Goal: Task Accomplishment & Management: Manage account settings

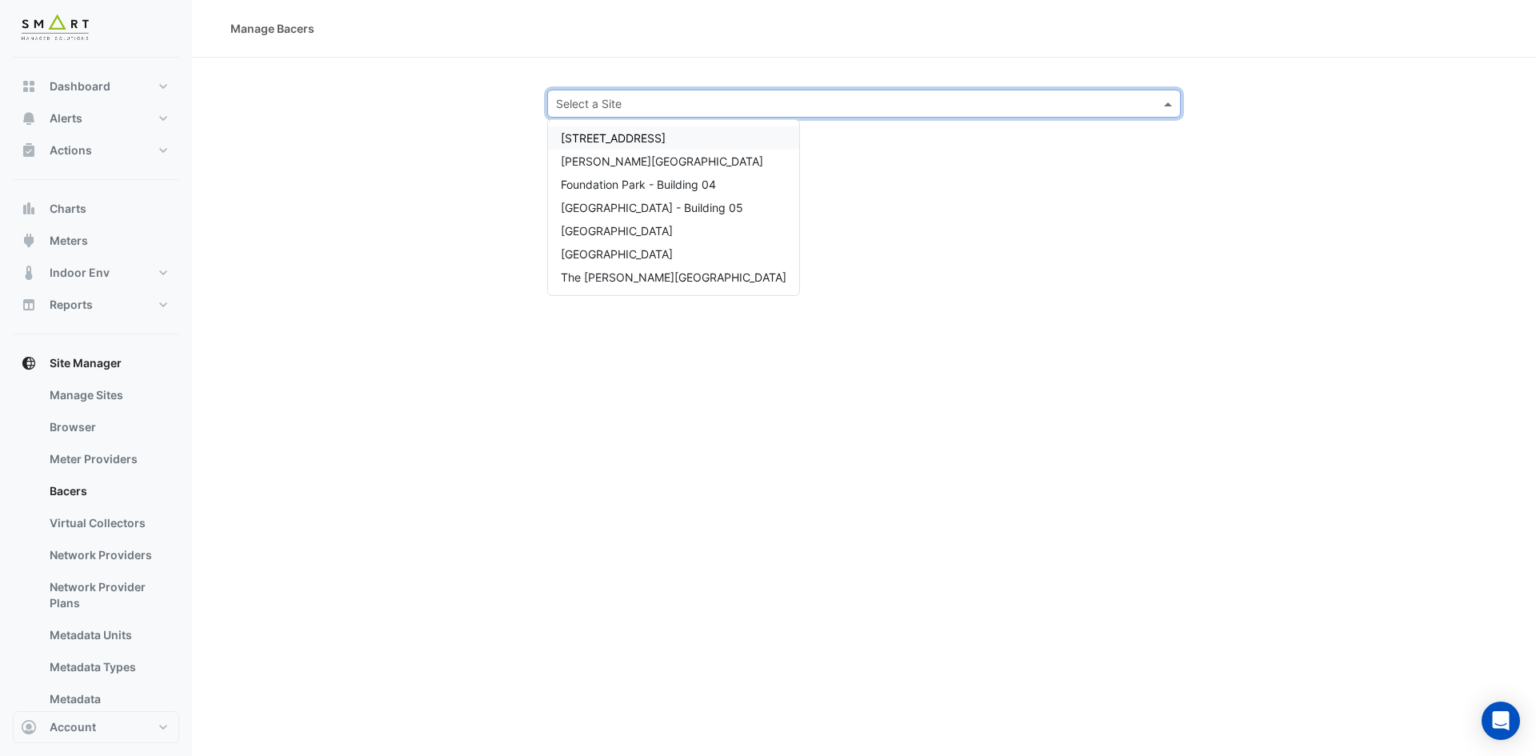
click at [773, 102] on input "text" at bounding box center [848, 104] width 584 height 17
click at [623, 231] on span "Marble Arch Place" at bounding box center [617, 231] width 112 height 14
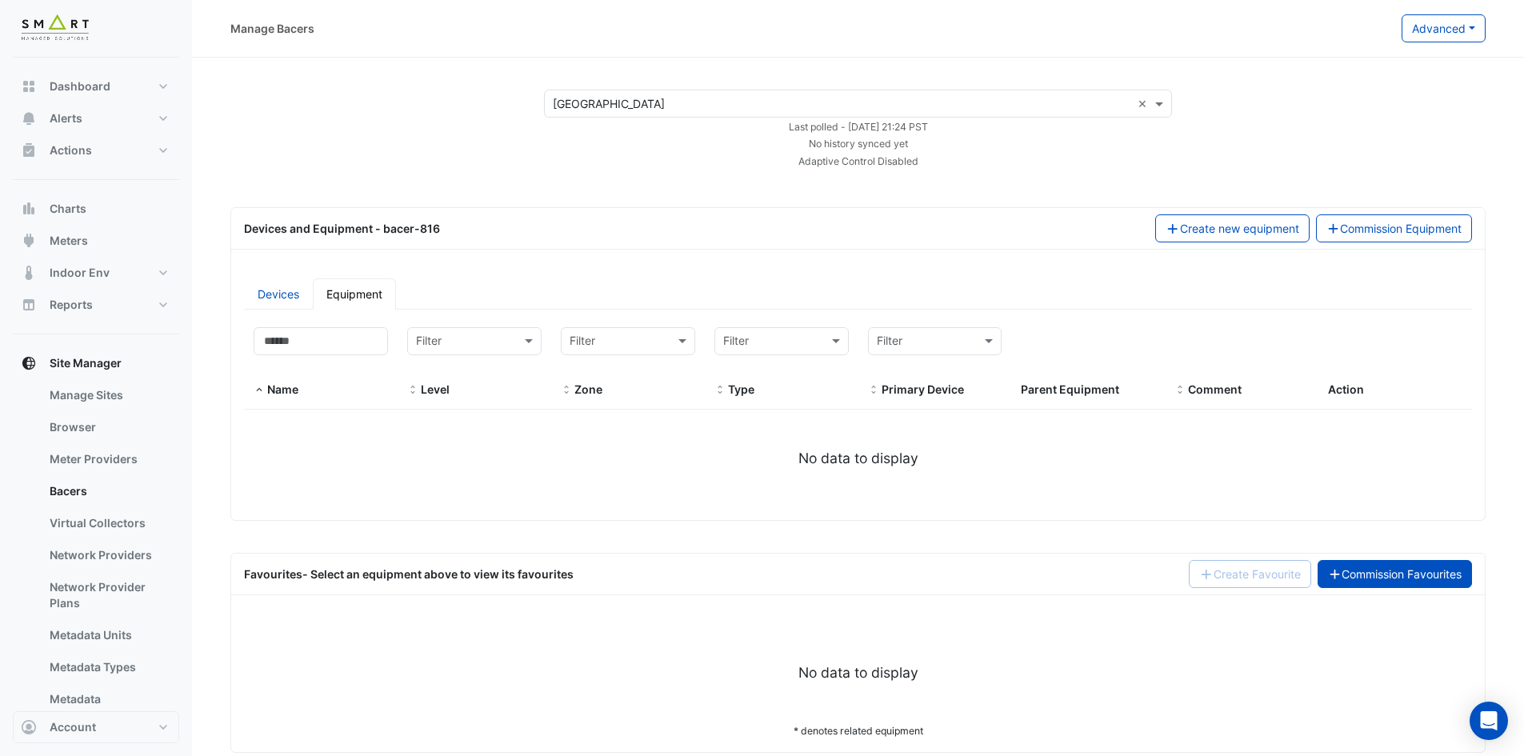
click at [1397, 571] on link "Commission Favourites" at bounding box center [1394, 574] width 155 height 28
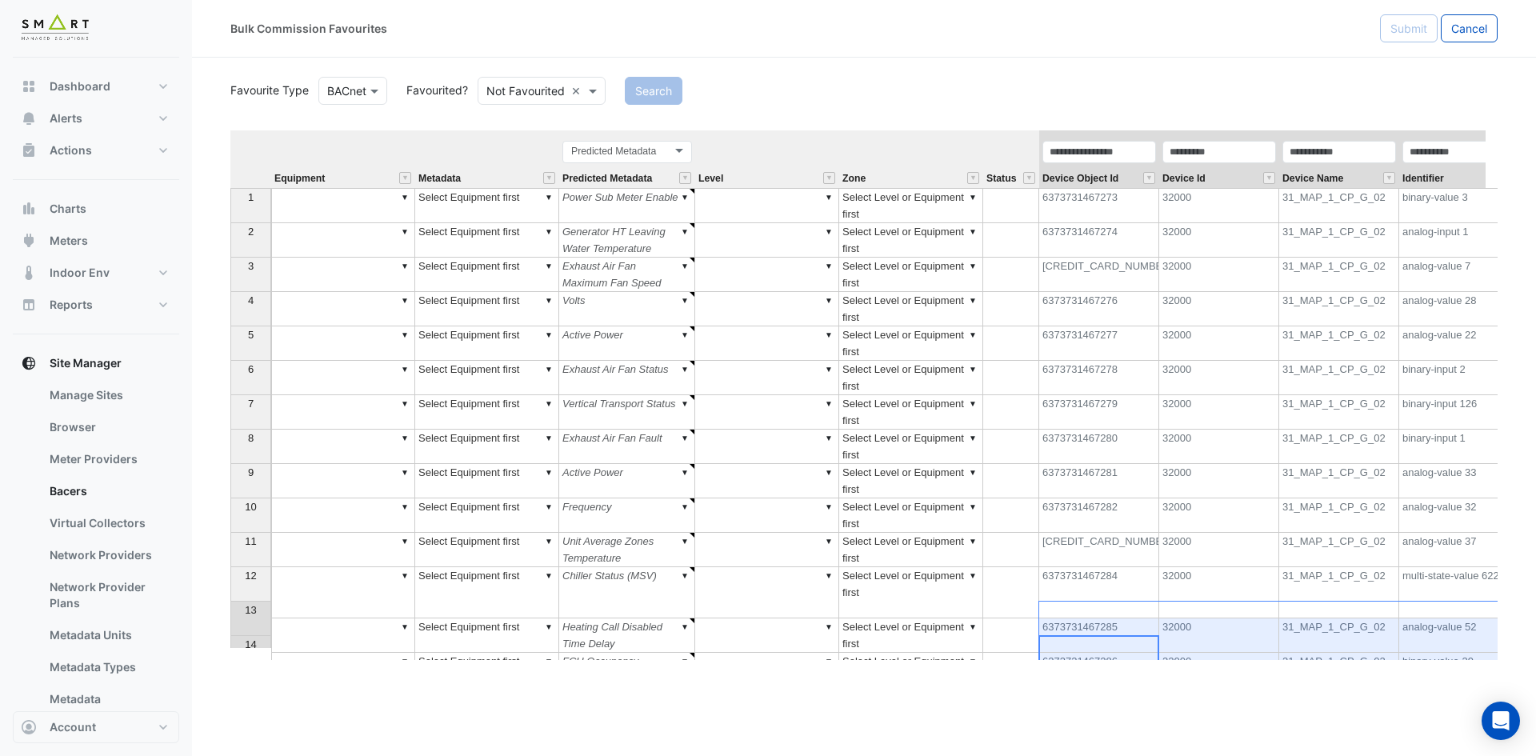
scroll to position [0, 34]
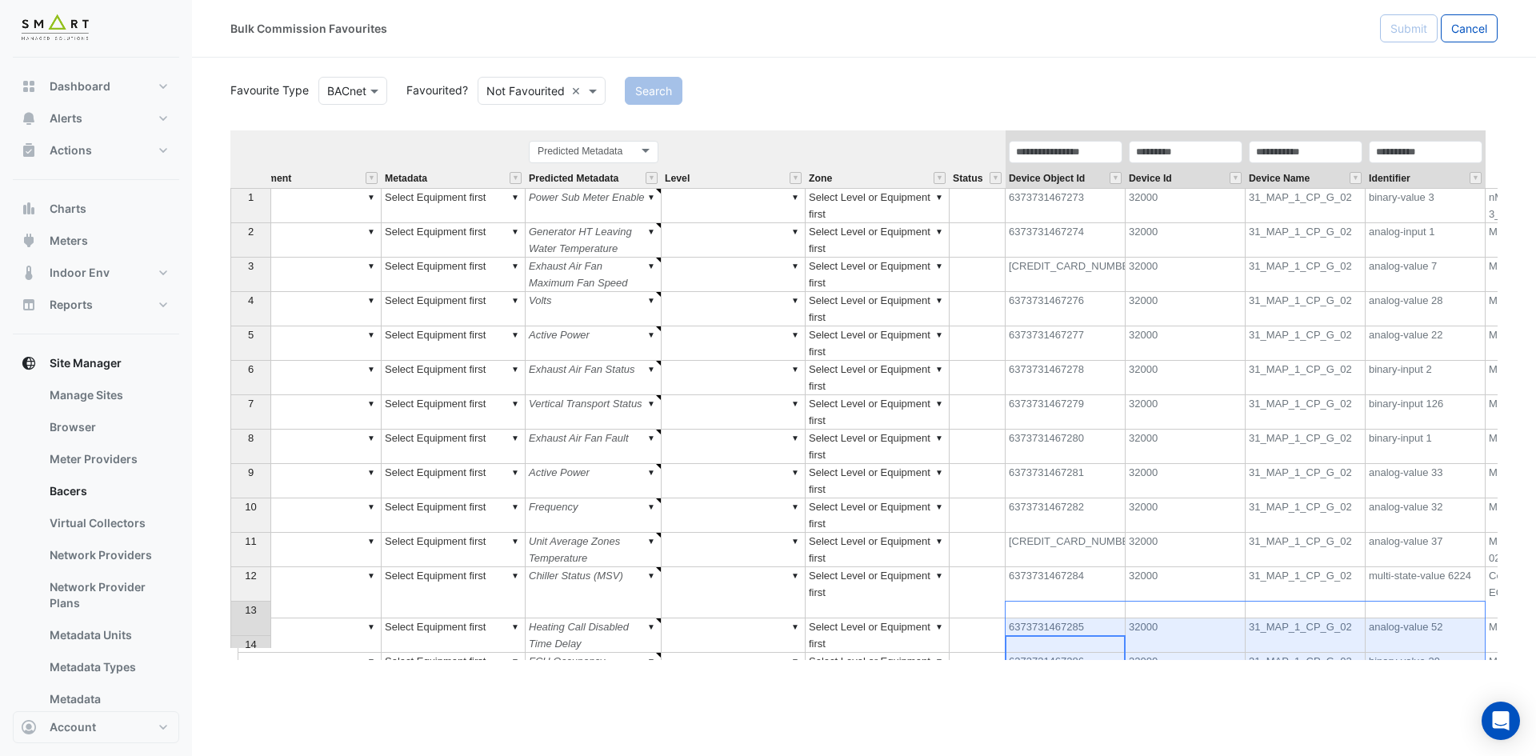
drag, startPoint x: 1075, startPoint y: 647, endPoint x: 1480, endPoint y: 634, distance: 404.9
click at [1480, 634] on tbody "1 ▼ ▼ Select Equipment first ▼ Power Sub Meter Enable ▼ ▼ Select Level or Equip…" at bounding box center [1081, 454] width 1768 height 533
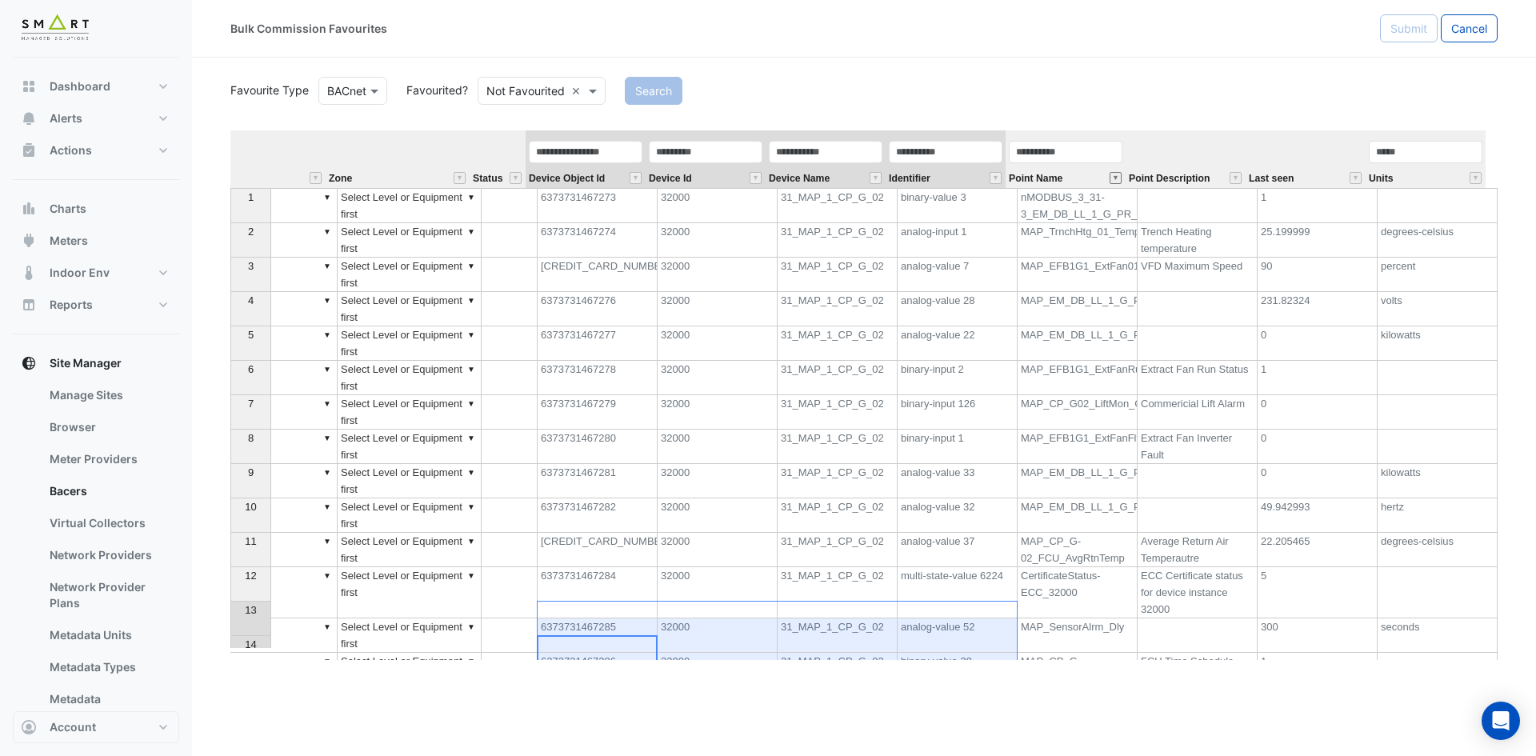
click at [1116, 180] on button "" at bounding box center [1115, 178] width 12 height 12
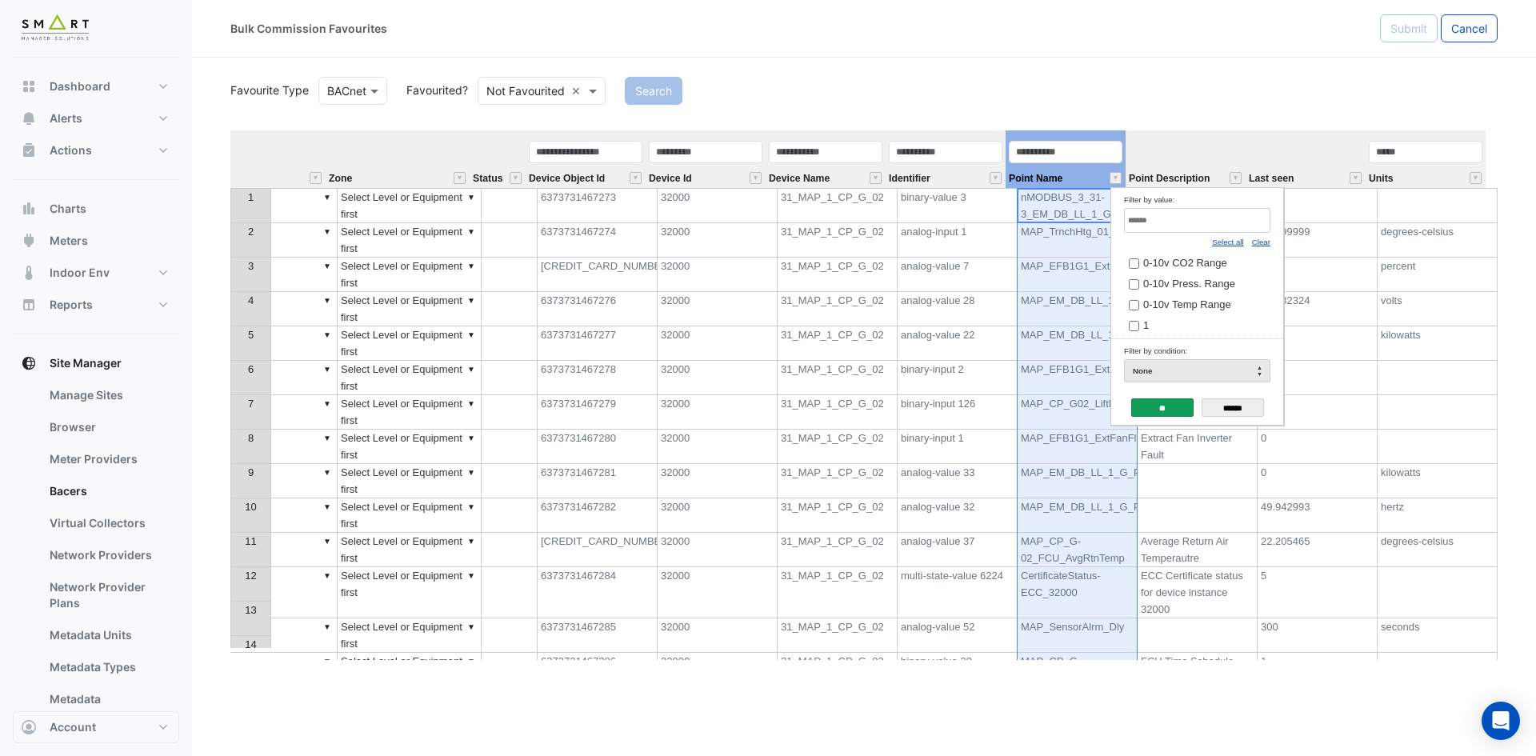
drag, startPoint x: 1264, startPoint y: 242, endPoint x: 1252, endPoint y: 230, distance: 17.0
click at [1264, 242] on link "Clear" at bounding box center [1261, 242] width 18 height 9
click at [1246, 225] on input "Filter by value:" at bounding box center [1197, 220] width 146 height 25
click at [1257, 240] on link "Clear" at bounding box center [1261, 242] width 18 height 9
type input "*****"
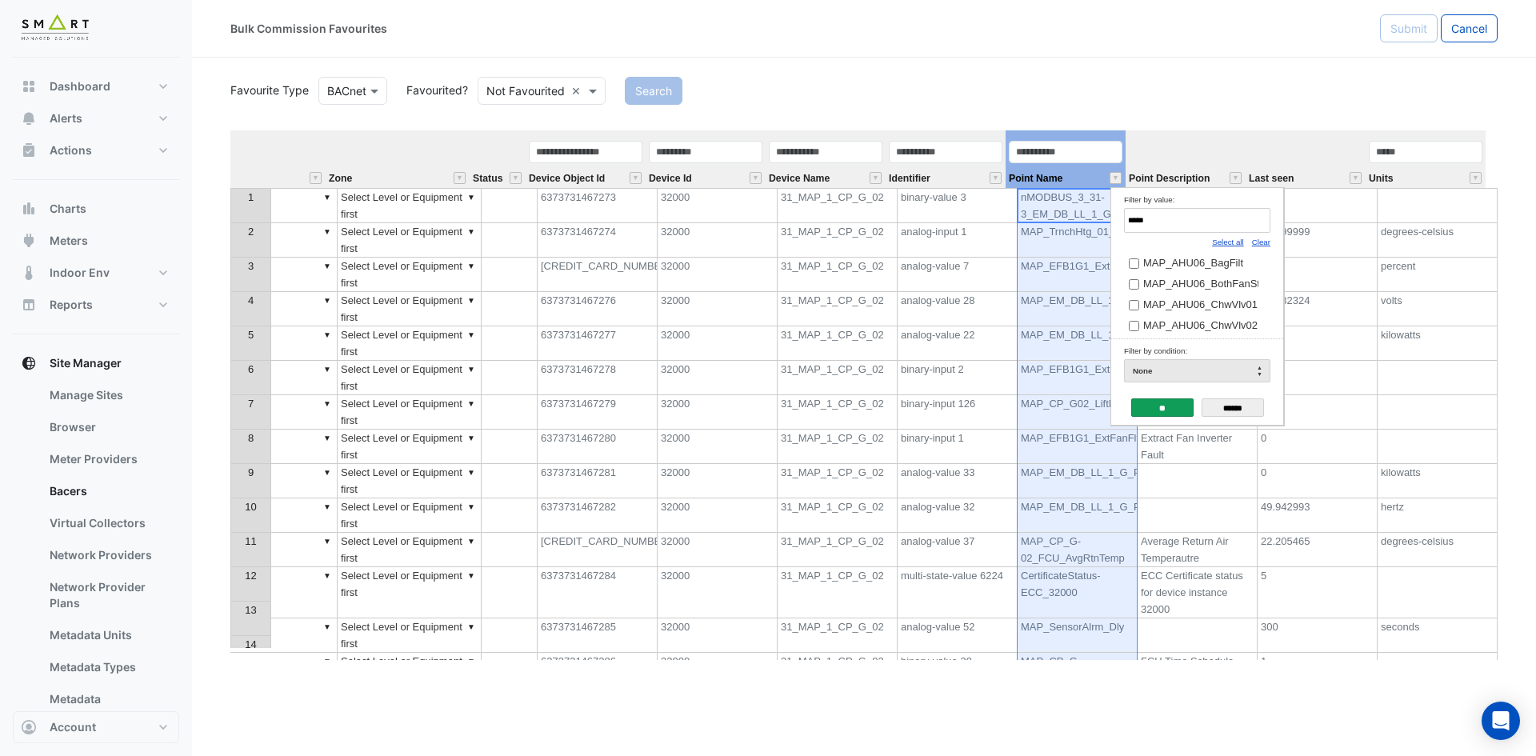
click at [1235, 245] on link "Select all" at bounding box center [1228, 242] width 32 height 9
click at [1162, 408] on input "**" at bounding box center [1162, 407] width 62 height 18
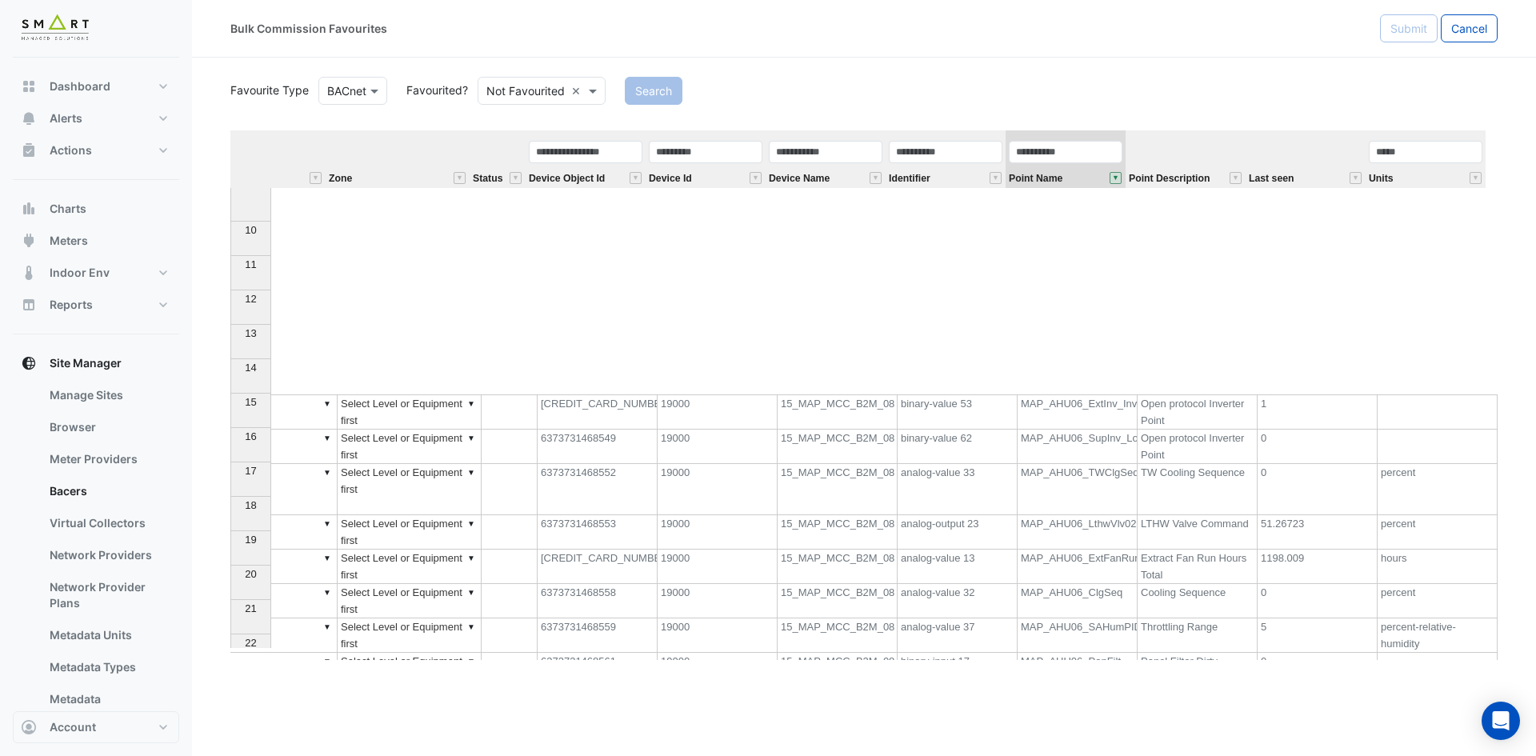
scroll to position [0, 0]
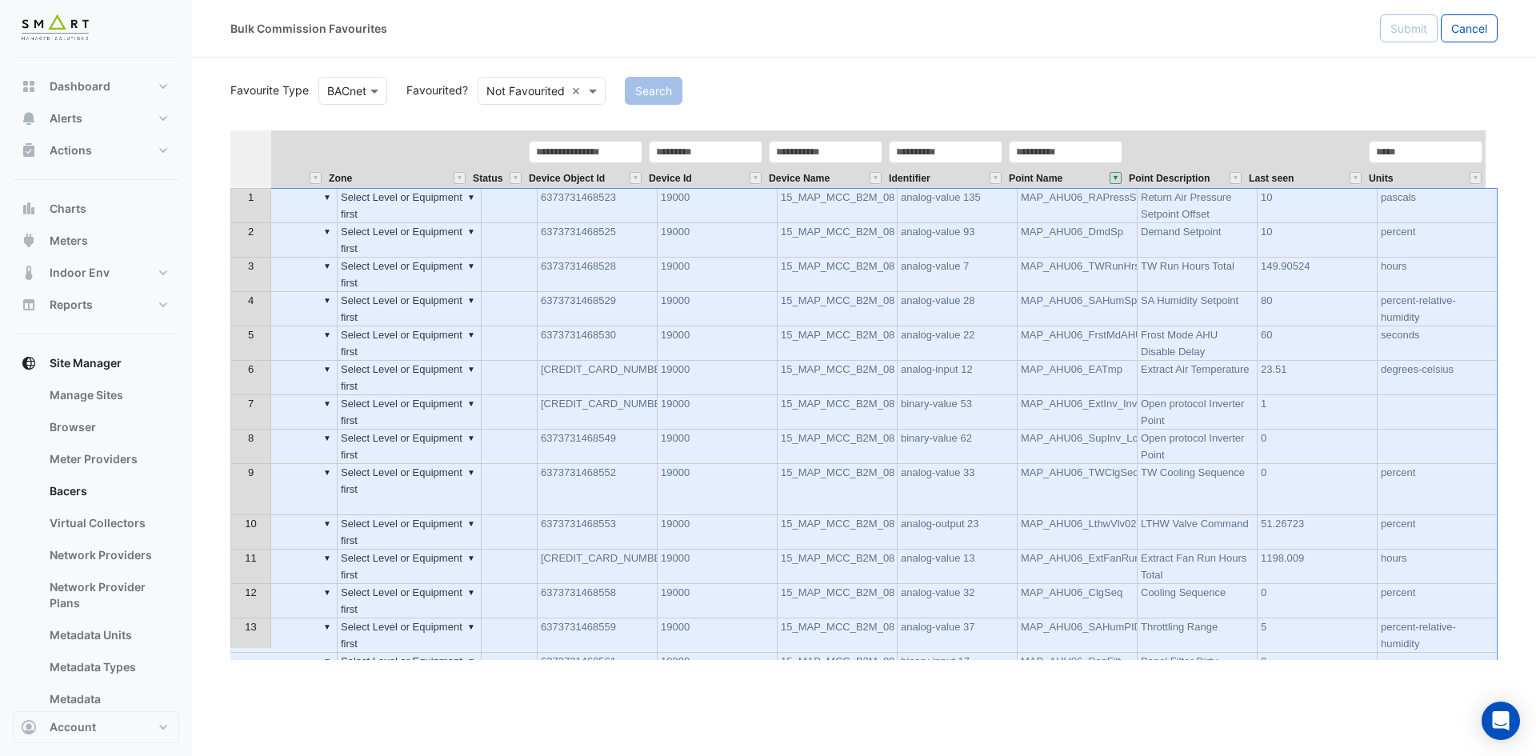
click at [257, 152] on th at bounding box center [250, 159] width 41 height 58
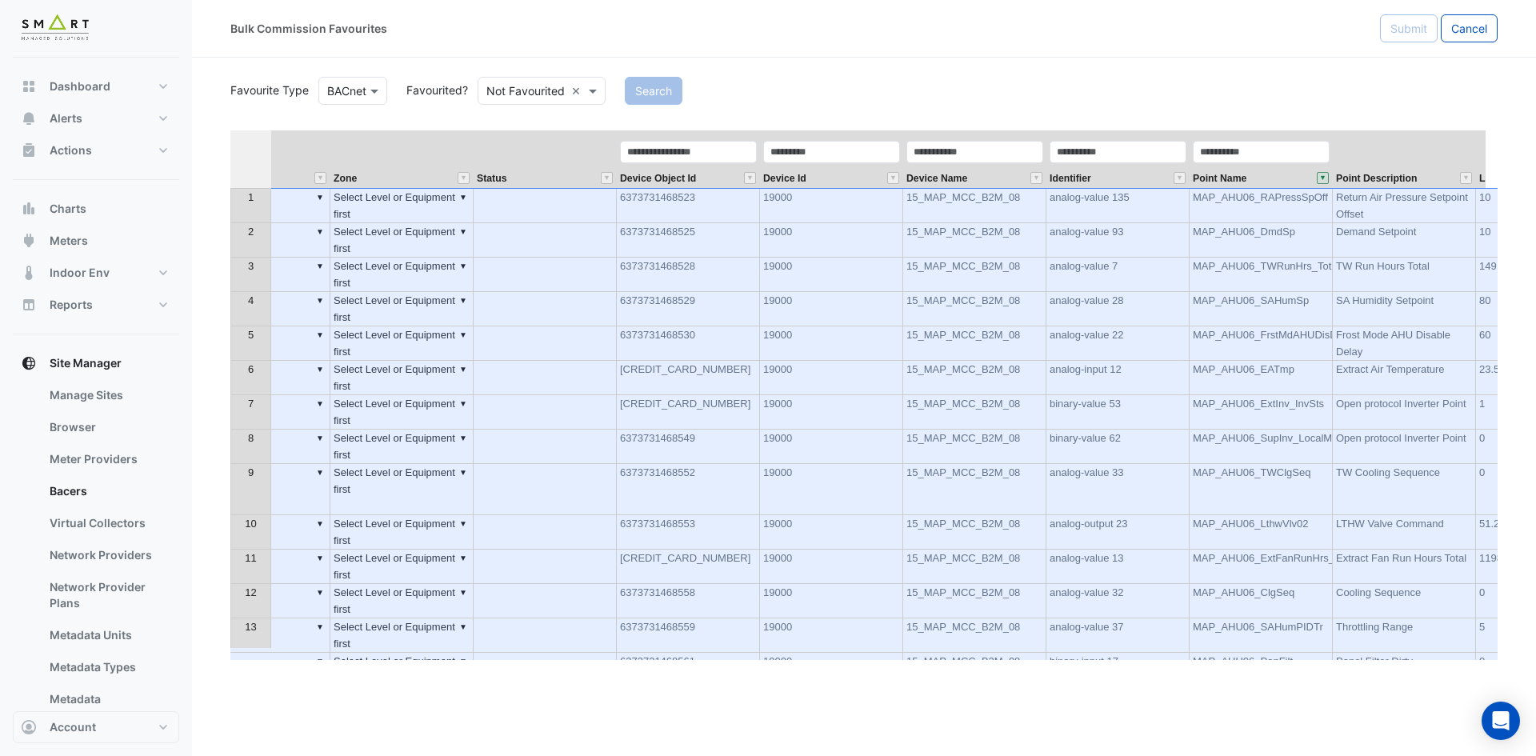
click at [322, 156] on th "Level" at bounding box center [258, 159] width 143 height 58
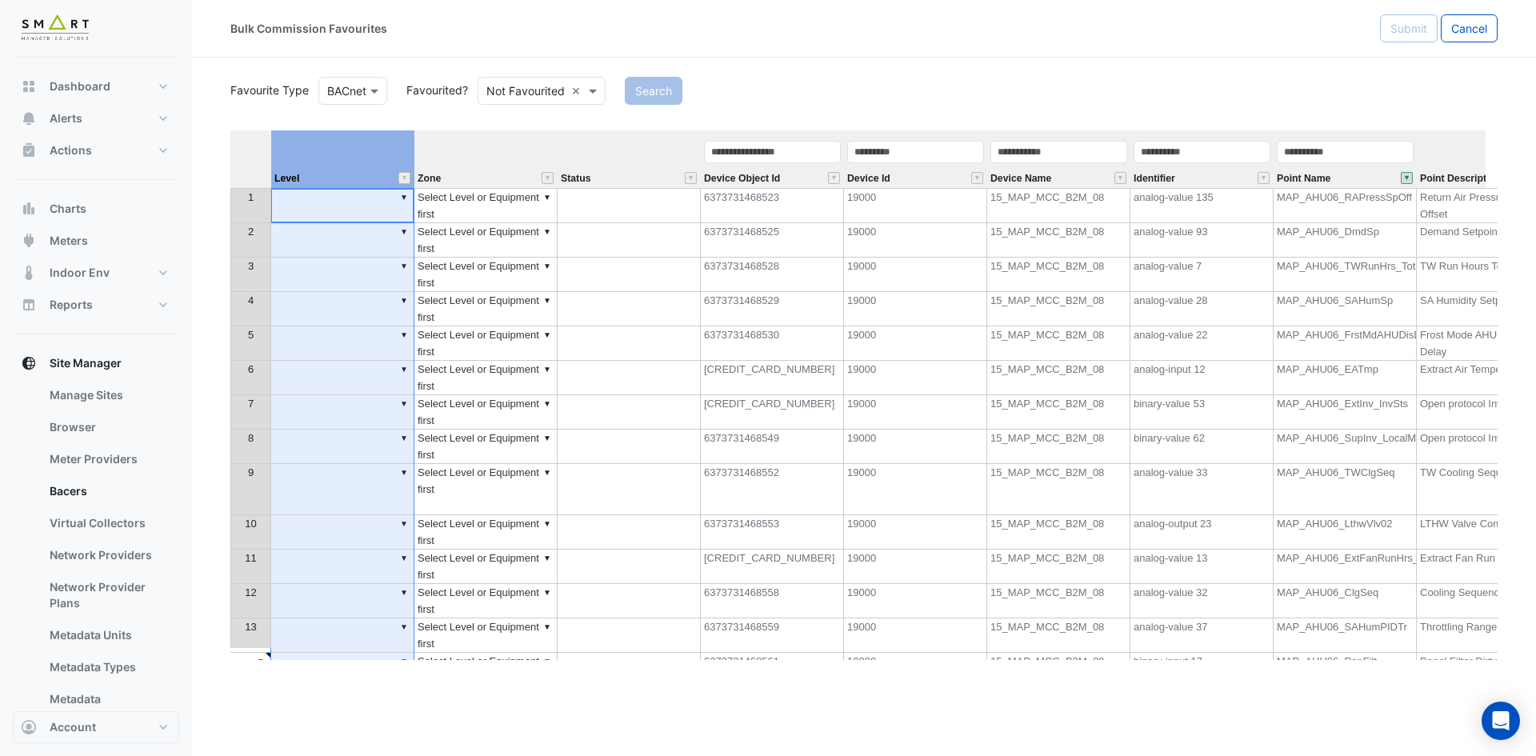
click at [244, 161] on th at bounding box center [250, 159] width 41 height 58
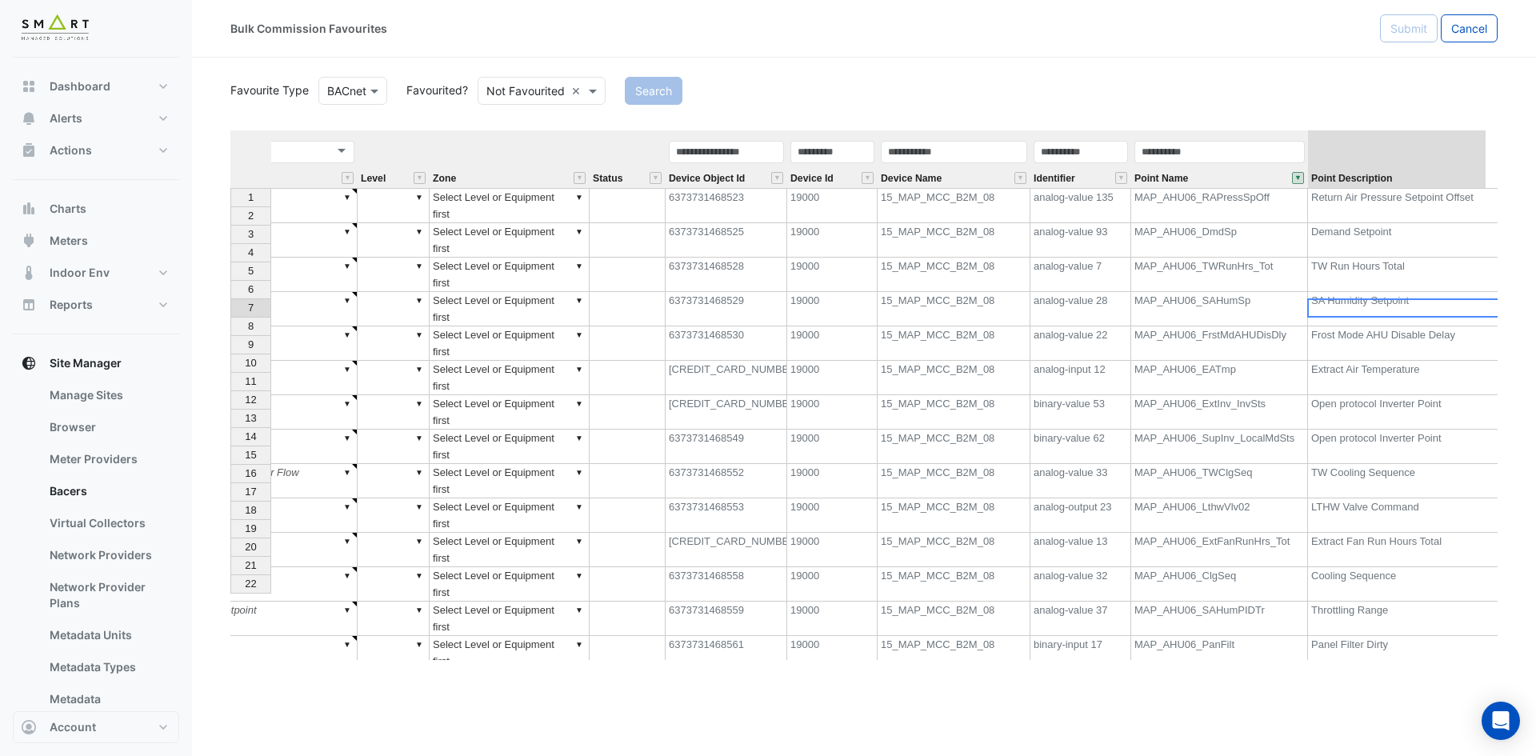
click at [1353, 395] on td "Open protocol Inverter Point" at bounding box center [1417, 412] width 218 height 34
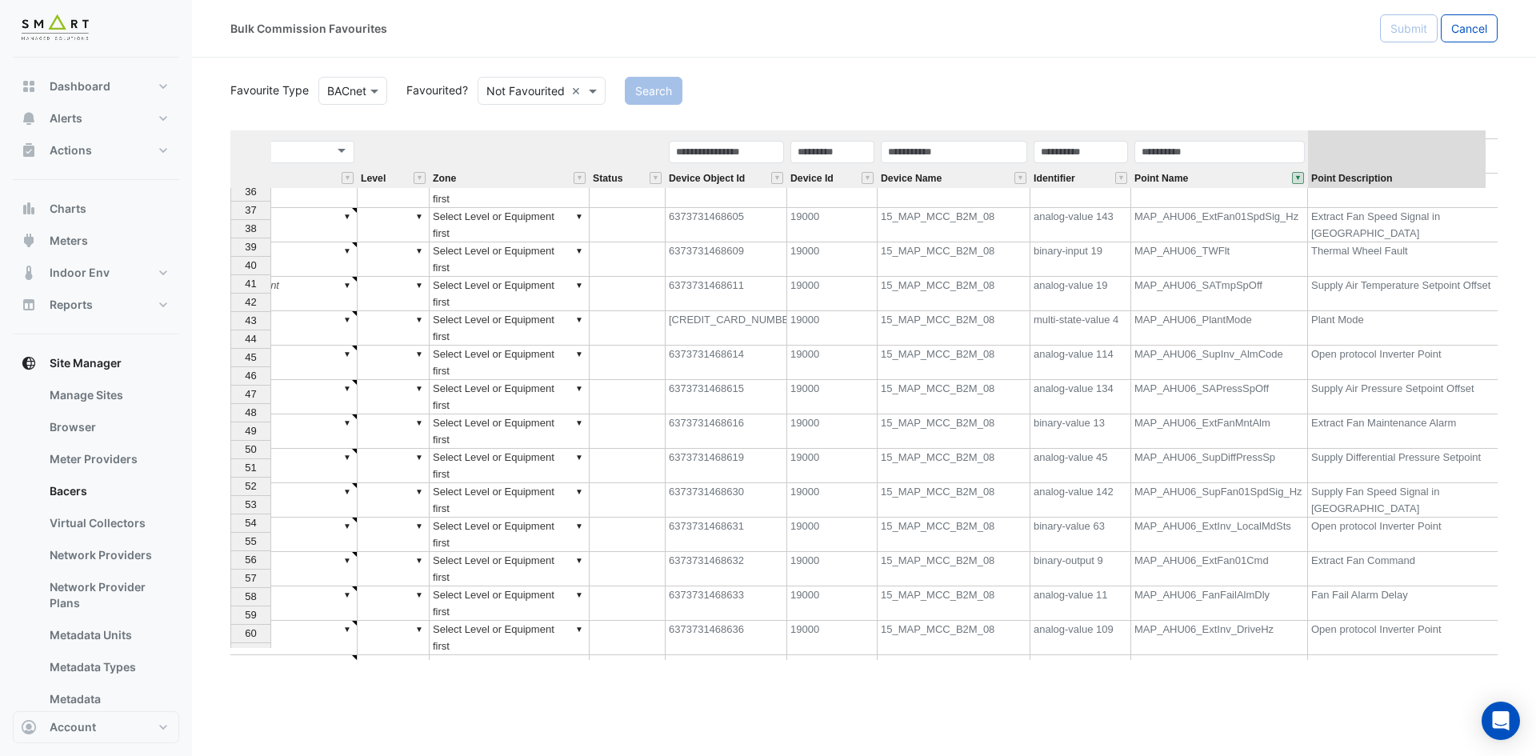
scroll to position [0, 0]
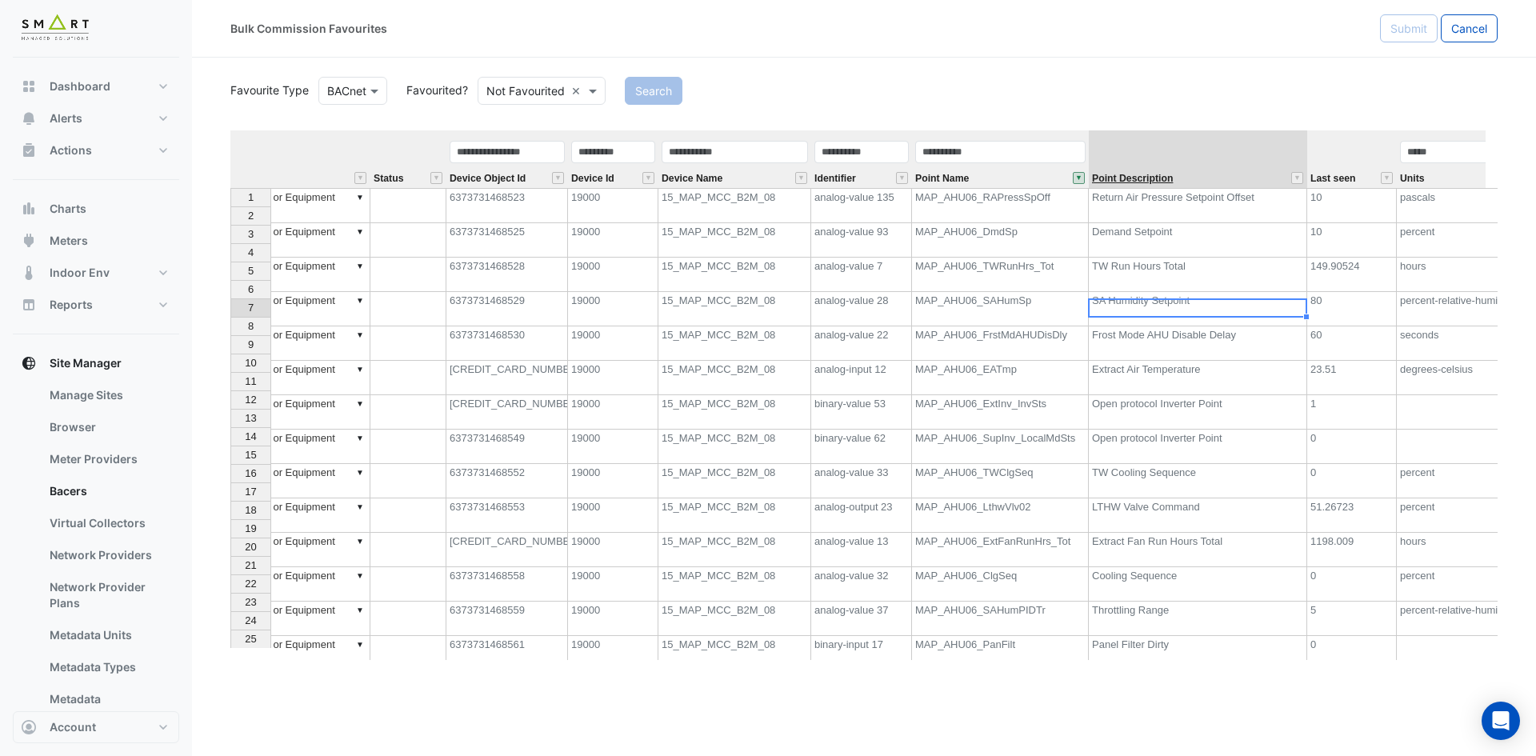
click at [1162, 174] on span "Point Description" at bounding box center [1132, 179] width 81 height 10
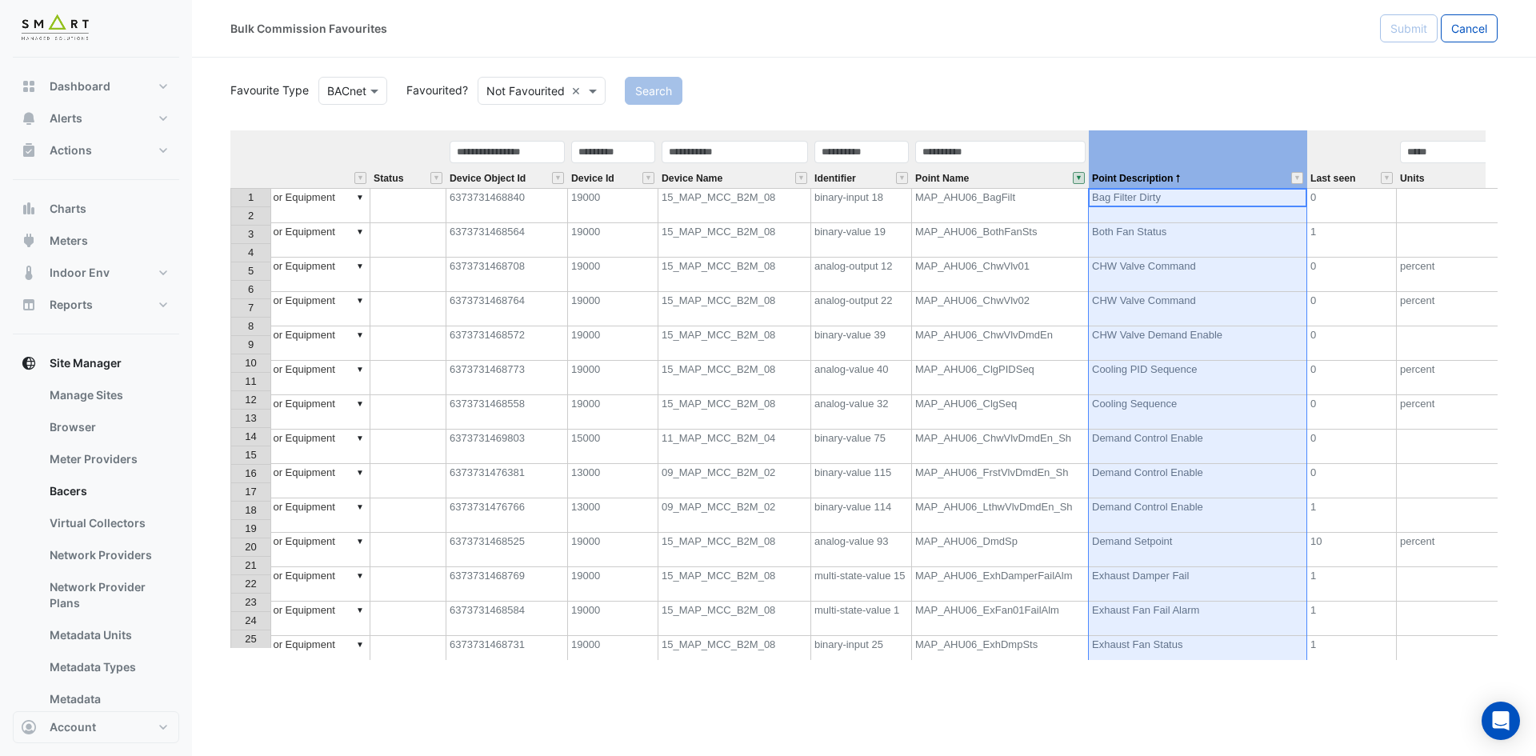
click at [1076, 177] on button "" at bounding box center [1078, 178] width 12 height 12
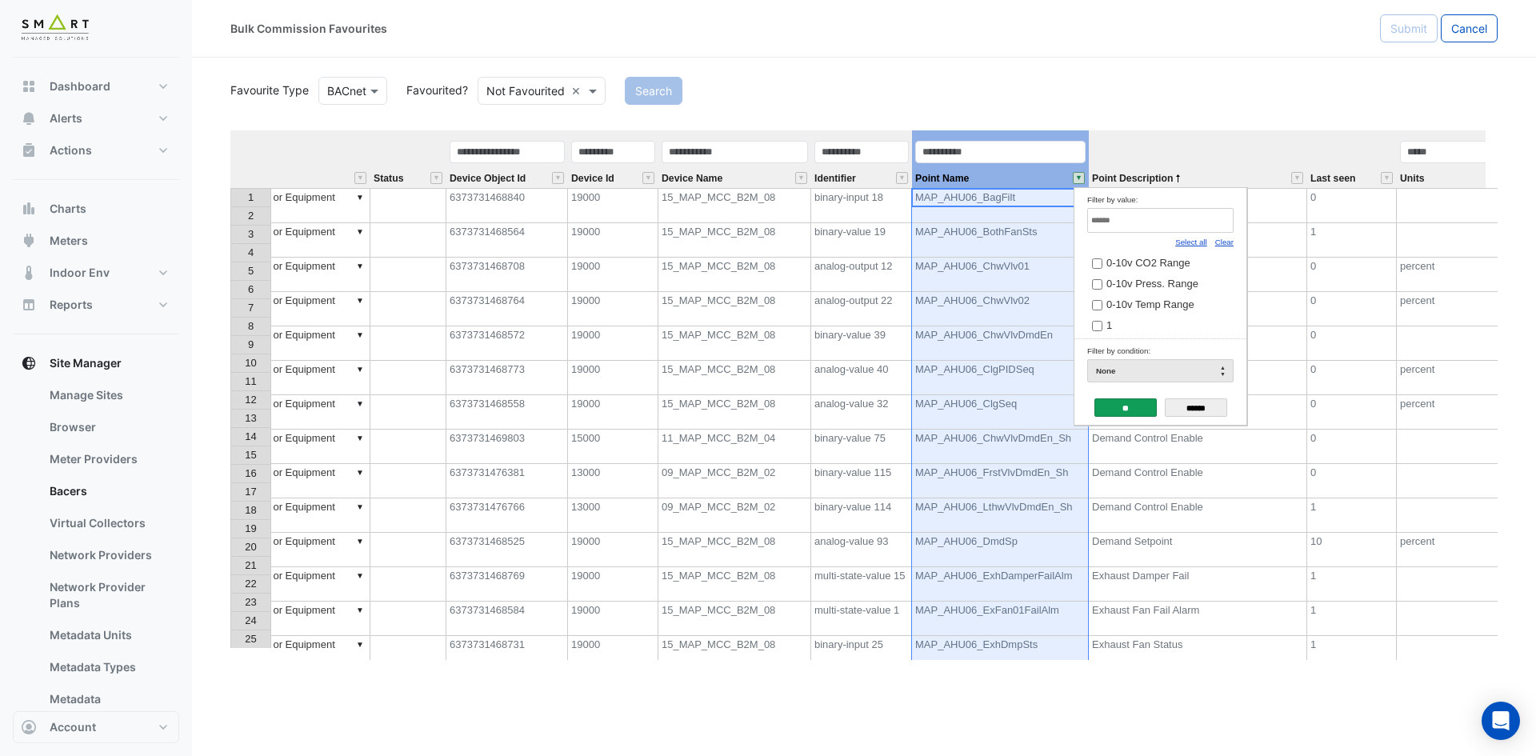
click at [1224, 239] on link "Clear" at bounding box center [1224, 242] width 18 height 9
click at [1219, 229] on input "Filter by value:" at bounding box center [1160, 220] width 146 height 25
type input "*"
click at [1129, 226] on input "****" at bounding box center [1160, 220] width 146 height 25
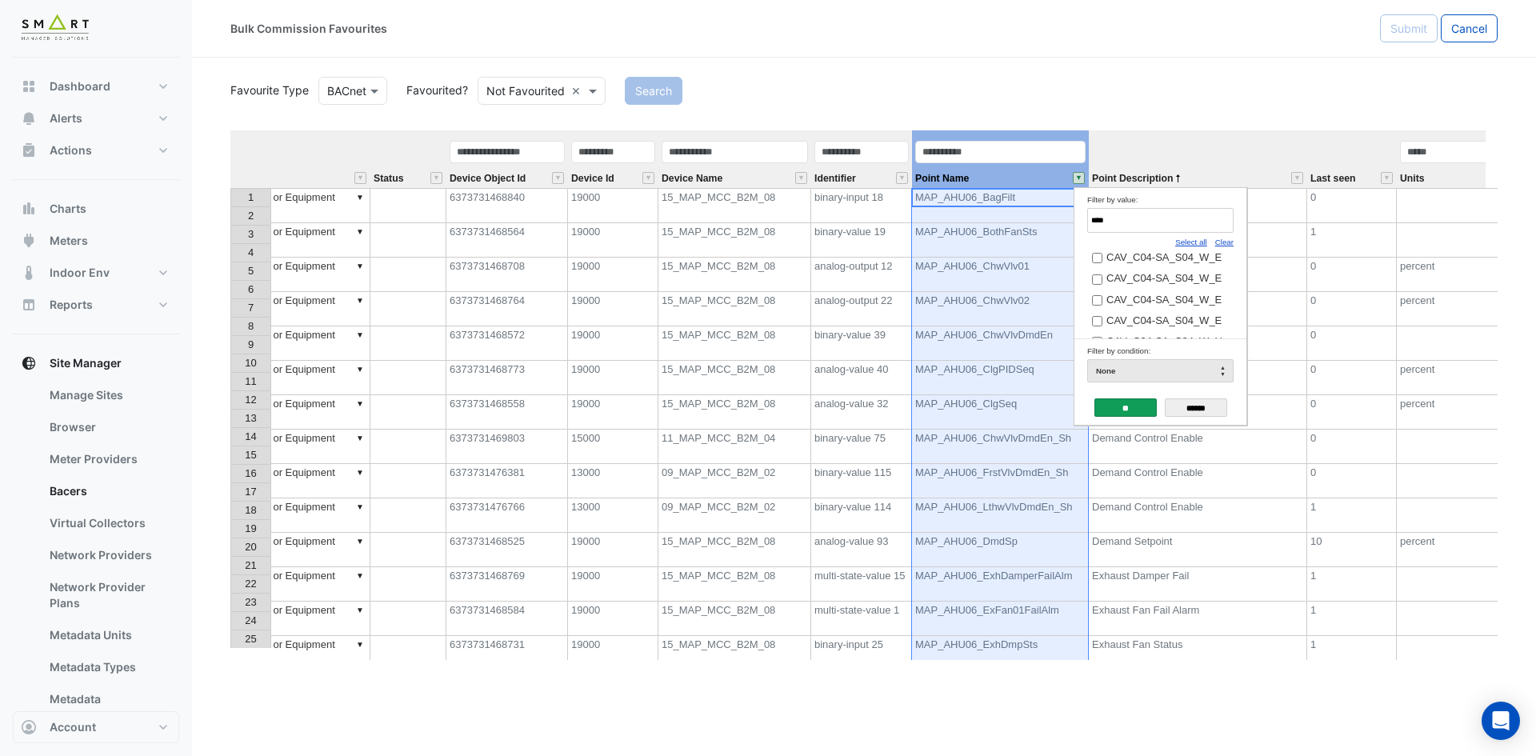
scroll to position [208, 0]
drag, startPoint x: 1142, startPoint y: 223, endPoint x: 1066, endPoint y: 205, distance: 78.2
click at [1068, 207] on body "Bulk Commission Favourites Submit Cancel Favourite Type BACnet Favourited? Not …" at bounding box center [768, 378] width 1536 height 756
drag, startPoint x: 1136, startPoint y: 222, endPoint x: 1047, endPoint y: 222, distance: 89.6
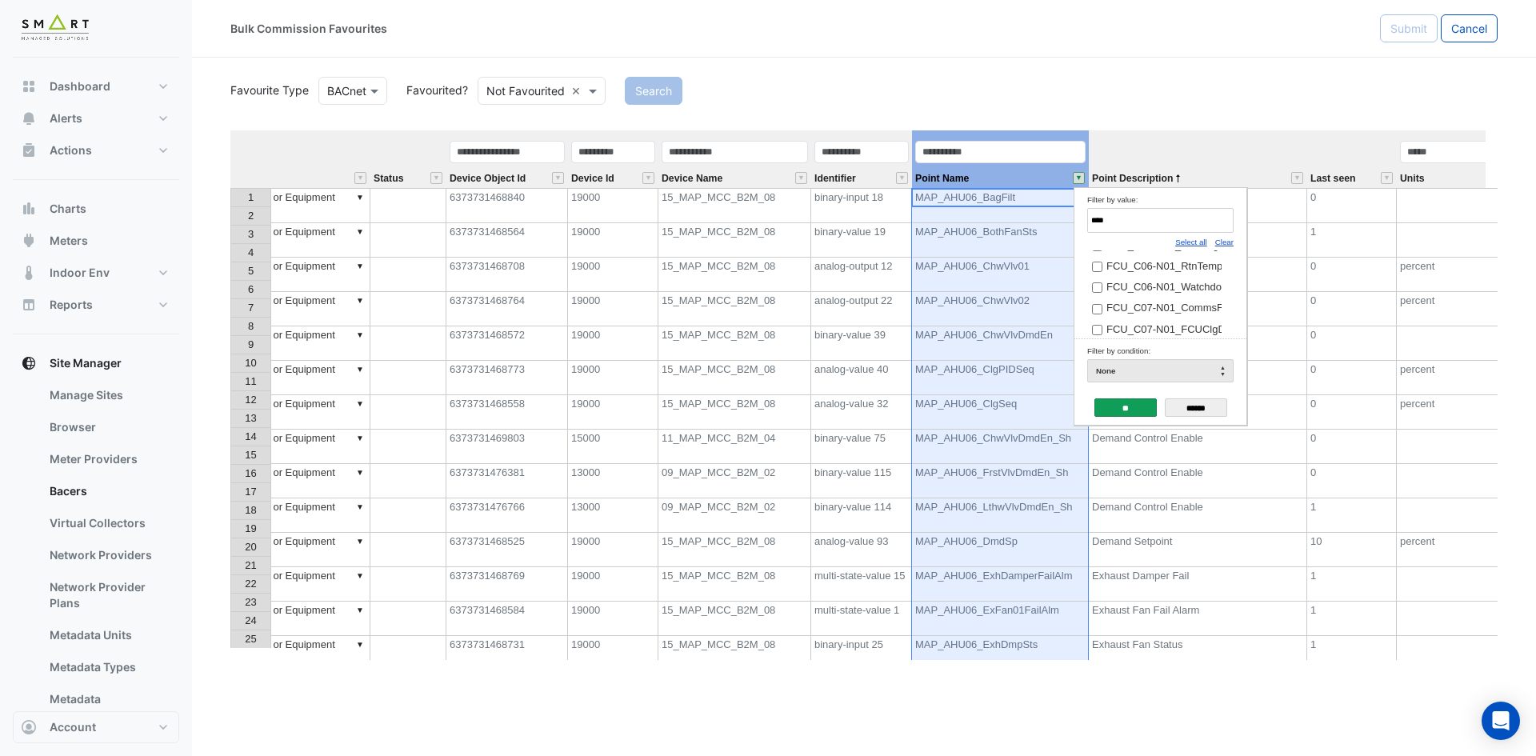
click at [1047, 222] on body "Bulk Commission Favourites Submit Cancel Favourite Type BACnet Favourited? Not …" at bounding box center [768, 378] width 1536 height 756
type input "*"
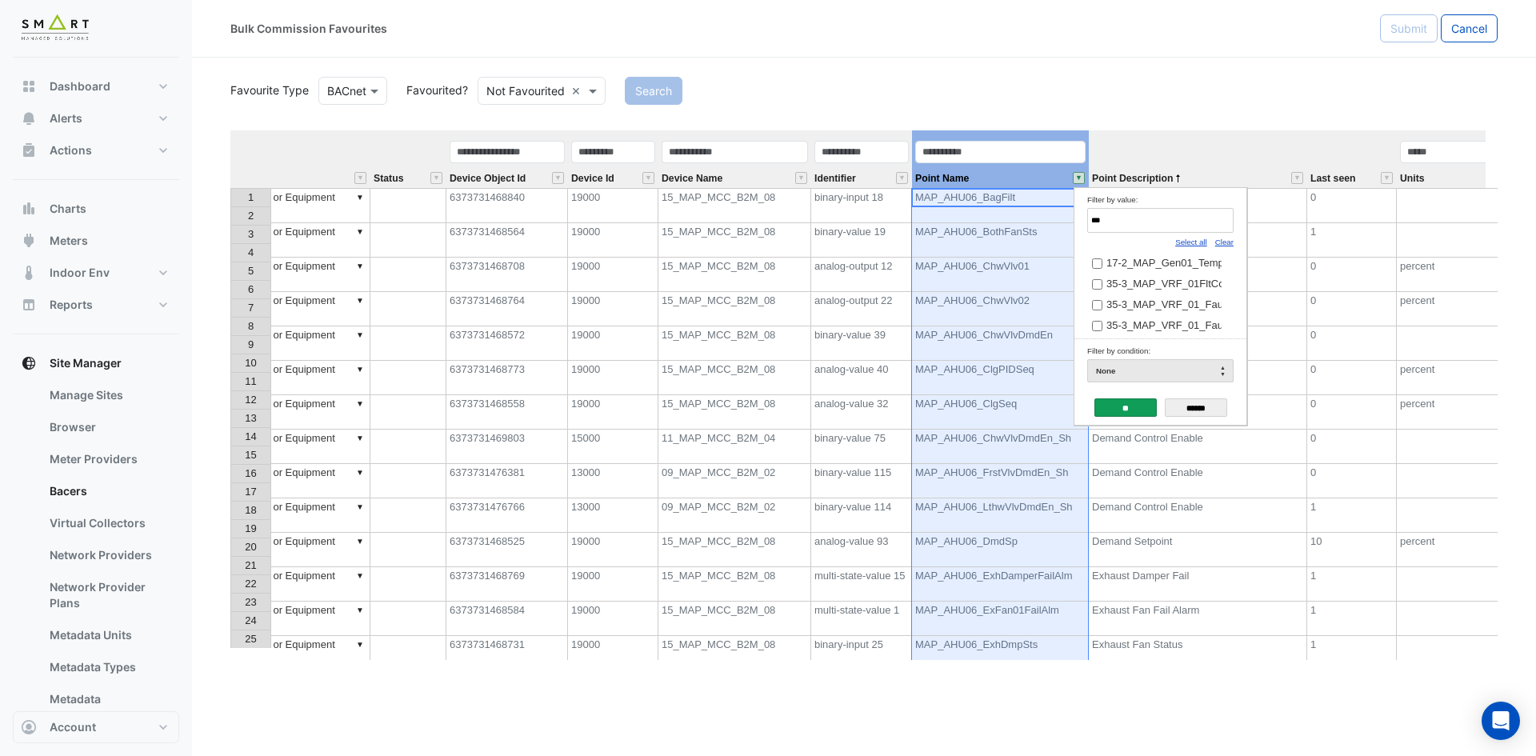
drag, startPoint x: 1116, startPoint y: 218, endPoint x: 1056, endPoint y: 211, distance: 61.1
click at [1058, 212] on body "Bulk Commission Favourites Submit Cancel Favourite Type BACnet Favourited? Not …" at bounding box center [768, 378] width 1536 height 756
click at [1144, 218] on input "***" at bounding box center [1160, 220] width 146 height 25
type input "*******"
click at [1156, 258] on span "CAV_C01-North_EffOccState" at bounding box center [1173, 263] width 135 height 12
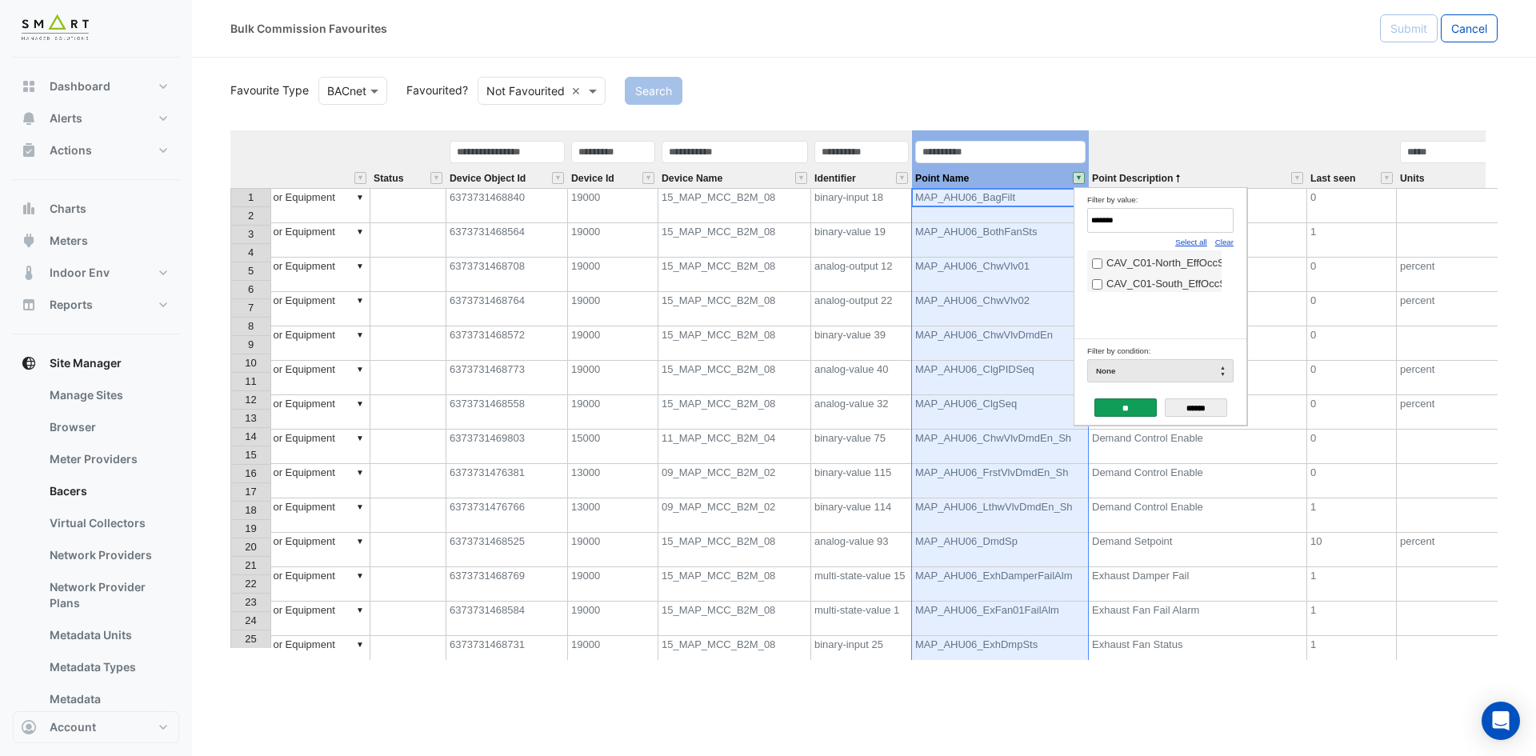
click at [1149, 279] on td "CAV_C01-South_EffOccState" at bounding box center [1154, 281] width 134 height 21
click at [1141, 285] on span "CAV_C01-South_EffOccState" at bounding box center [1175, 284] width 138 height 12
click at [1126, 403] on input "**" at bounding box center [1125, 407] width 62 height 18
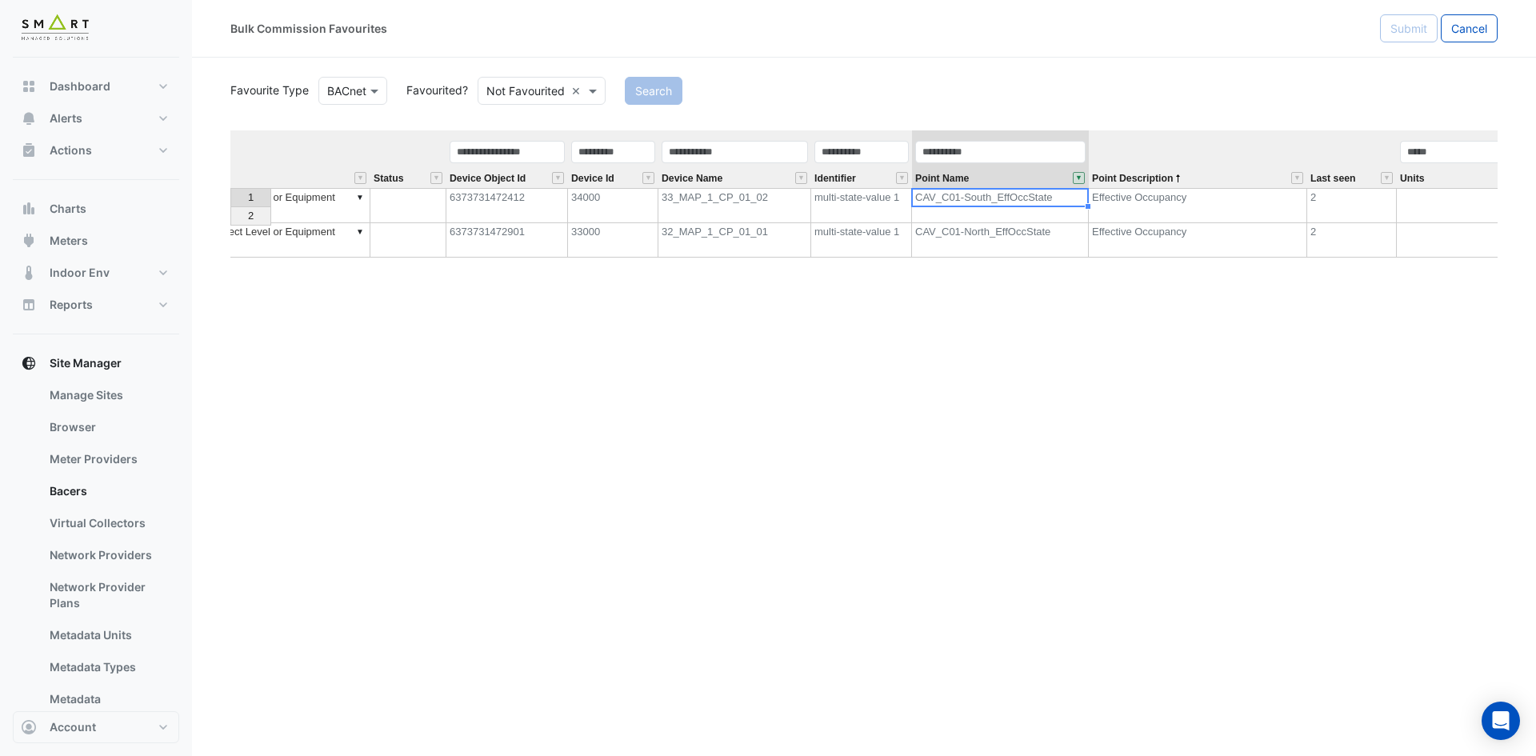
click at [1081, 179] on button "" at bounding box center [1078, 178] width 12 height 12
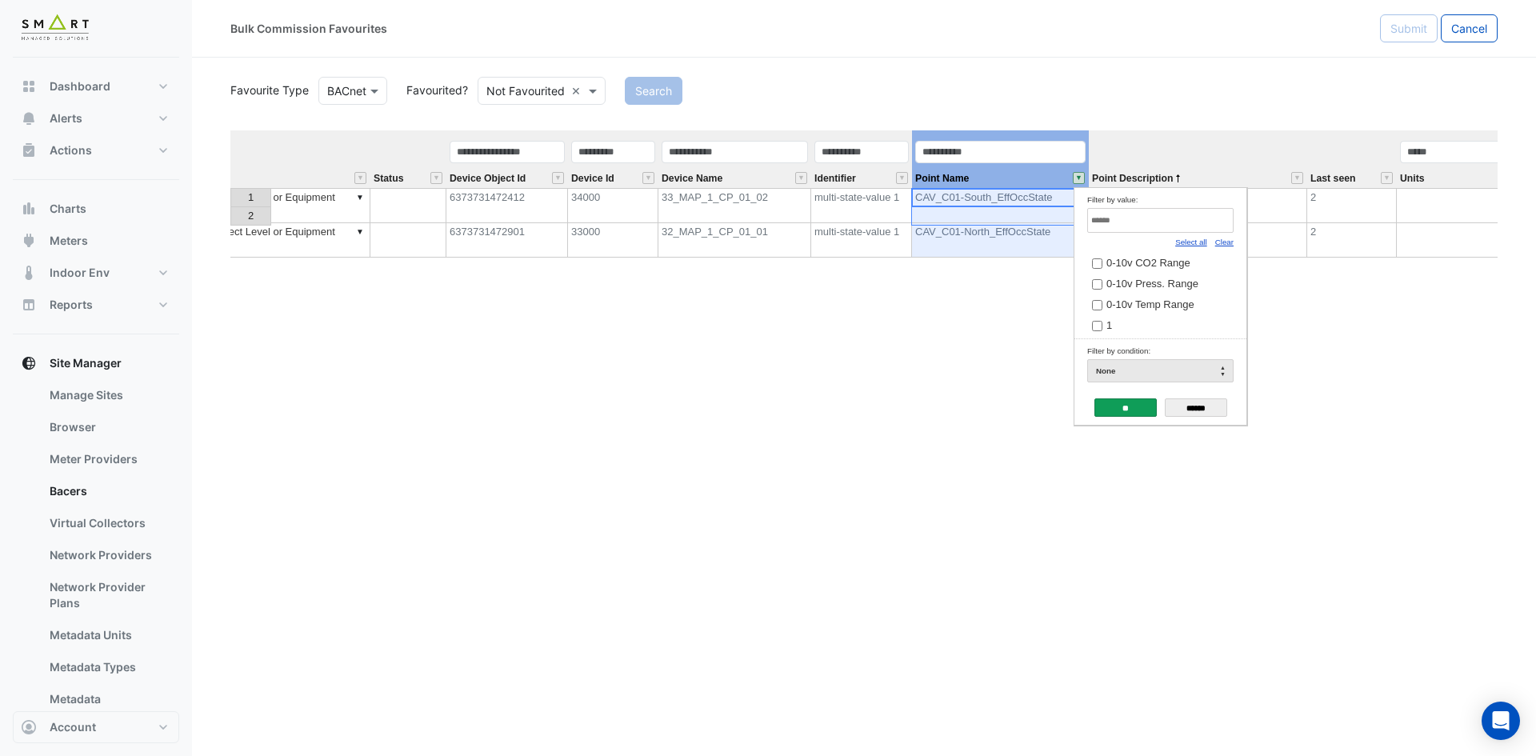
click at [1226, 242] on link "Clear" at bounding box center [1224, 242] width 18 height 9
click at [1224, 242] on link "Clear" at bounding box center [1224, 242] width 18 height 9
click at [1204, 229] on input "Filter by value:" at bounding box center [1160, 220] width 146 height 25
click at [1200, 241] on link "Select all" at bounding box center [1191, 242] width 32 height 9
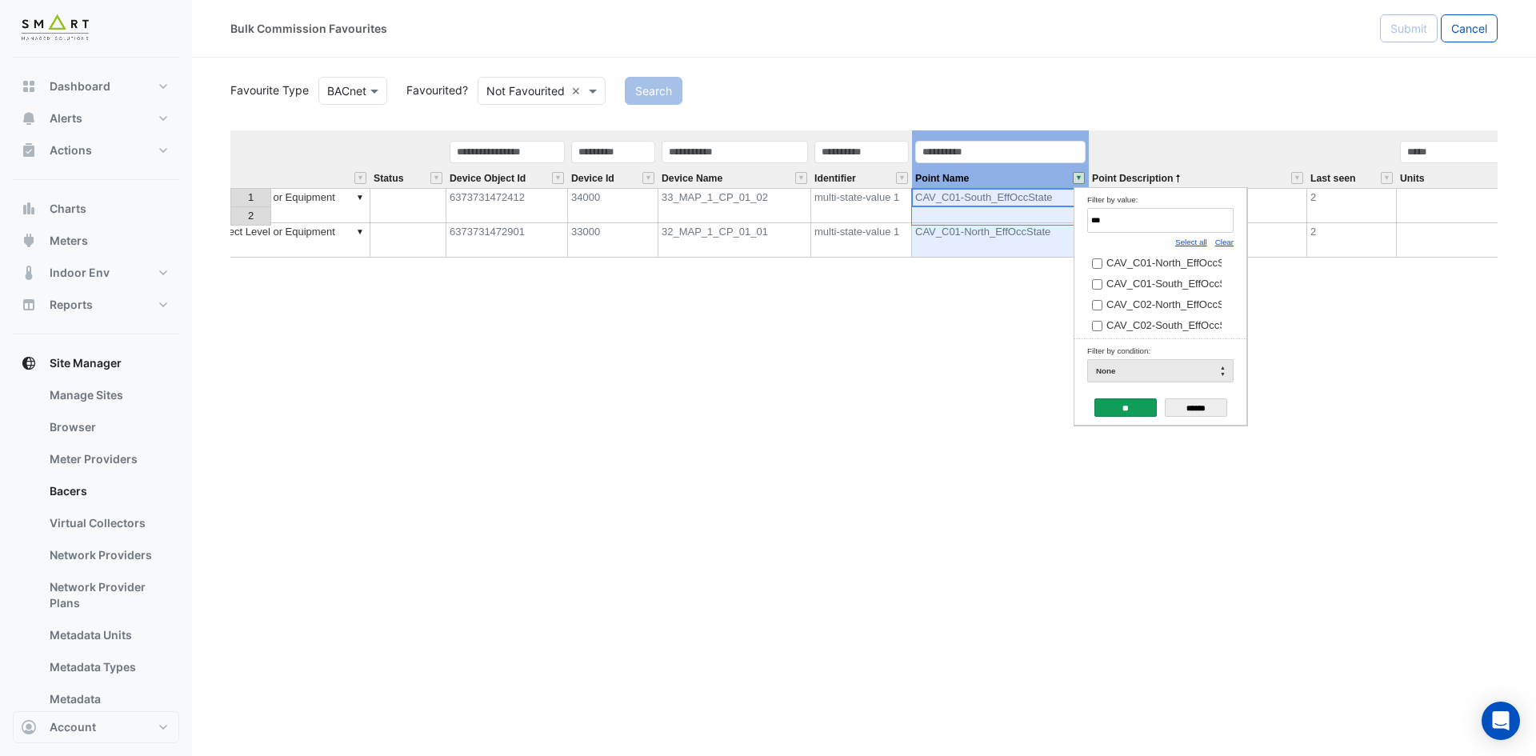
type input "***"
click at [1109, 398] on input "**" at bounding box center [1125, 407] width 62 height 18
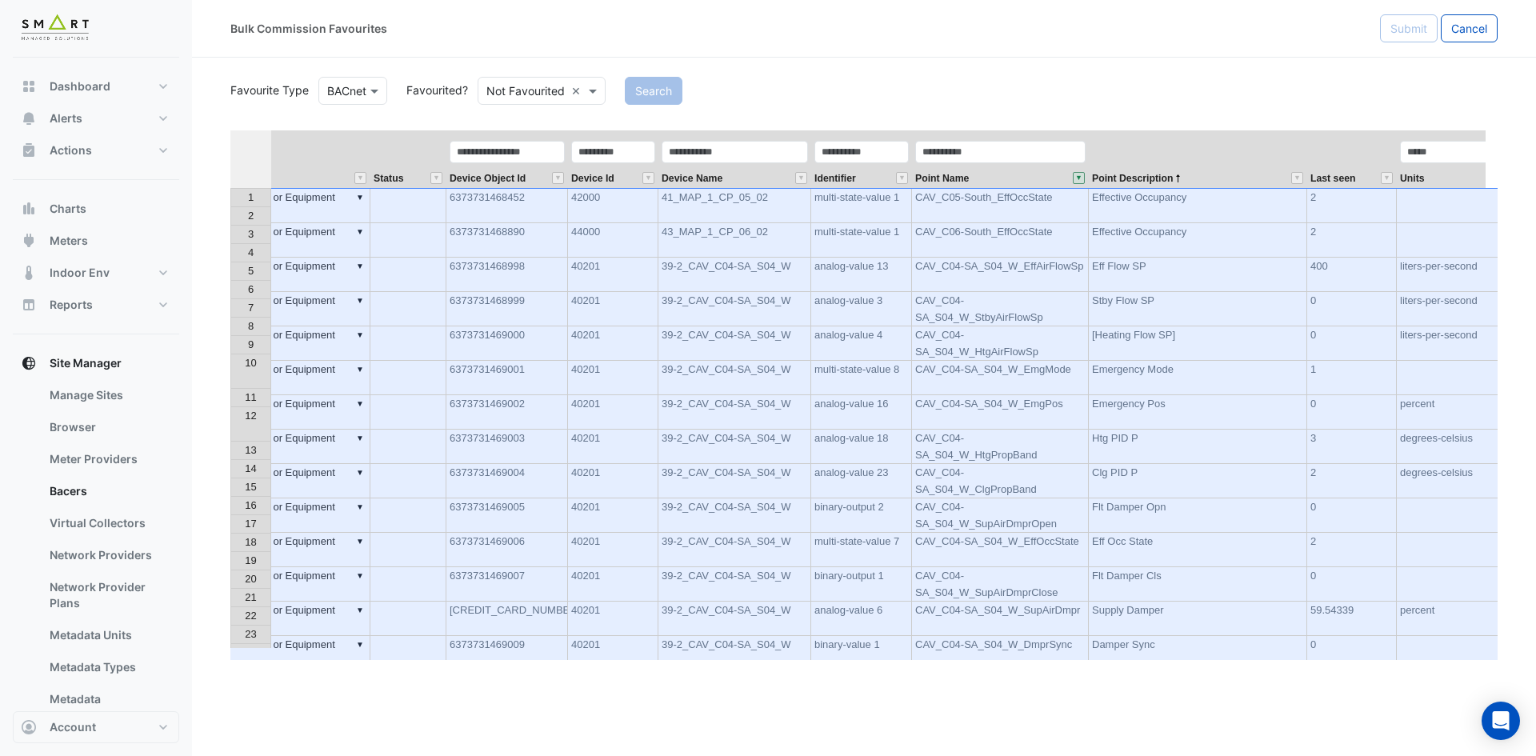
click at [254, 154] on th at bounding box center [250, 159] width 41 height 58
click at [369, 153] on th "Zone" at bounding box center [290, 159] width 160 height 58
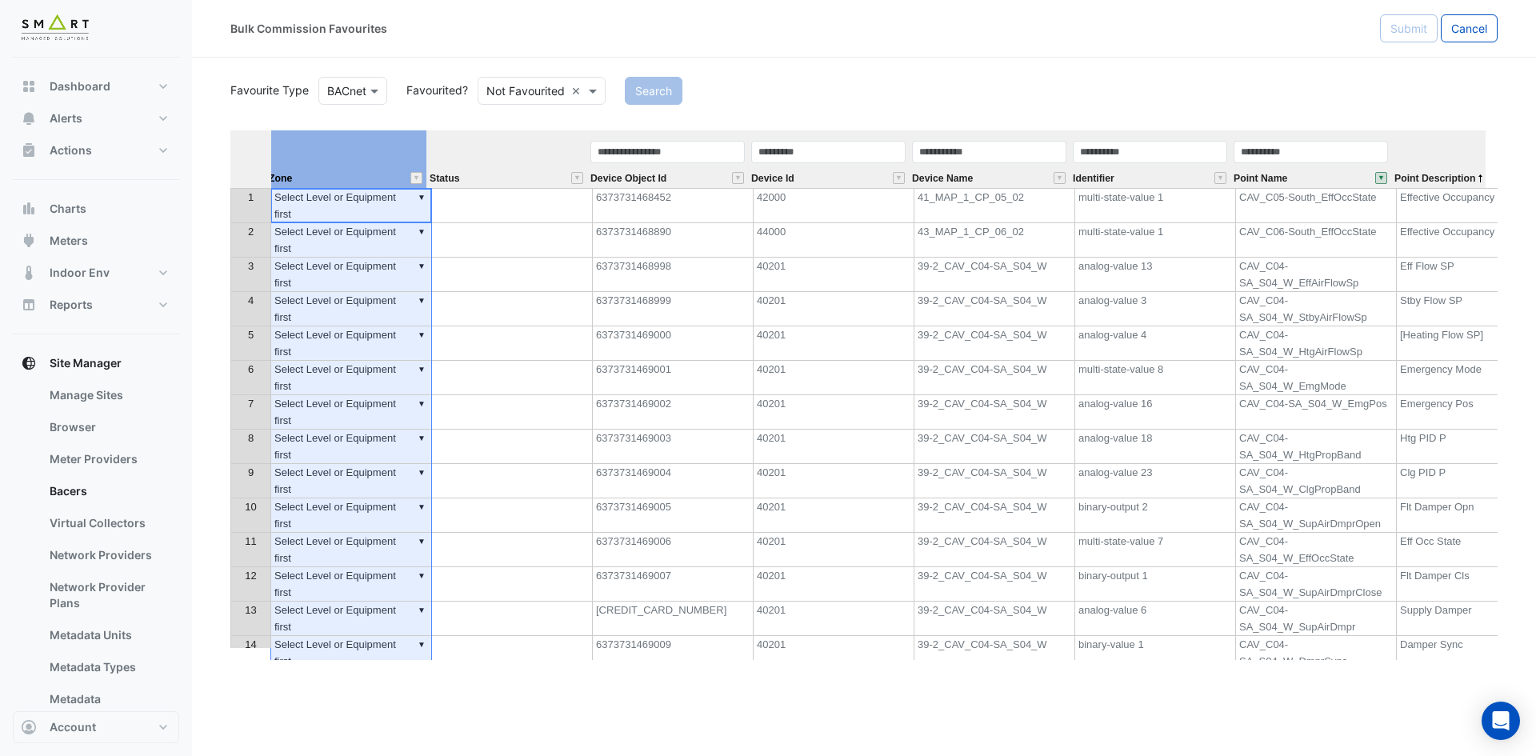
scroll to position [0, 643]
click at [250, 156] on th at bounding box center [250, 159] width 41 height 58
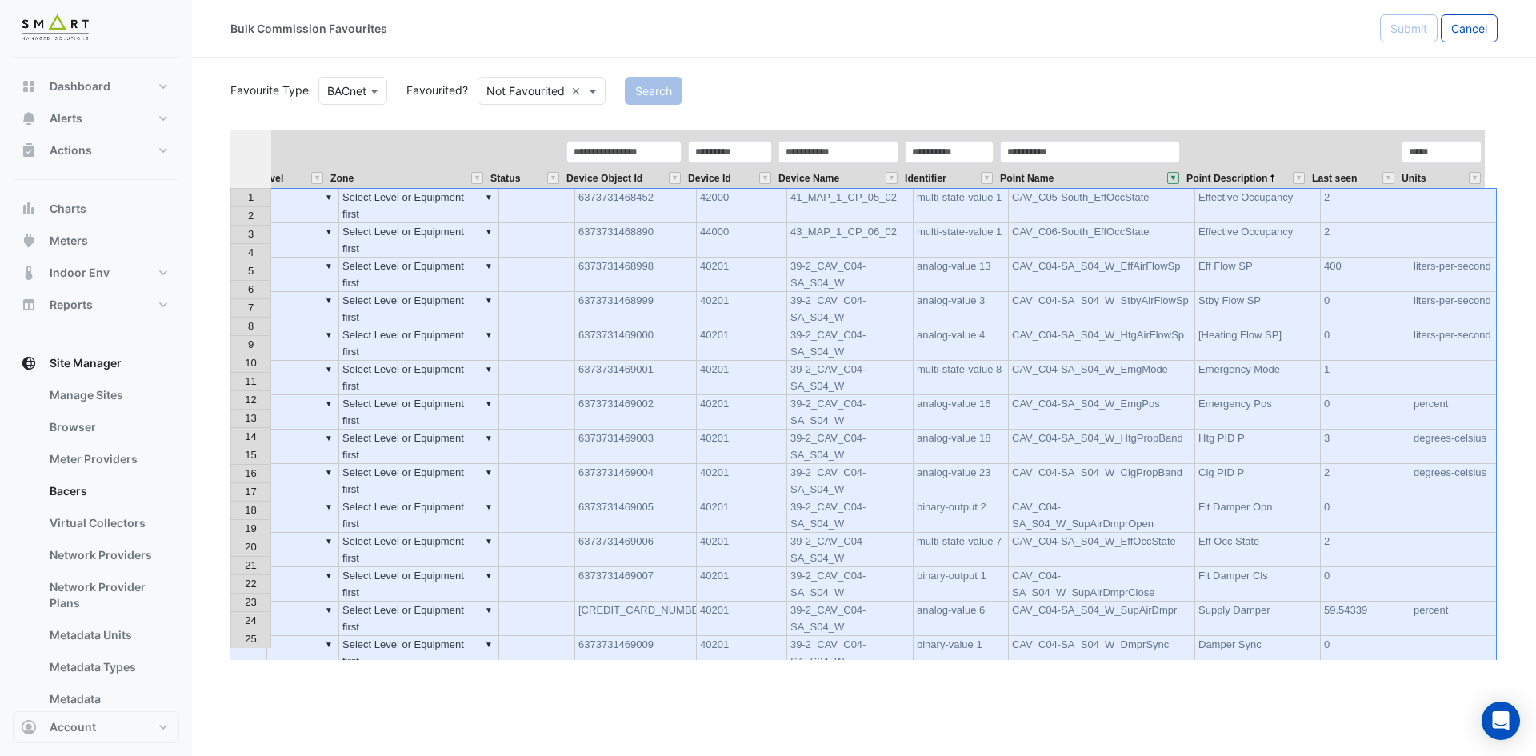
scroll to position [0, 509]
click at [1027, 176] on span "Point Name" at bounding box center [1027, 179] width 54 height 10
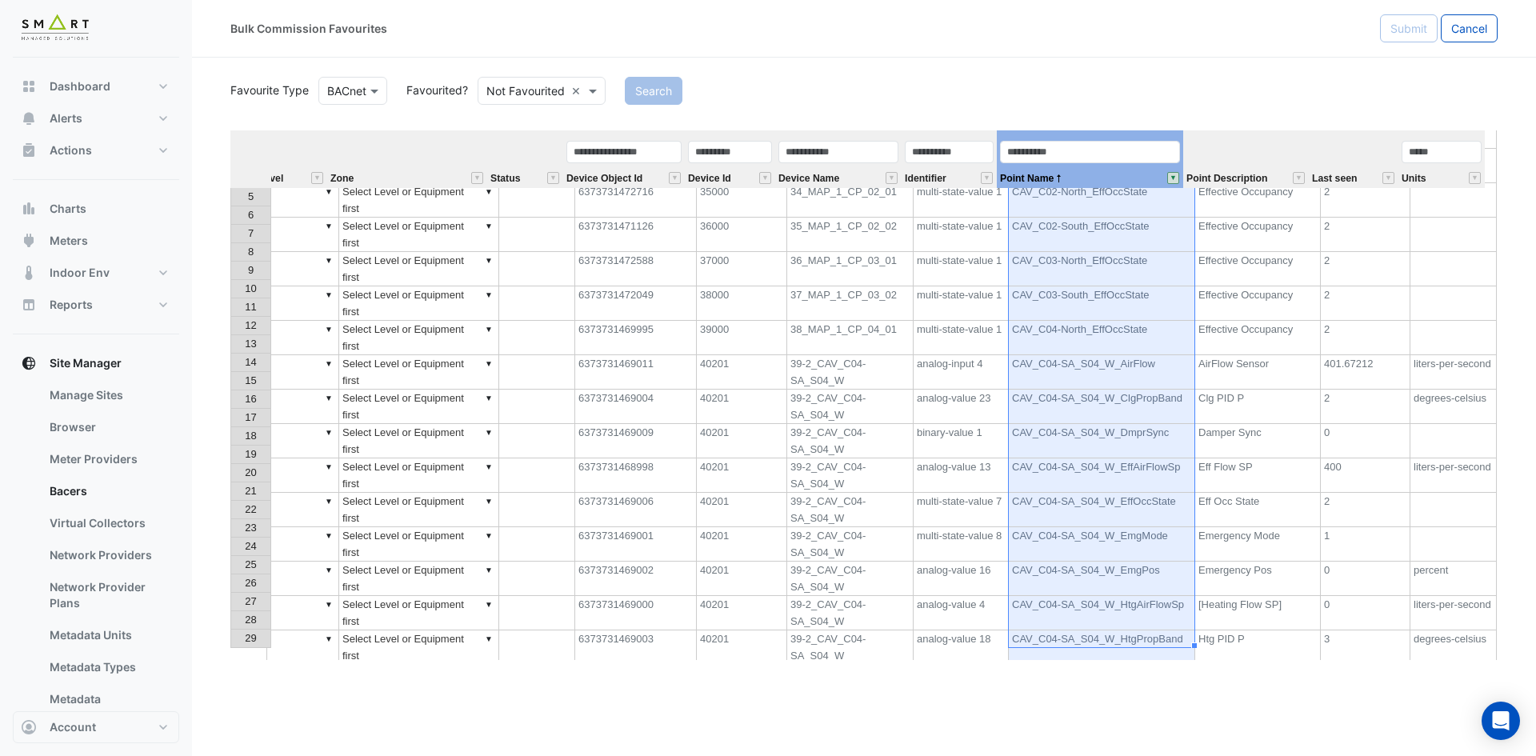
scroll to position [0, 0]
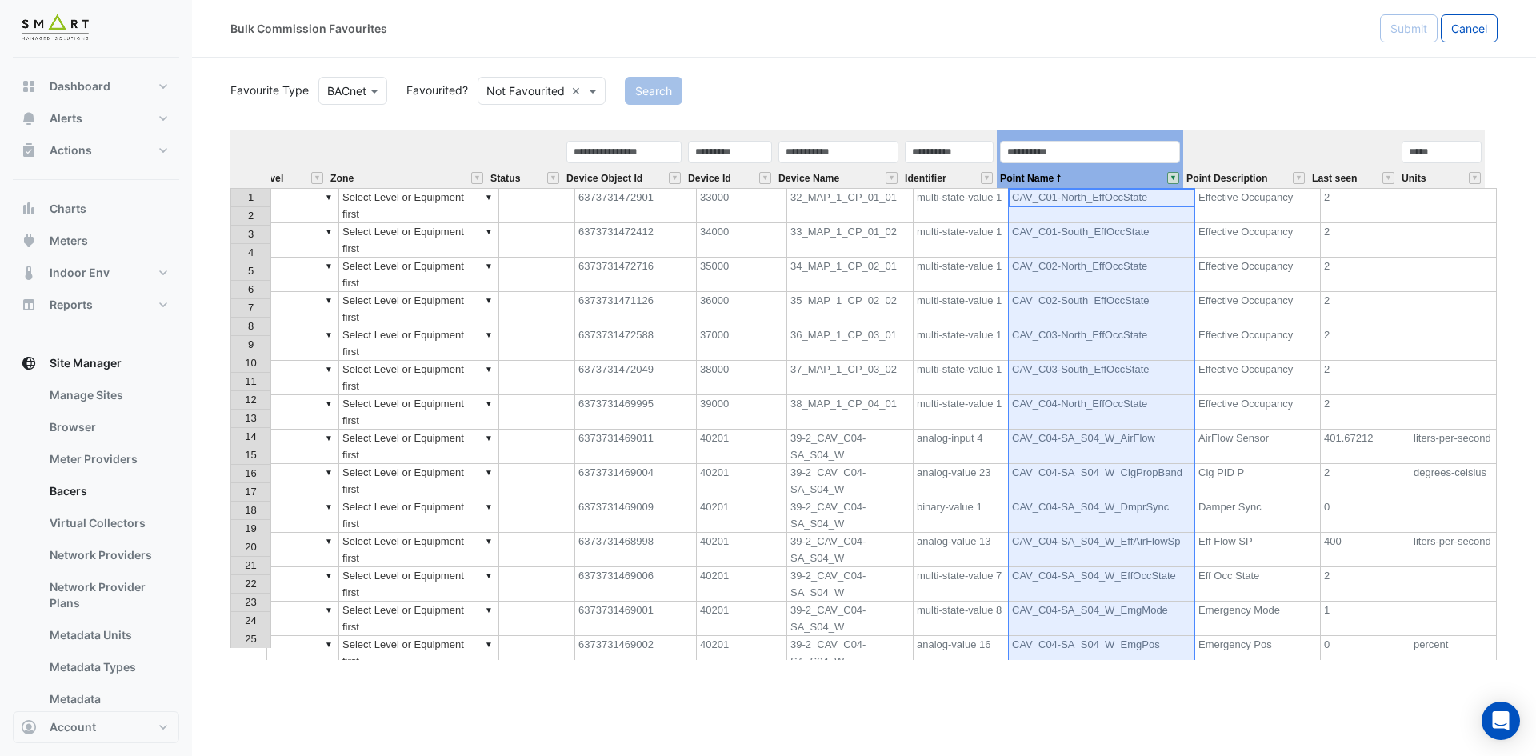
click at [1172, 178] on button "" at bounding box center [1173, 178] width 12 height 12
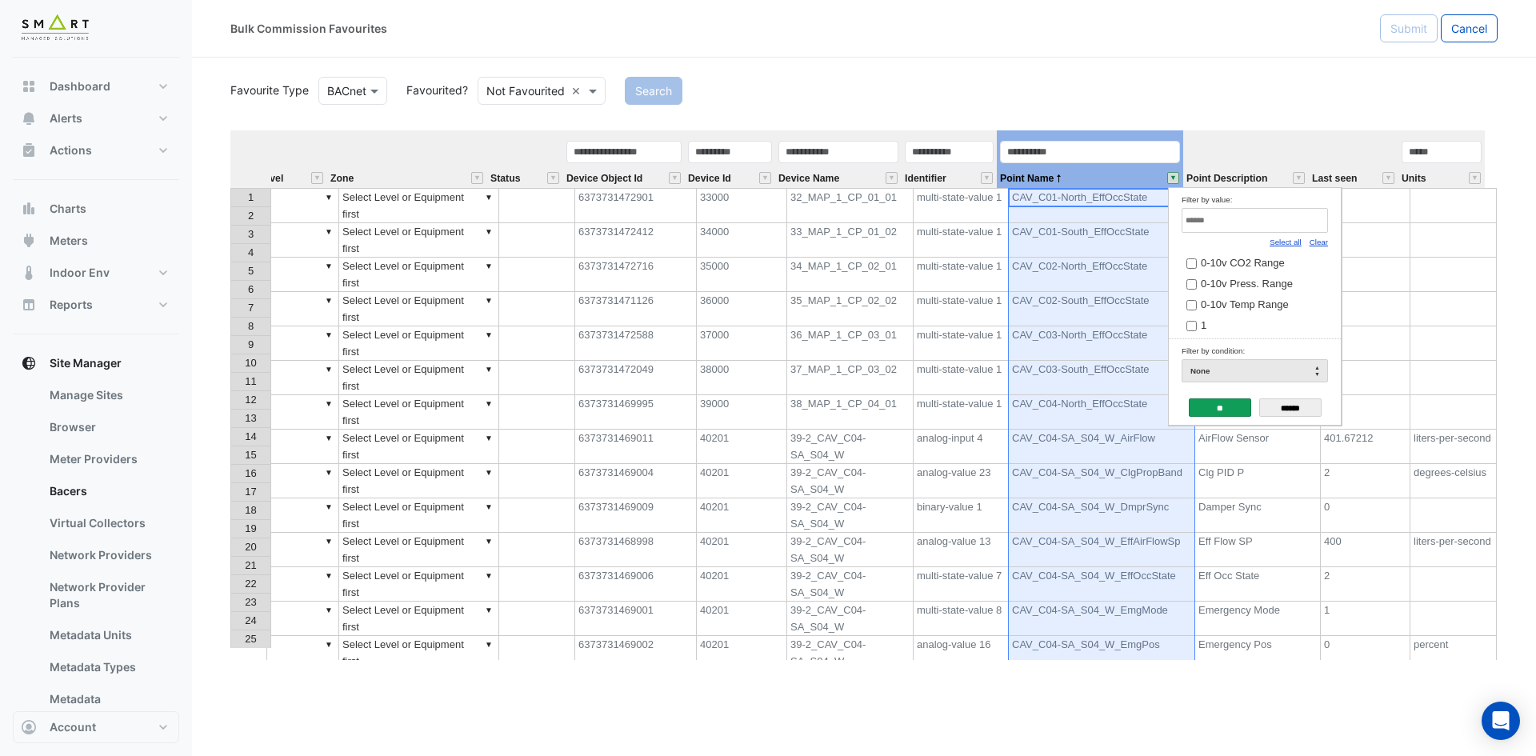
click at [1285, 238] on link "Select all" at bounding box center [1285, 242] width 32 height 9
click at [1230, 403] on input "**" at bounding box center [1219, 407] width 62 height 18
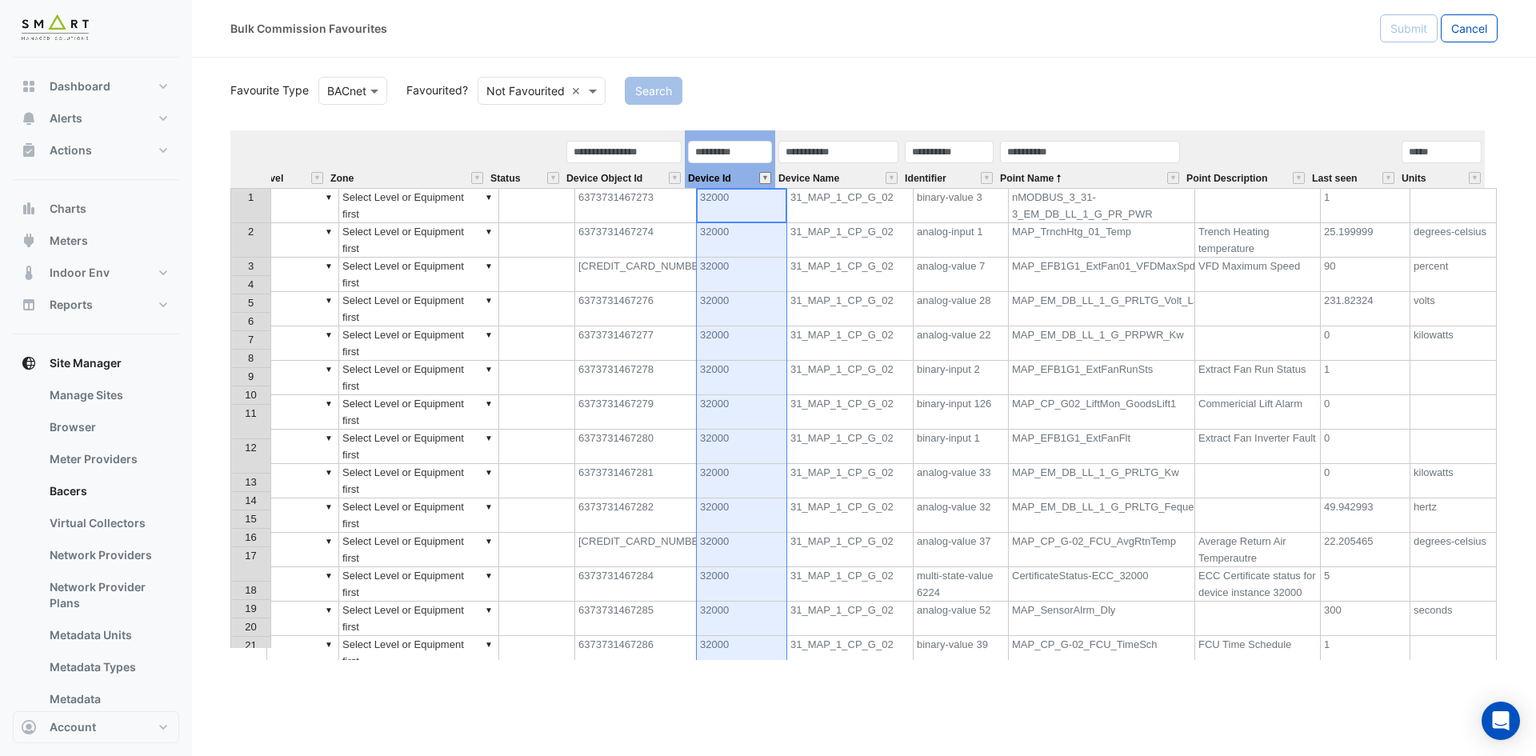
click at [765, 173] on button "" at bounding box center [765, 178] width 12 height 12
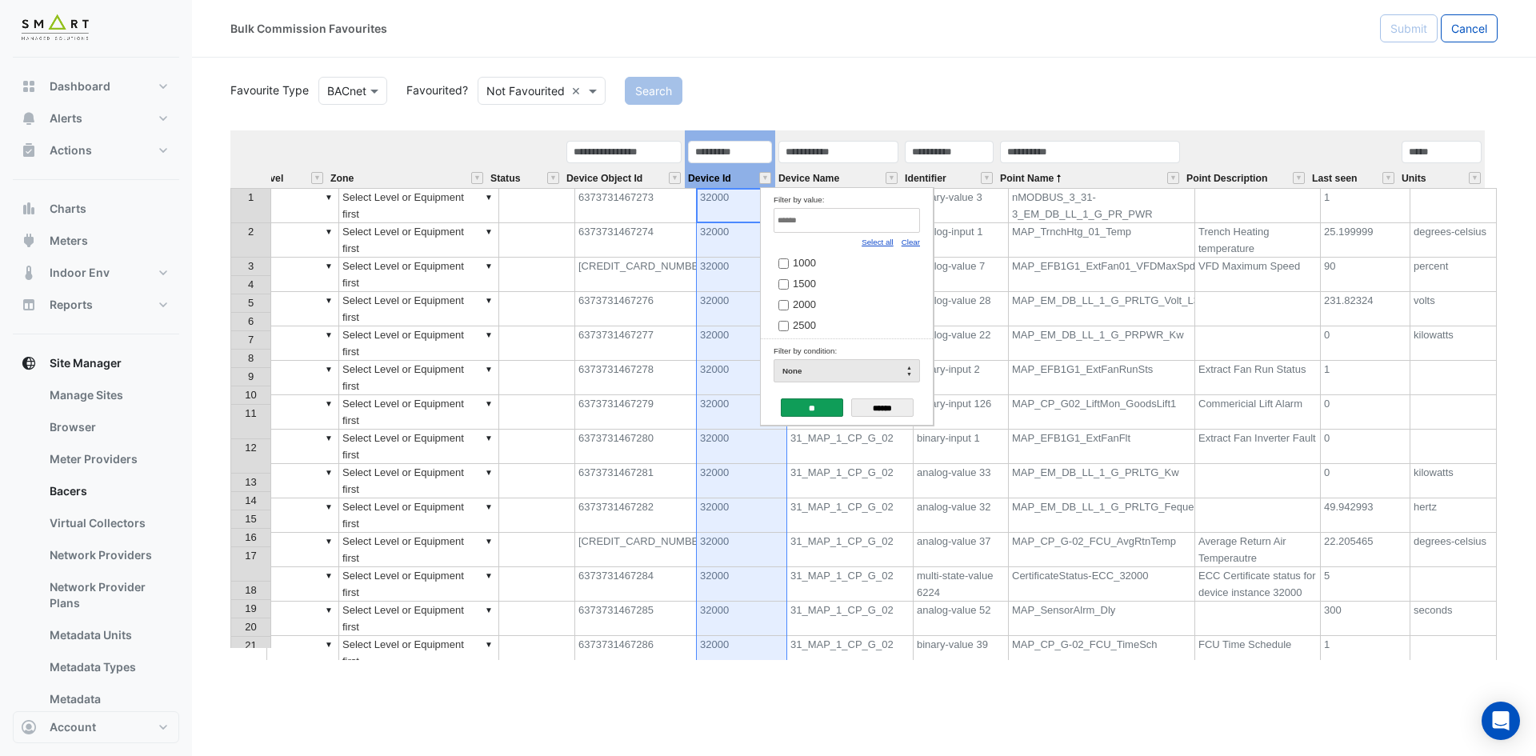
click at [914, 241] on link "Clear" at bounding box center [910, 242] width 18 height 9
click at [897, 230] on input "Filter by value:" at bounding box center [846, 220] width 146 height 25
type input "*"
click at [874, 405] on input "******" at bounding box center [882, 407] width 62 height 18
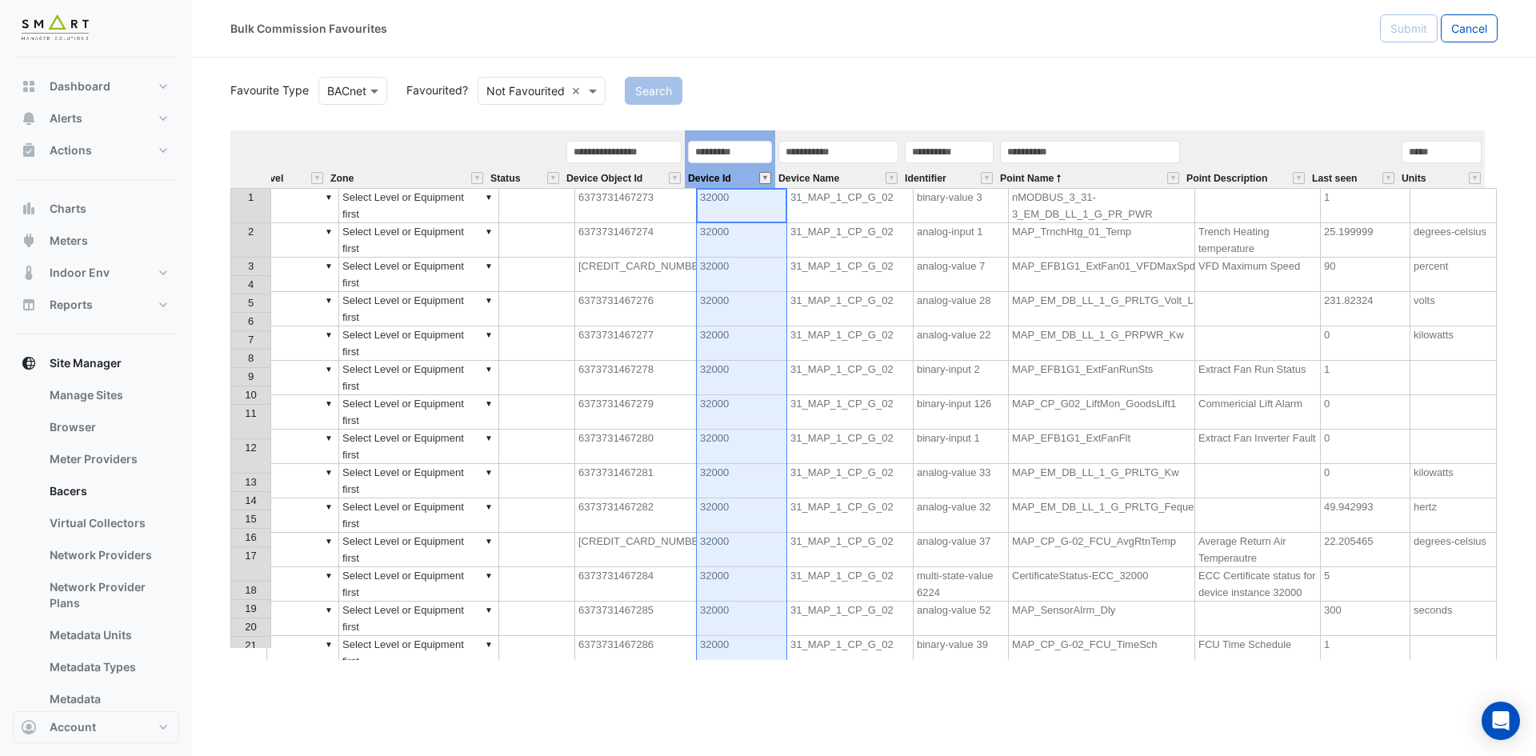
click at [763, 178] on button "" at bounding box center [765, 178] width 12 height 12
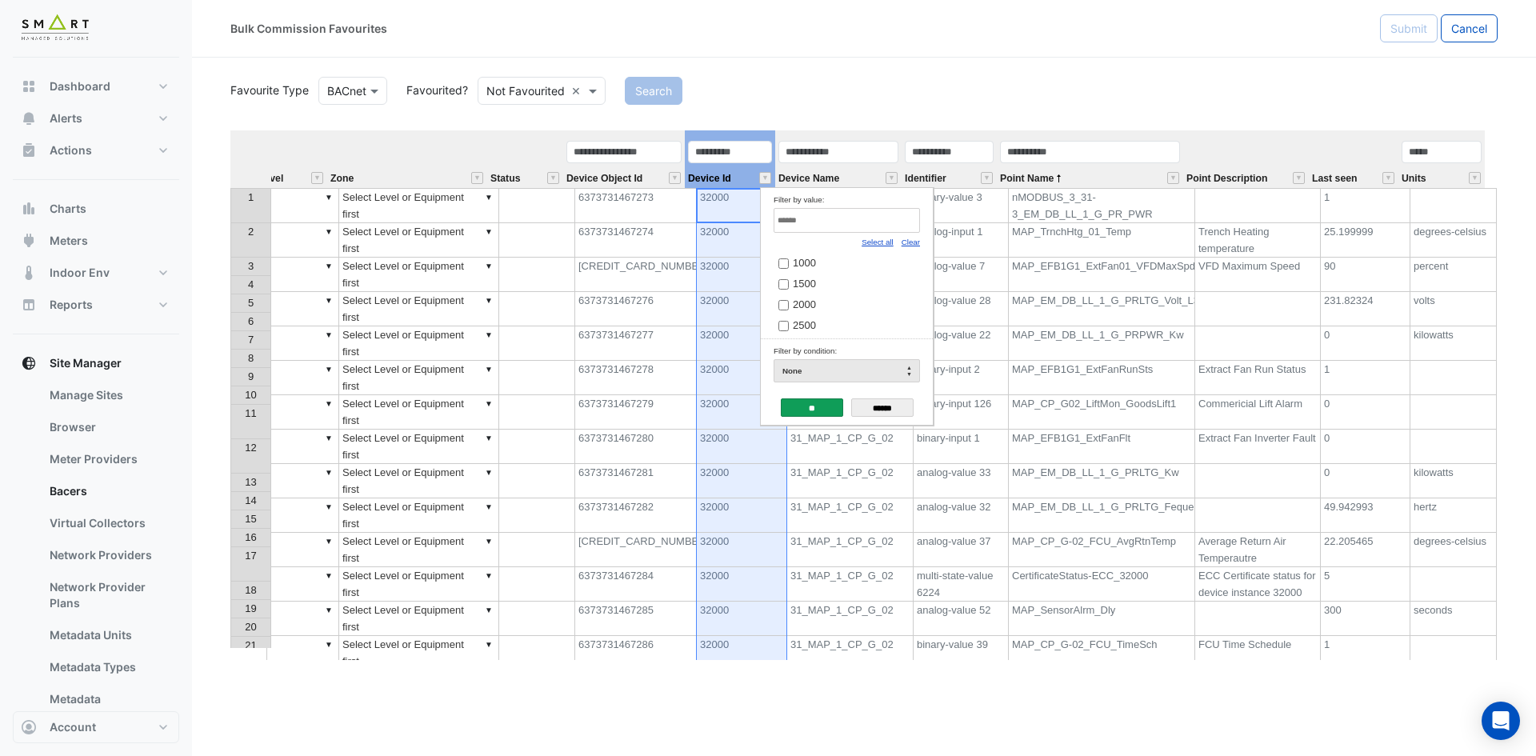
click at [913, 242] on link "Clear" at bounding box center [910, 242] width 18 height 9
click at [898, 225] on input "Filter by value:" at bounding box center [846, 220] width 146 height 25
type input "****"
click at [818, 260] on label "3000" at bounding box center [840, 262] width 125 height 17
click at [813, 405] on input "**" at bounding box center [812, 407] width 62 height 18
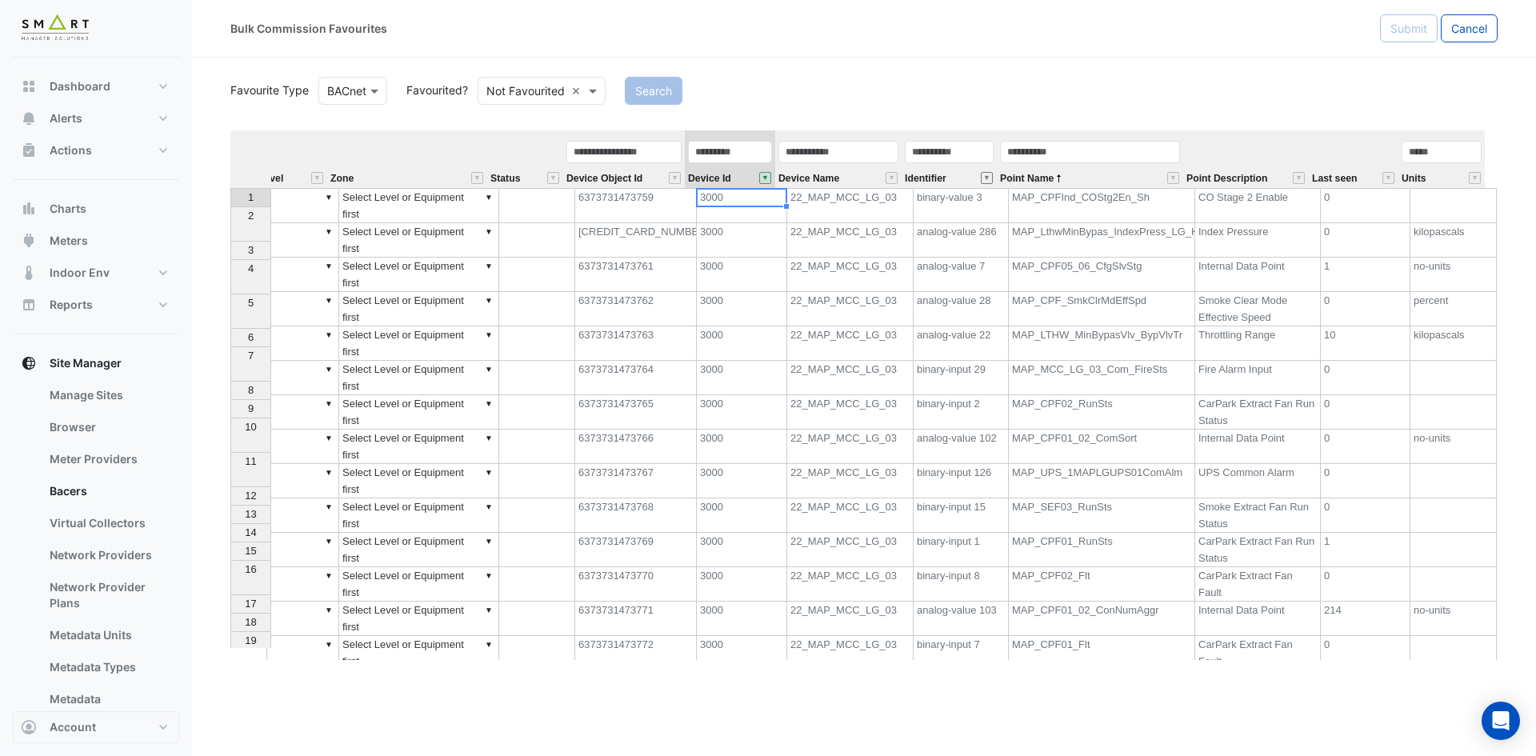
click at [984, 177] on button "" at bounding box center [987, 178] width 12 height 12
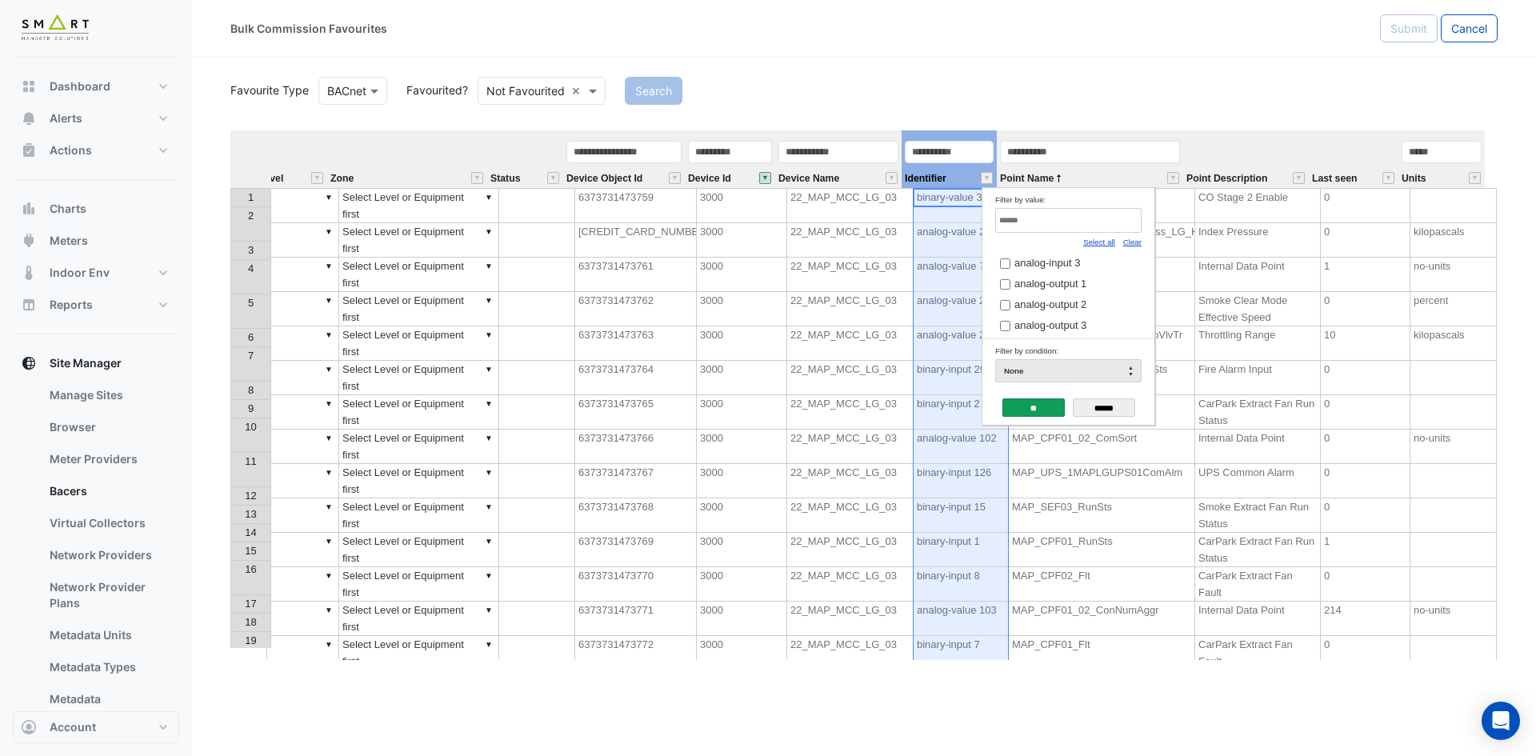
click at [1122, 240] on div "Select all Clear" at bounding box center [1068, 242] width 146 height 18
click at [1130, 242] on link "Clear" at bounding box center [1132, 242] width 18 height 9
click at [1123, 222] on input "Filter by value:" at bounding box center [1068, 220] width 146 height 25
type input "**********"
click at [1093, 261] on label "analog-output 1" at bounding box center [1062, 262] width 125 height 17
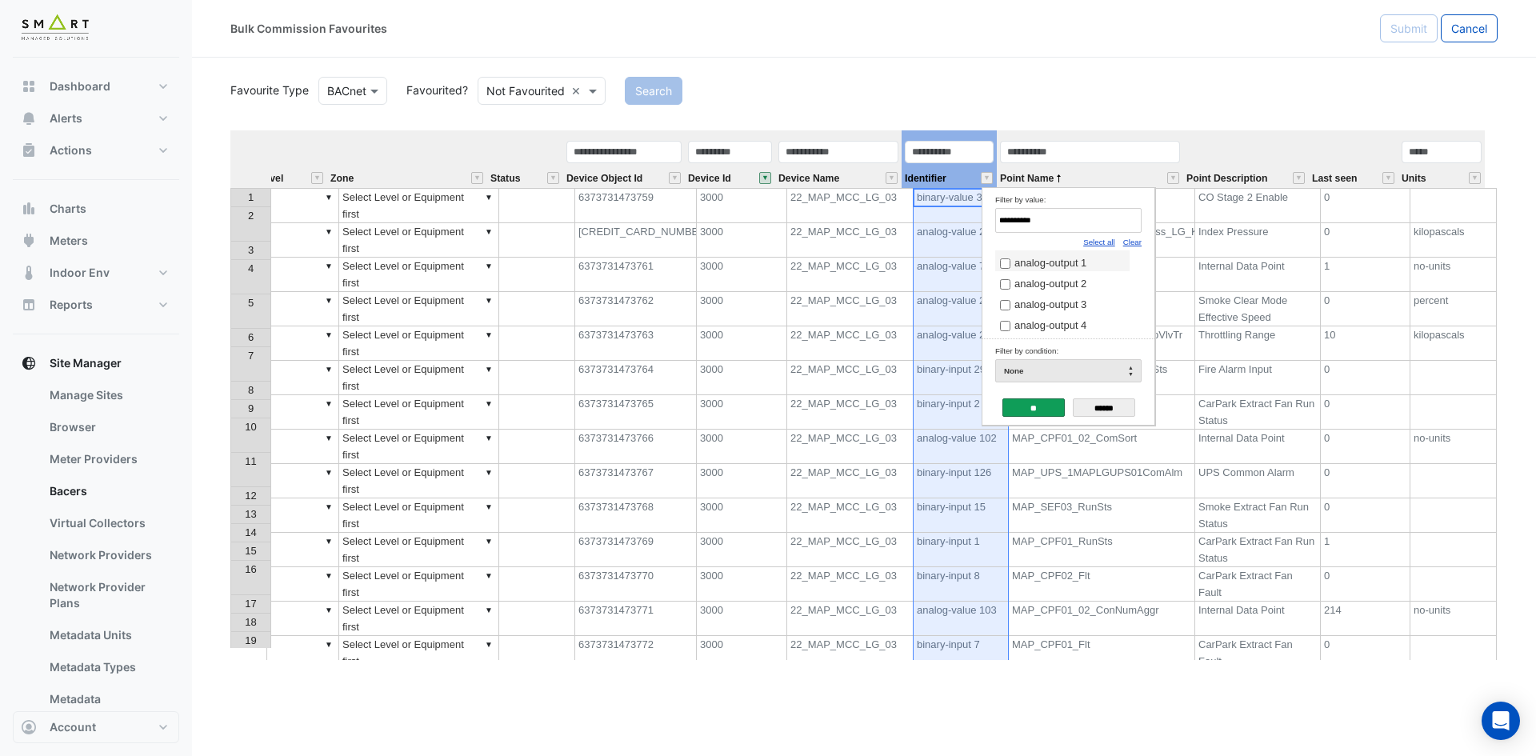
click at [1037, 408] on input "**" at bounding box center [1033, 407] width 62 height 18
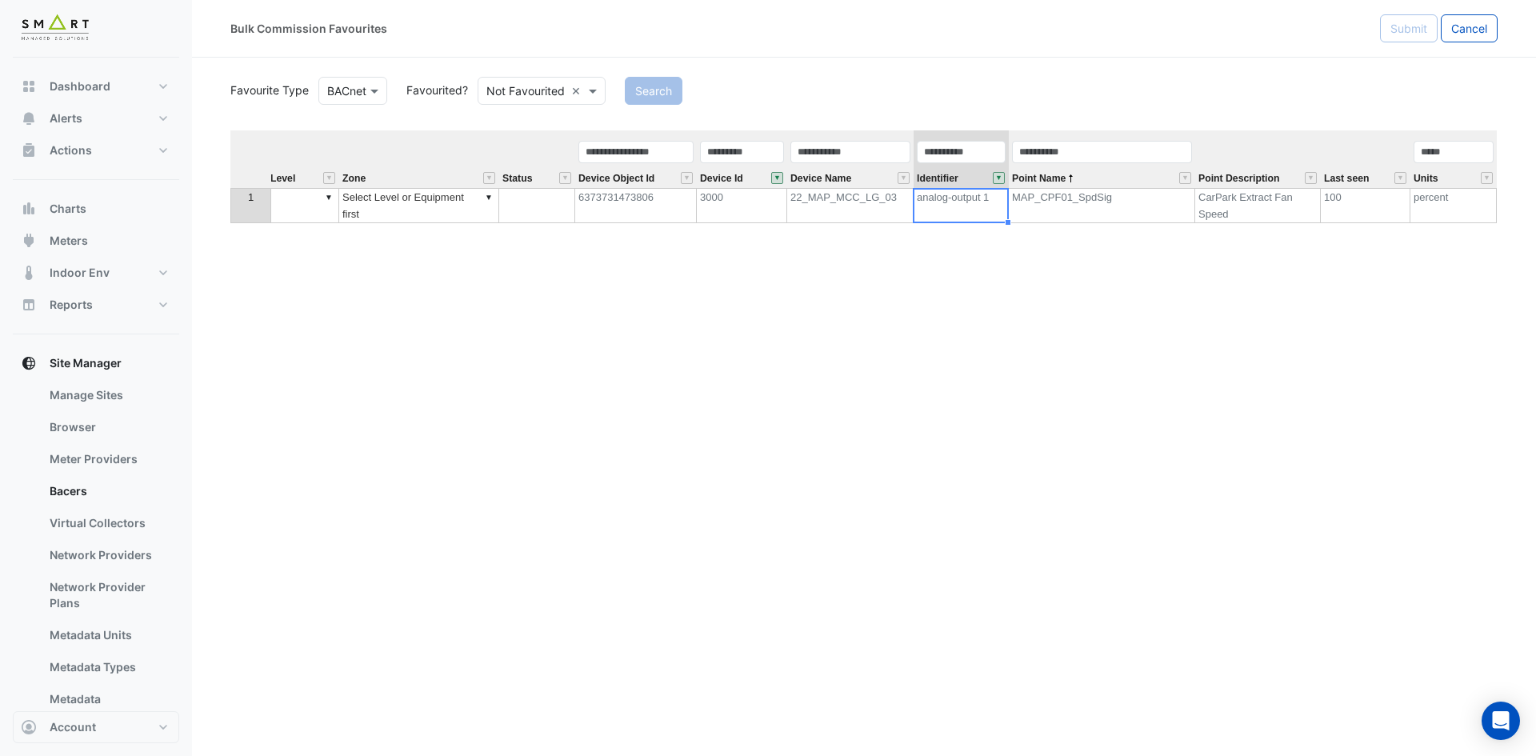
scroll to position [0, 497]
click at [1271, 210] on td "CarPark Extract Fan Speed" at bounding box center [1258, 205] width 126 height 35
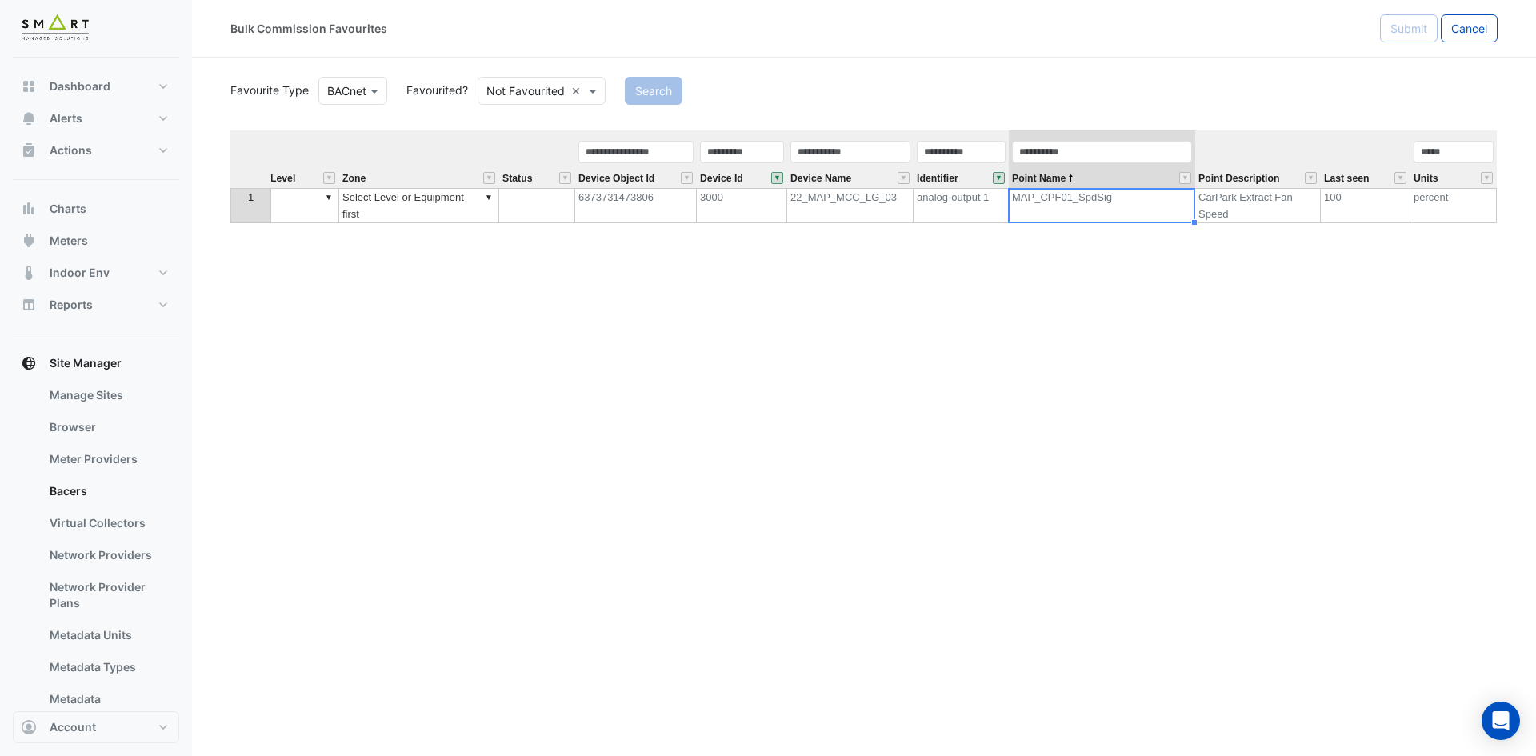
click at [1050, 208] on td "MAP_CPF01_SpdSig" at bounding box center [1101, 205] width 186 height 35
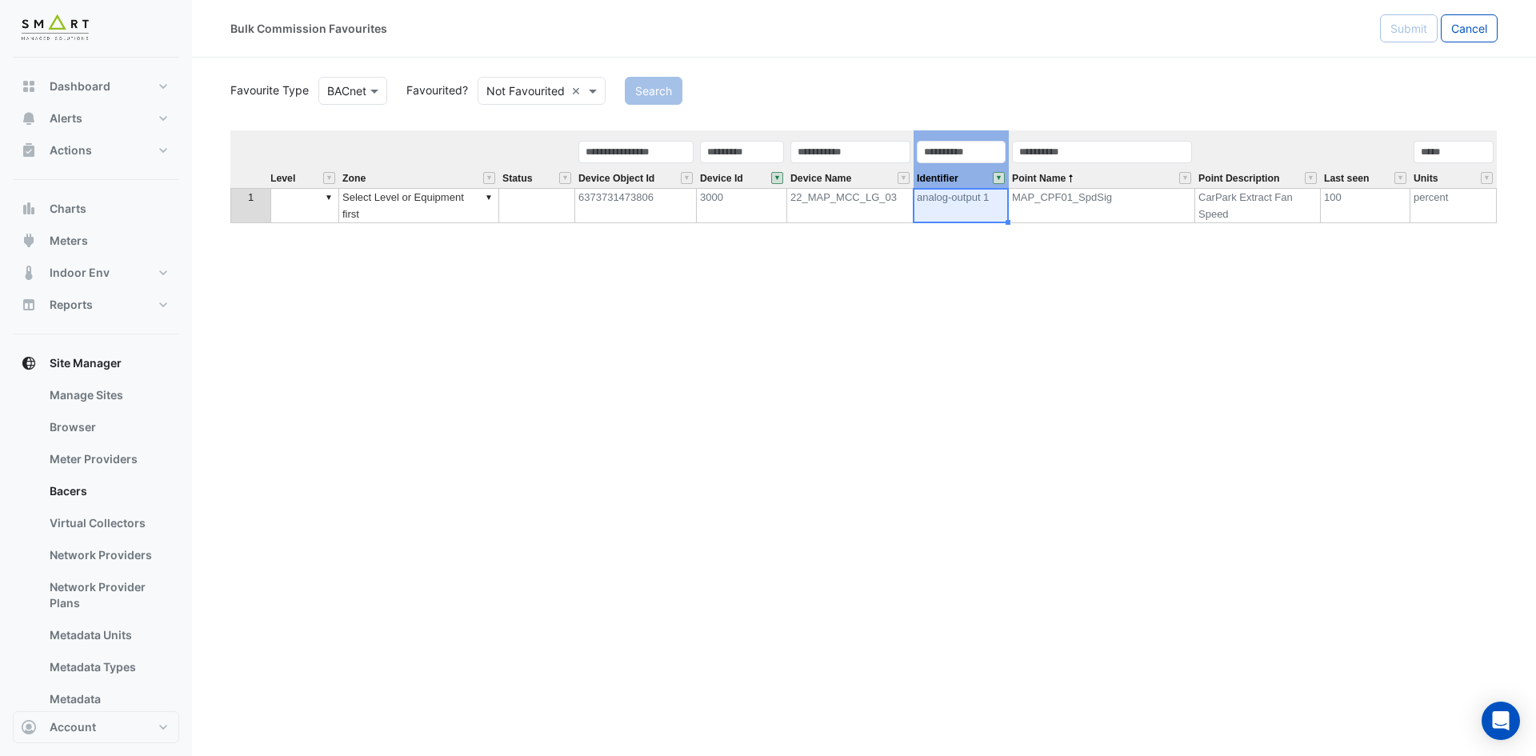
click at [1000, 178] on button "" at bounding box center [999, 178] width 12 height 12
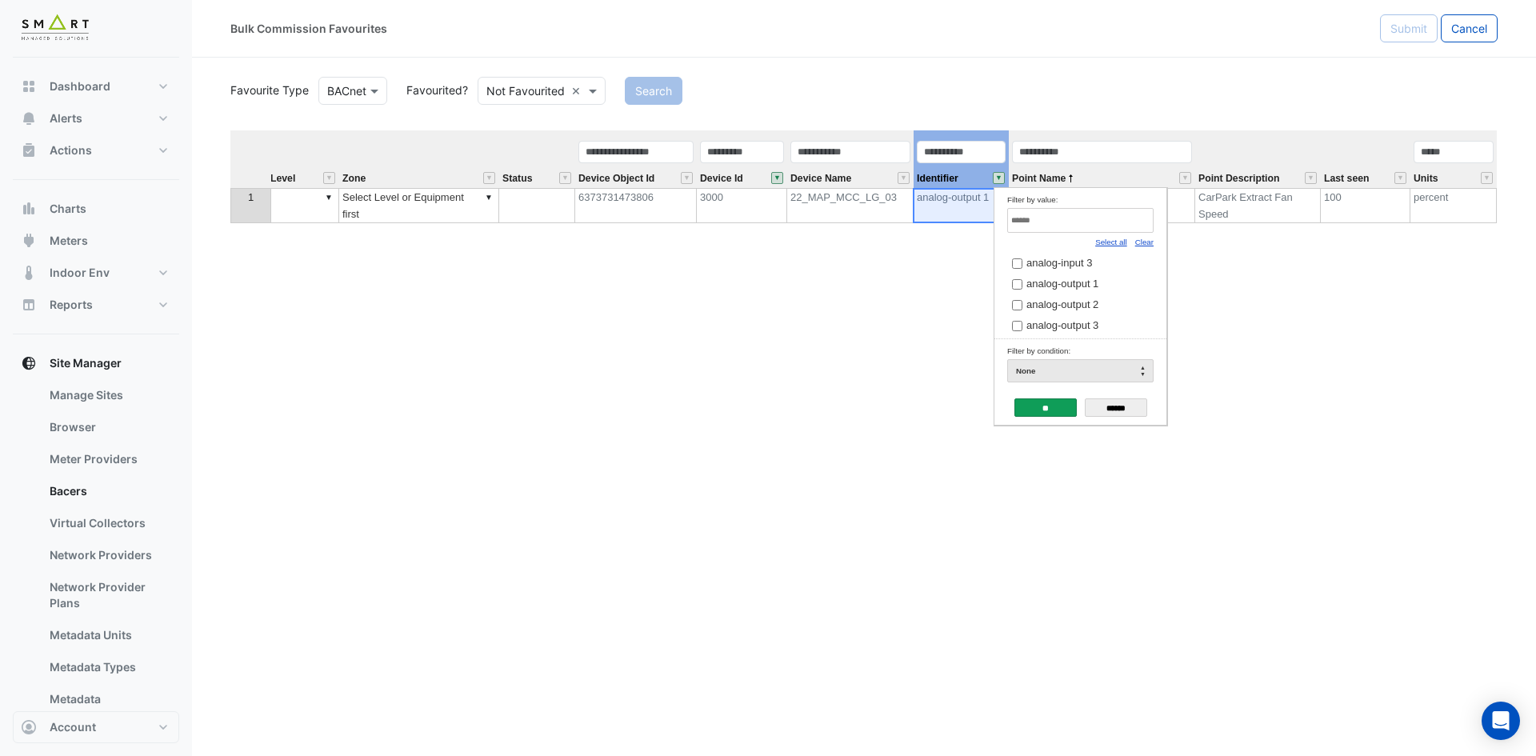
click at [1116, 246] on link "Select all" at bounding box center [1111, 242] width 32 height 9
click at [1054, 414] on input "**" at bounding box center [1045, 407] width 62 height 18
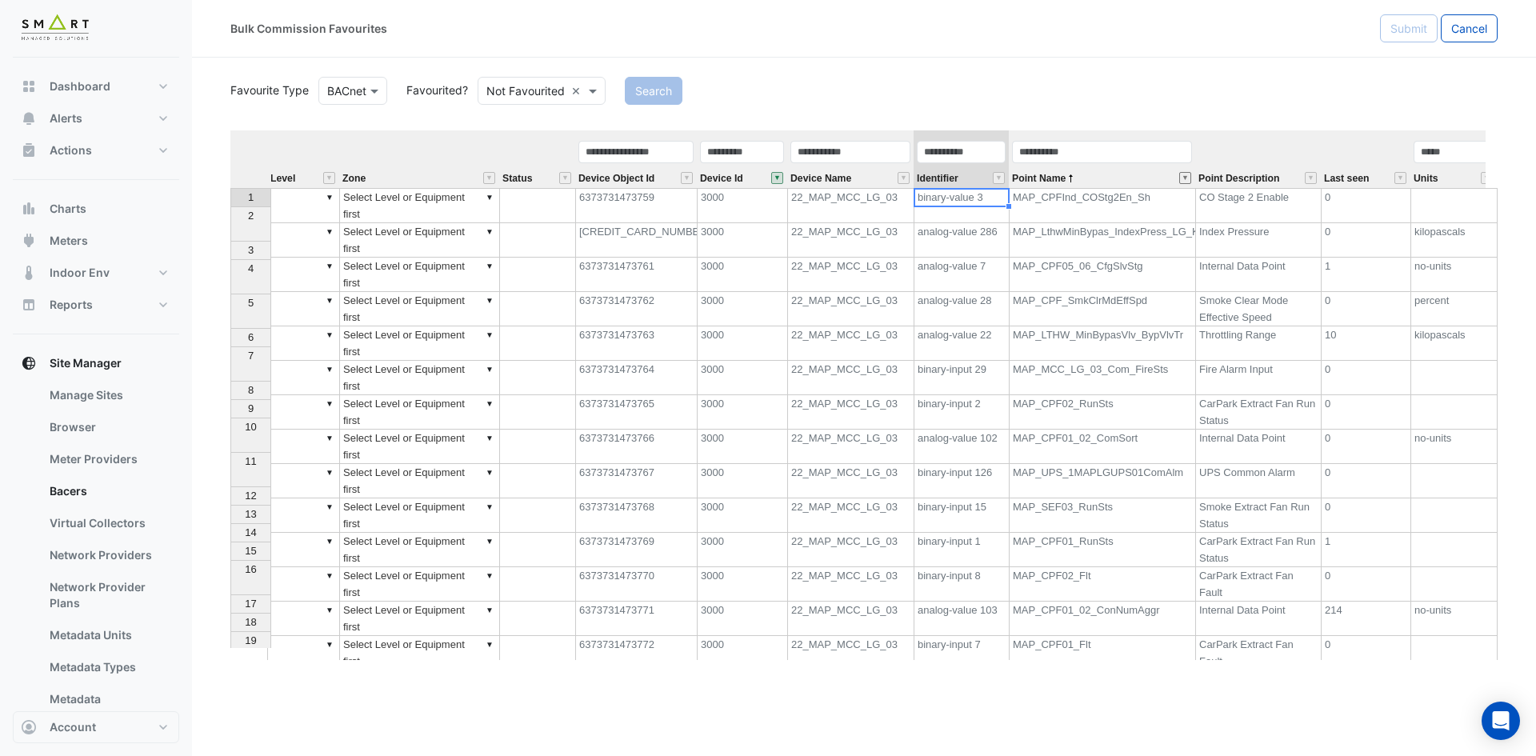
click at [1183, 178] on button "" at bounding box center [1185, 178] width 12 height 12
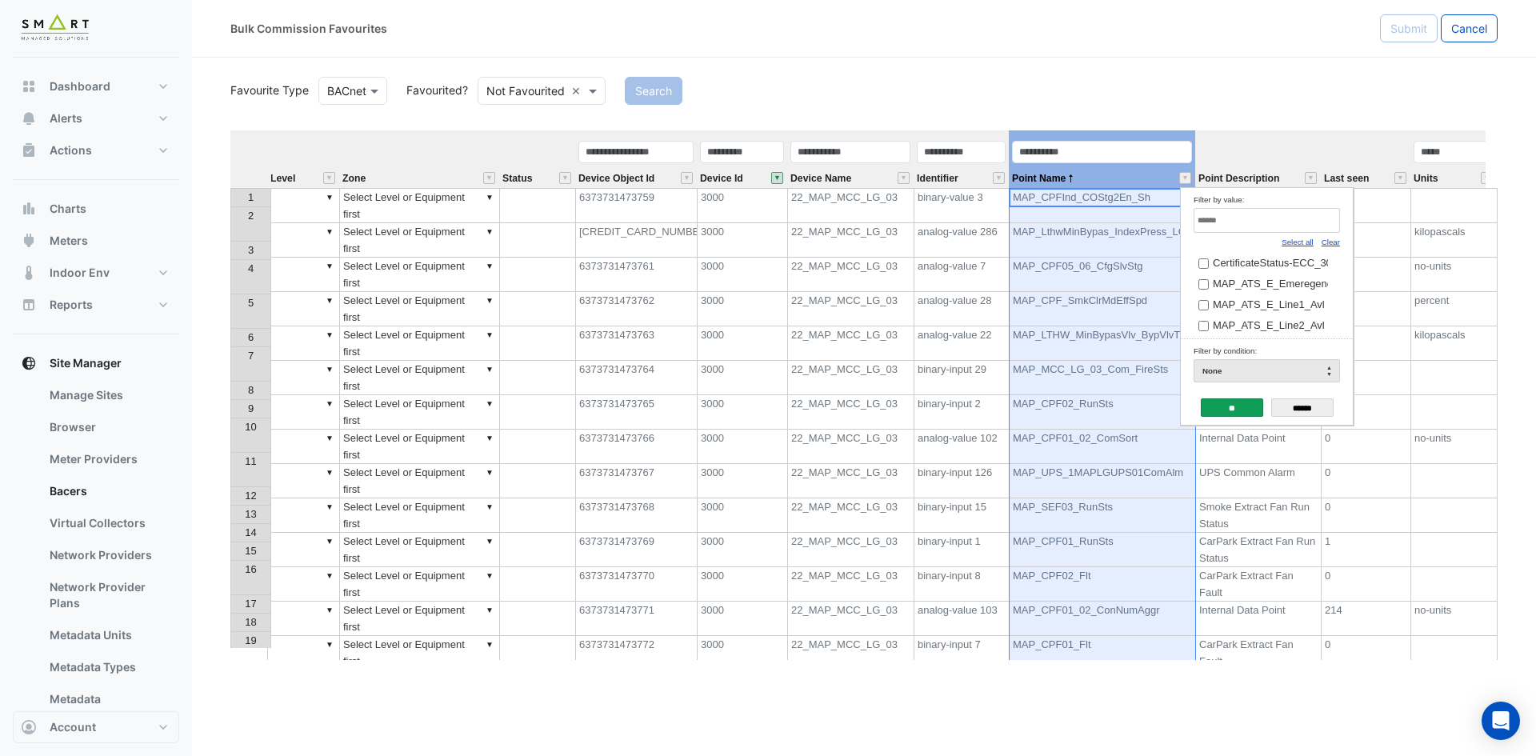
click at [1330, 244] on link "Clear" at bounding box center [1330, 242] width 18 height 9
click at [1294, 230] on input "Filter by value:" at bounding box center [1266, 220] width 146 height 25
paste input "**********"
click at [1296, 238] on link "Select all" at bounding box center [1297, 242] width 32 height 9
type input "*********"
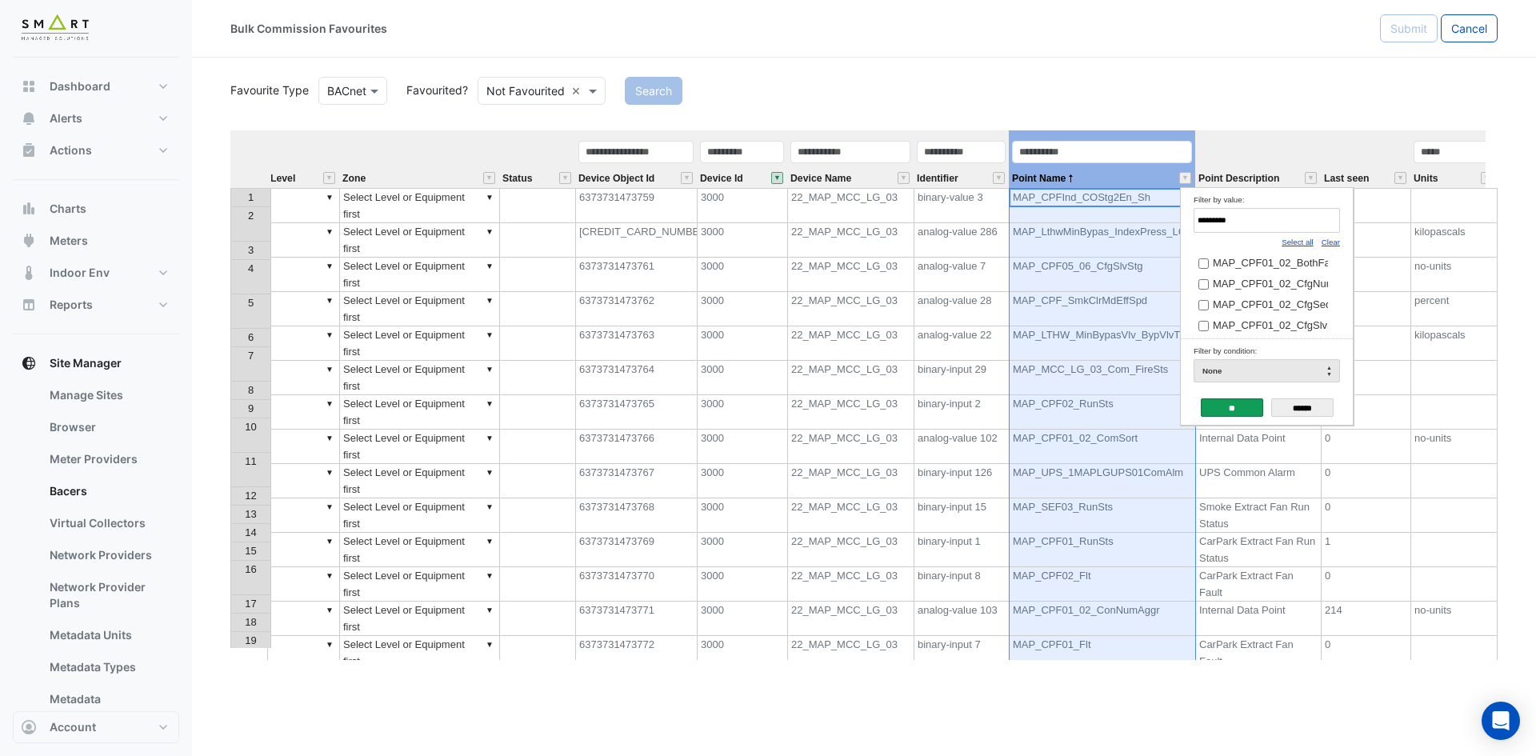
click at [1217, 401] on input "**" at bounding box center [1231, 407] width 62 height 18
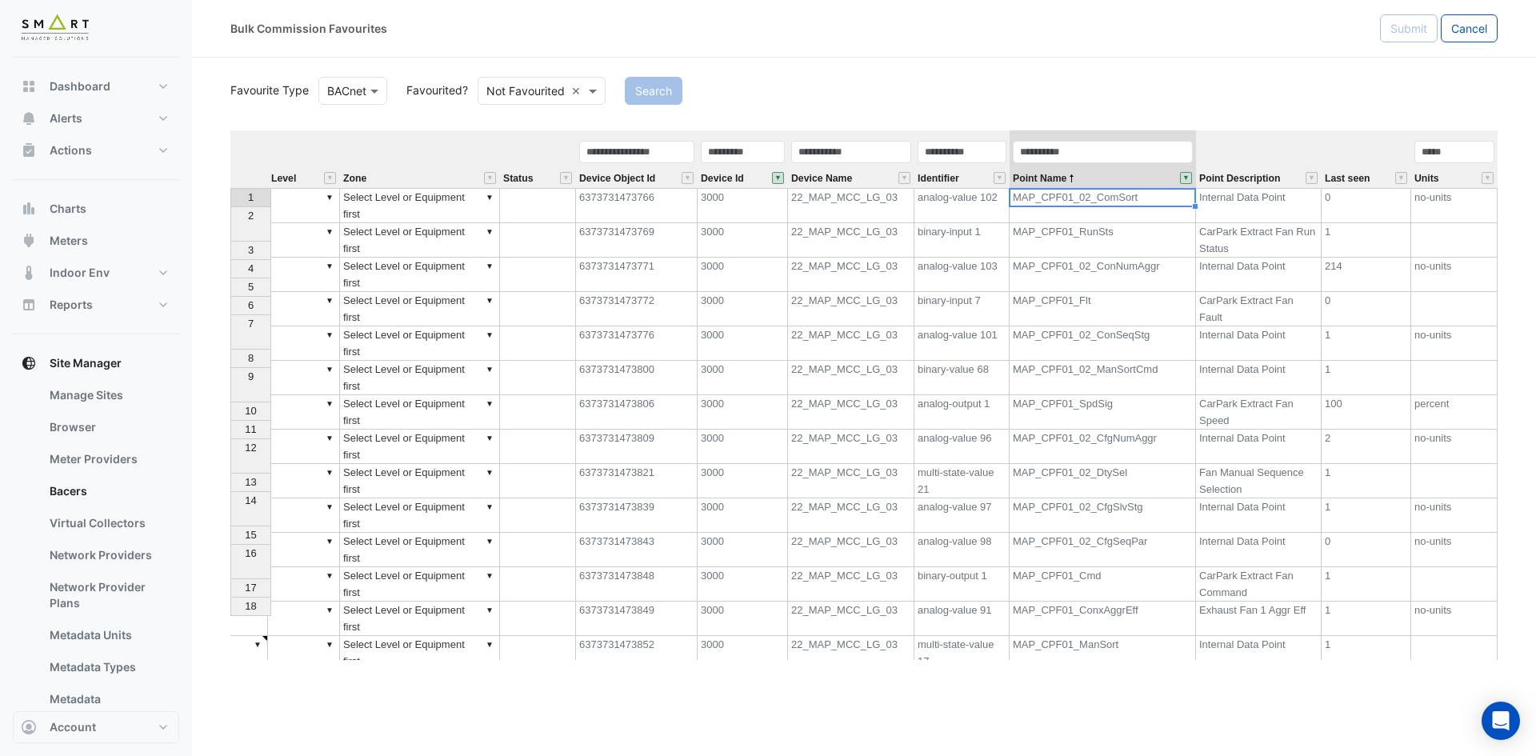
scroll to position [0, 496]
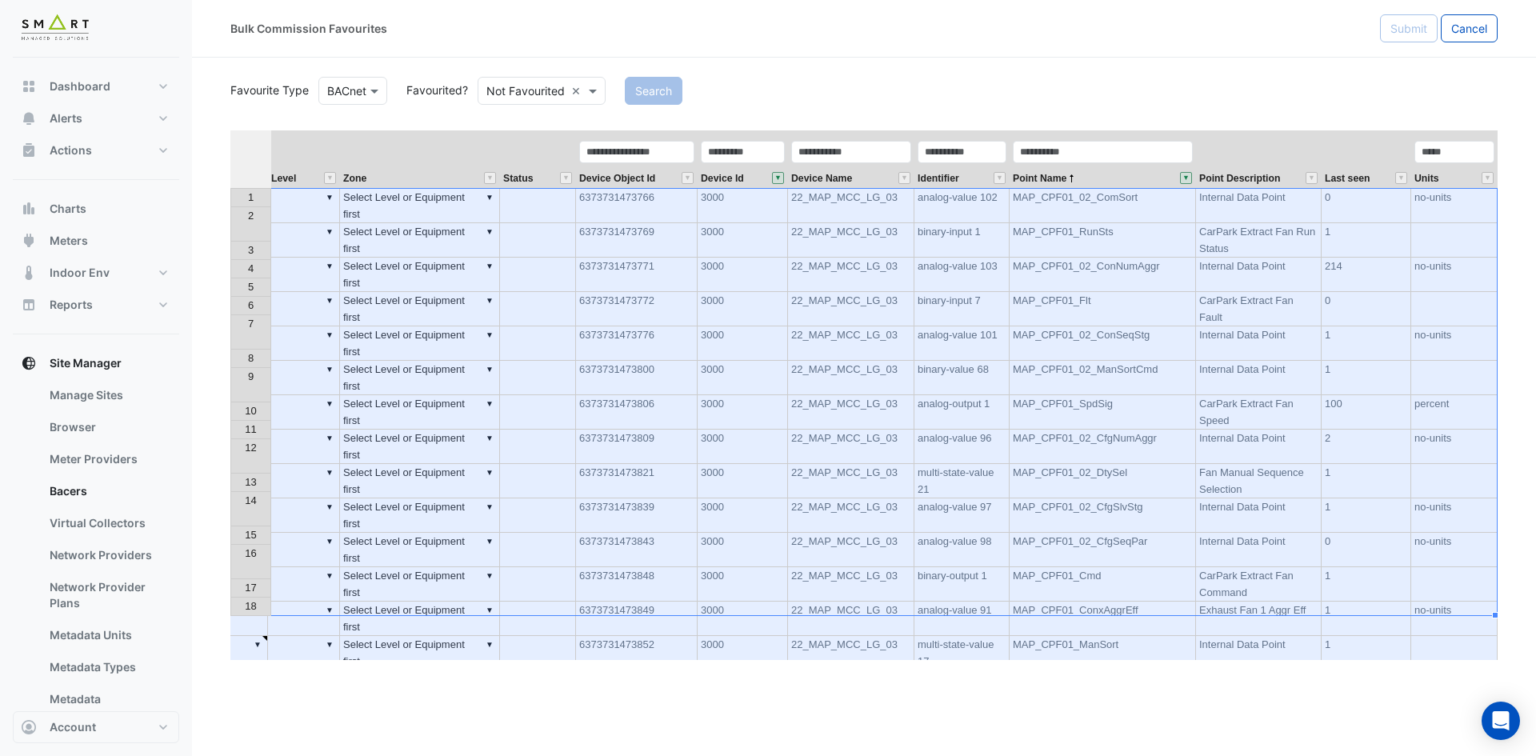
click at [261, 152] on th at bounding box center [250, 159] width 41 height 58
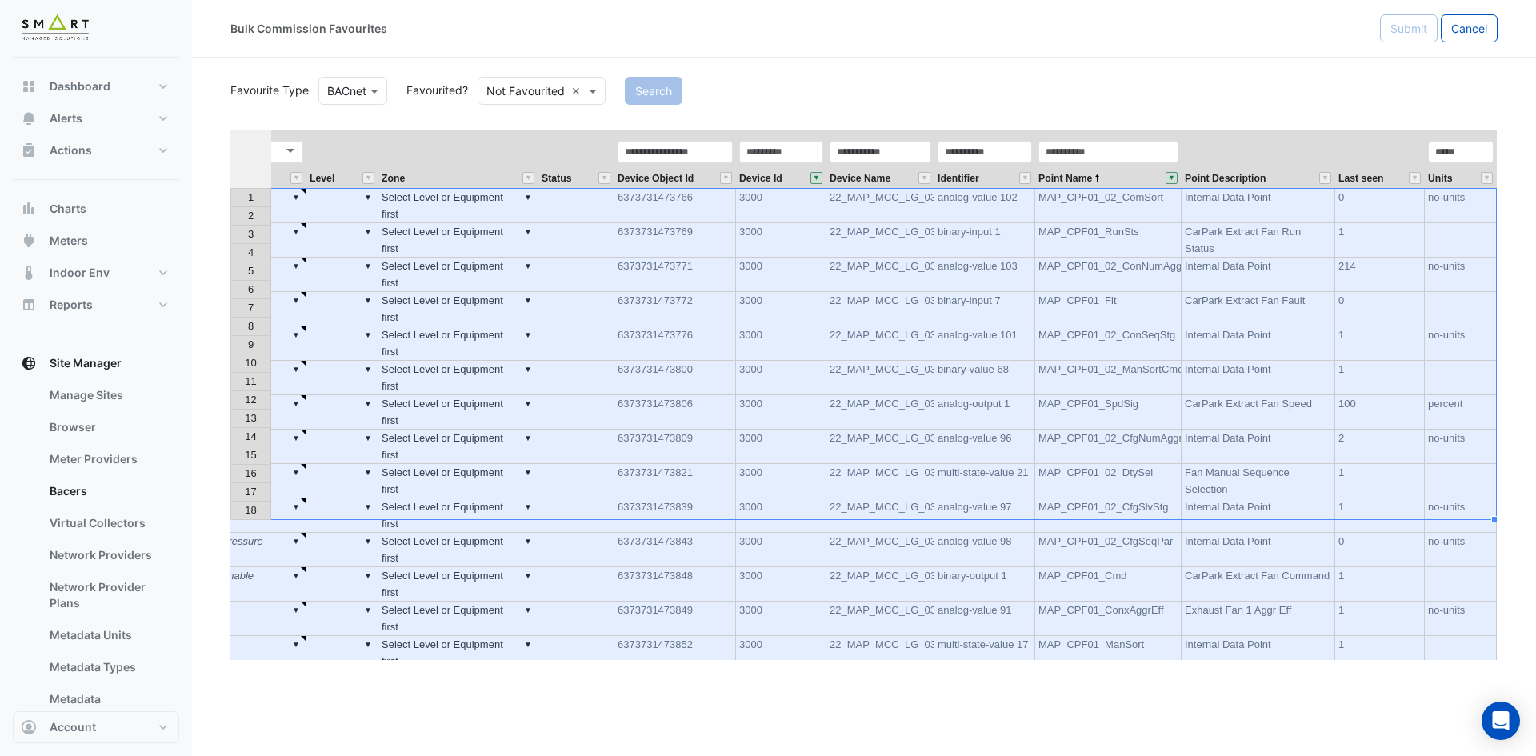
click at [1224, 554] on div "Equipment Metadata Predicted Metadata Level Zone Status Device Object Id Device…" at bounding box center [863, 394] width 1267 height 529
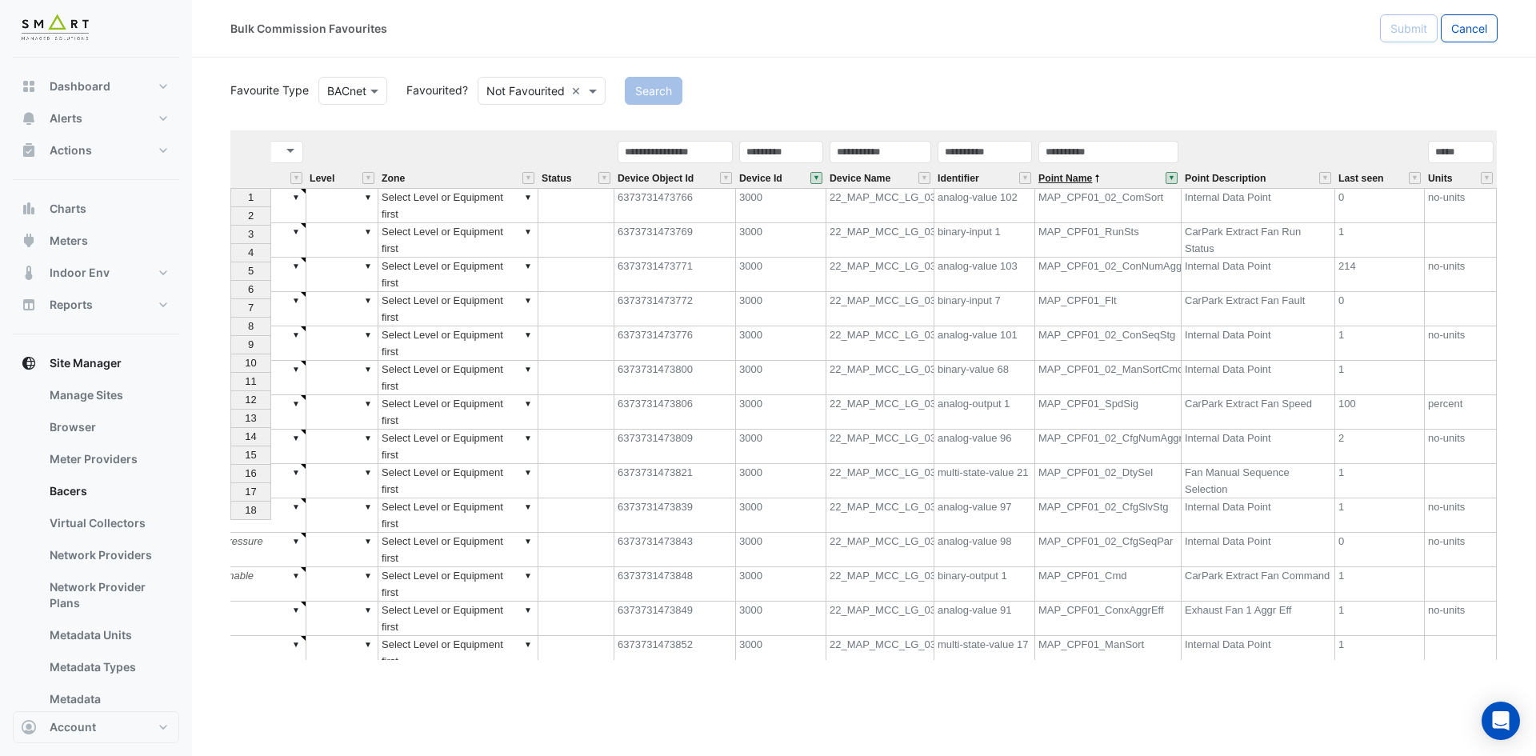
click at [1079, 177] on span "Point Name" at bounding box center [1065, 179] width 54 height 10
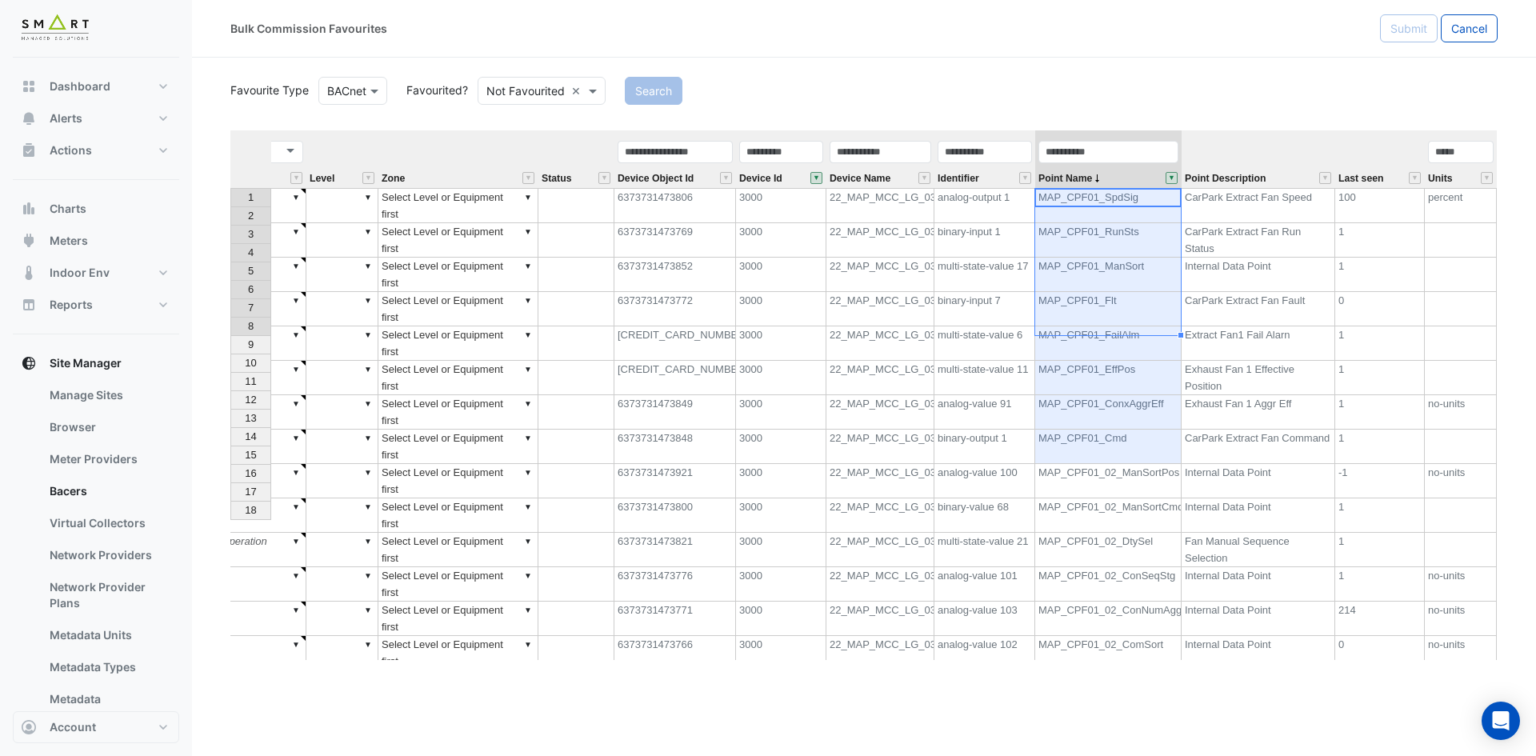
drag, startPoint x: 1154, startPoint y: 198, endPoint x: 1153, endPoint y: 324, distance: 125.6
click at [1153, 324] on tbody "1 ▼ ▼ Select Equipment first ▼ Car Park Exhaust Air Fan Speed ▼ ▼ Select Level …" at bounding box center [667, 498] width 1658 height 620
click at [1169, 174] on button "" at bounding box center [1171, 178] width 12 height 12
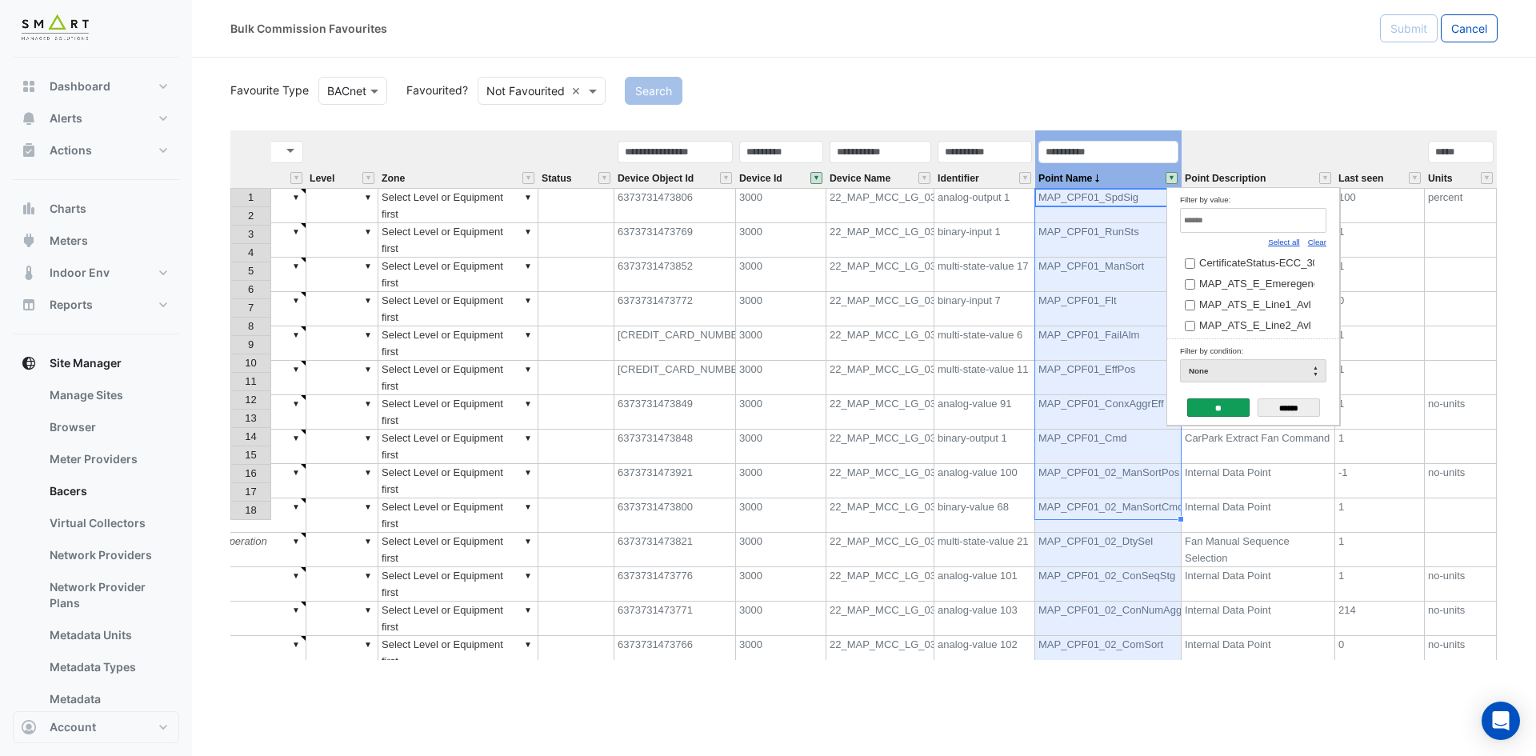
click at [1108, 203] on td "MAP_CPF01_SpdSig" at bounding box center [1108, 205] width 146 height 35
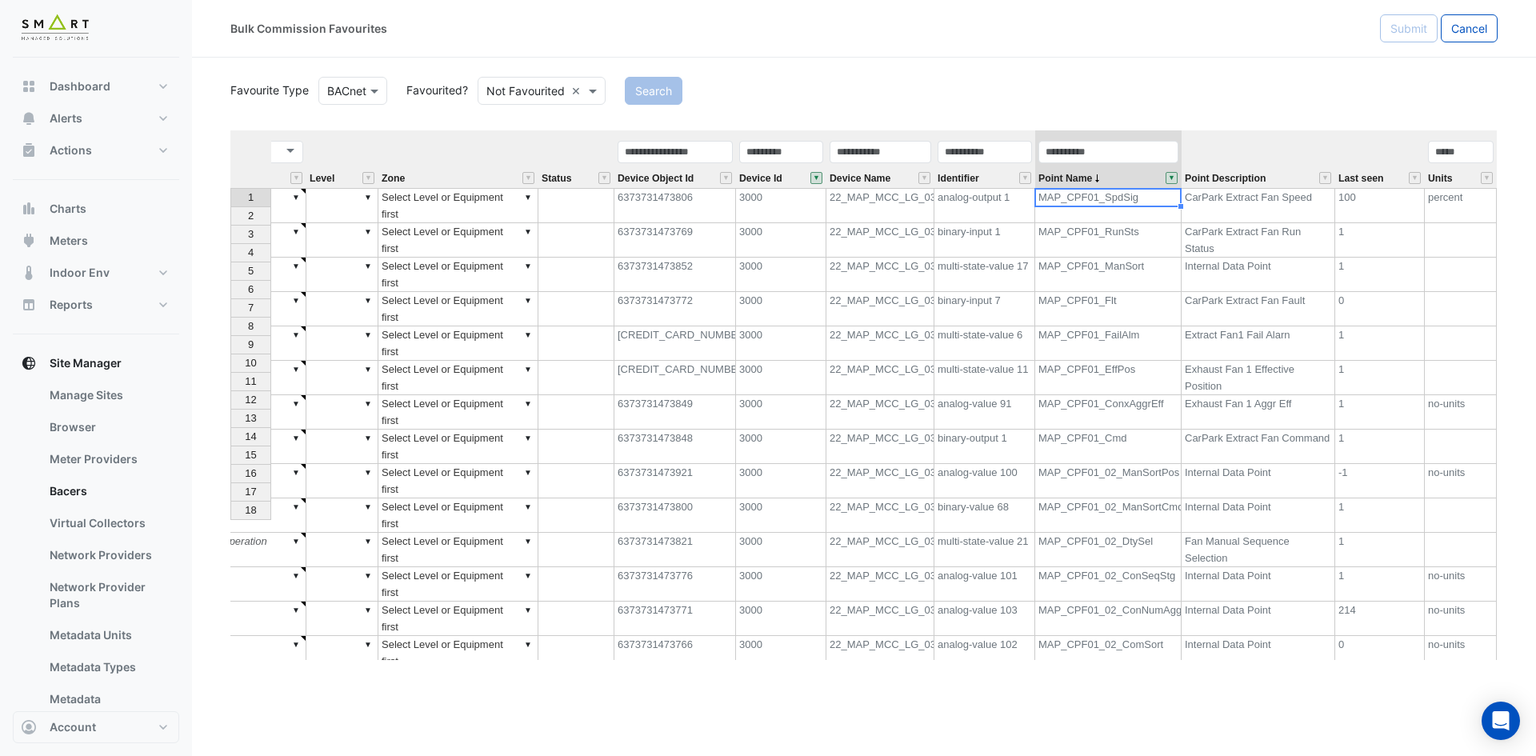
click at [1170, 176] on button "" at bounding box center [1171, 178] width 12 height 12
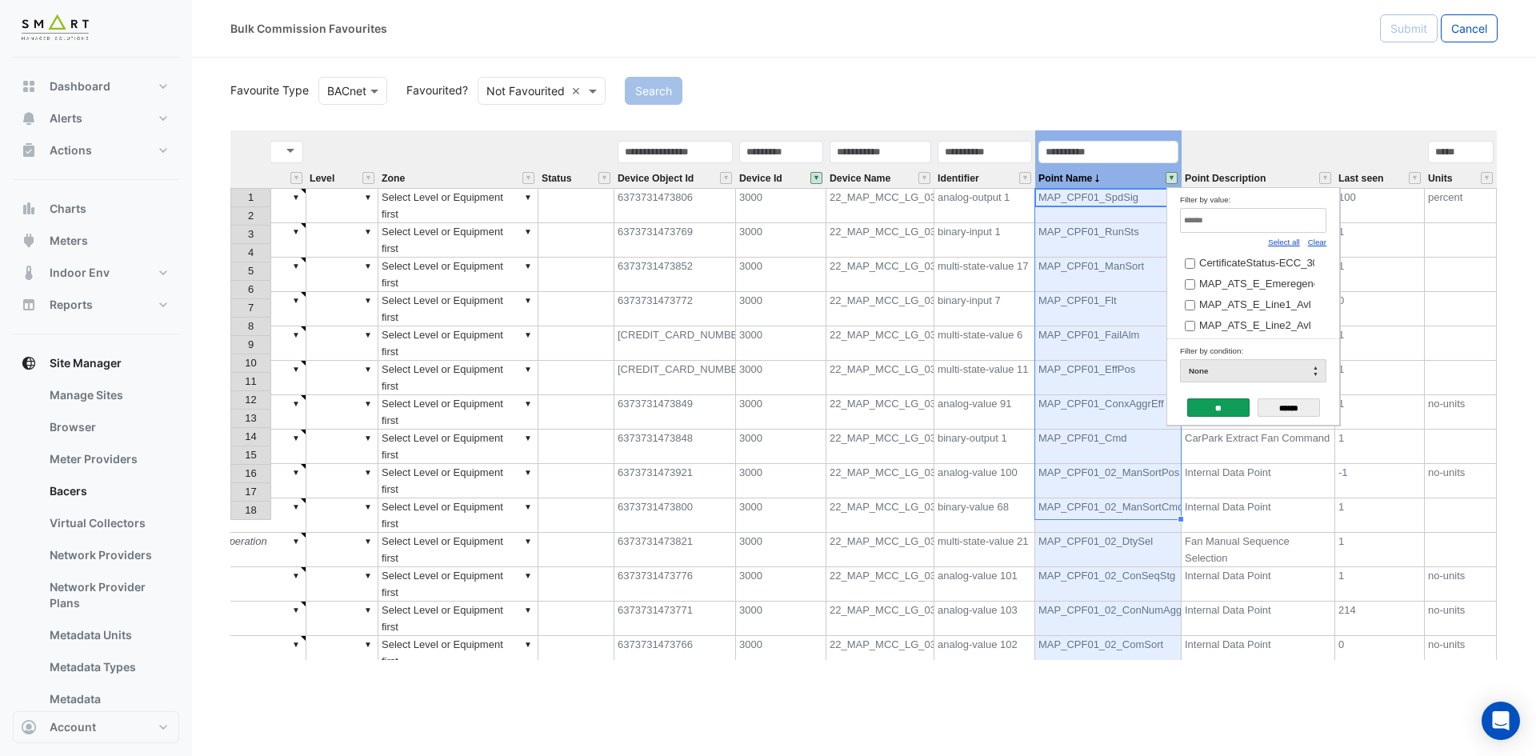
click at [1225, 218] on input "Filter by value:" at bounding box center [1253, 220] width 146 height 25
paste input "**********"
click at [1287, 235] on div "Select all" at bounding box center [1284, 242] width 32 height 18
click at [1284, 238] on link "Select all" at bounding box center [1284, 242] width 32 height 9
type input "*********"
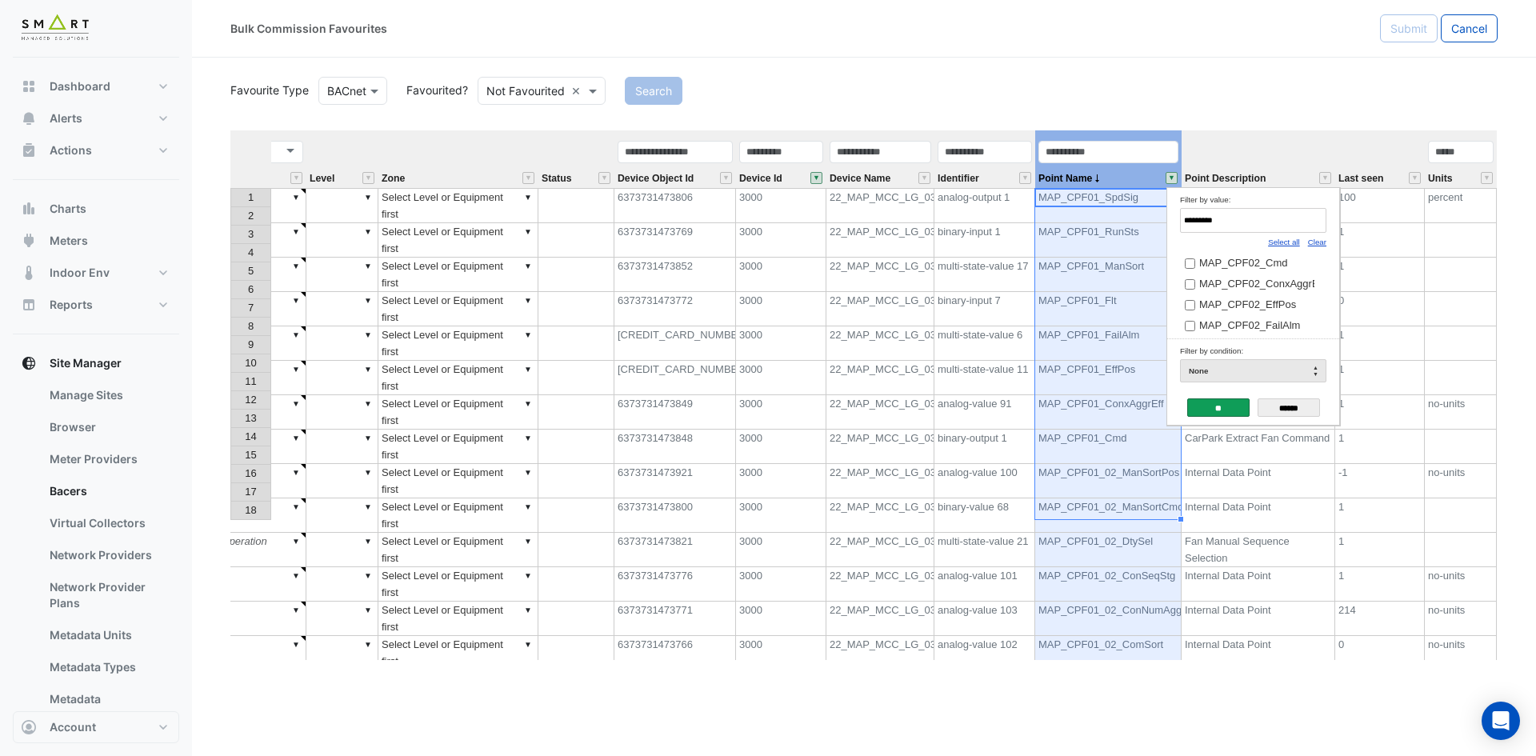
click at [1218, 405] on input "**" at bounding box center [1218, 407] width 62 height 18
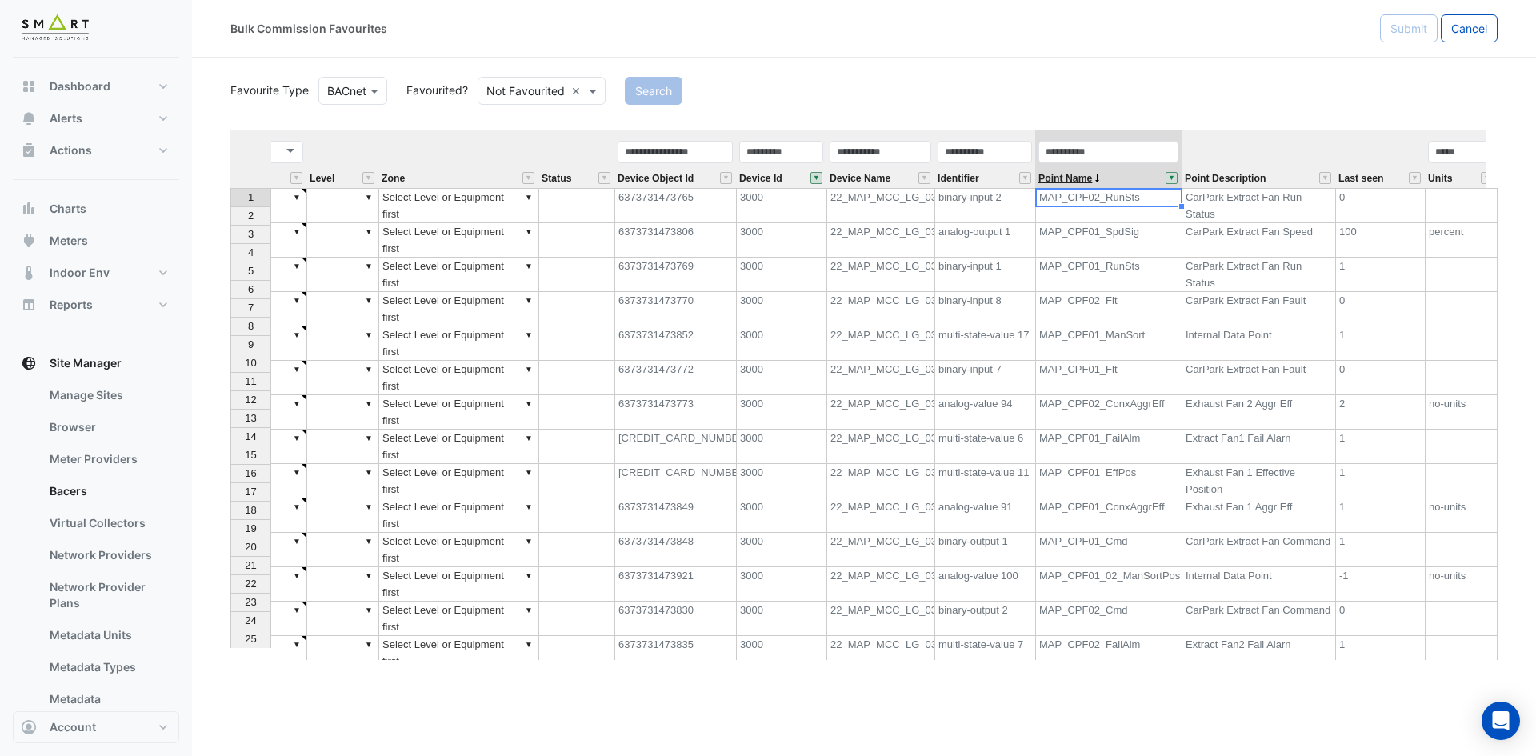
click at [1076, 176] on span "Point Name" at bounding box center [1065, 179] width 54 height 10
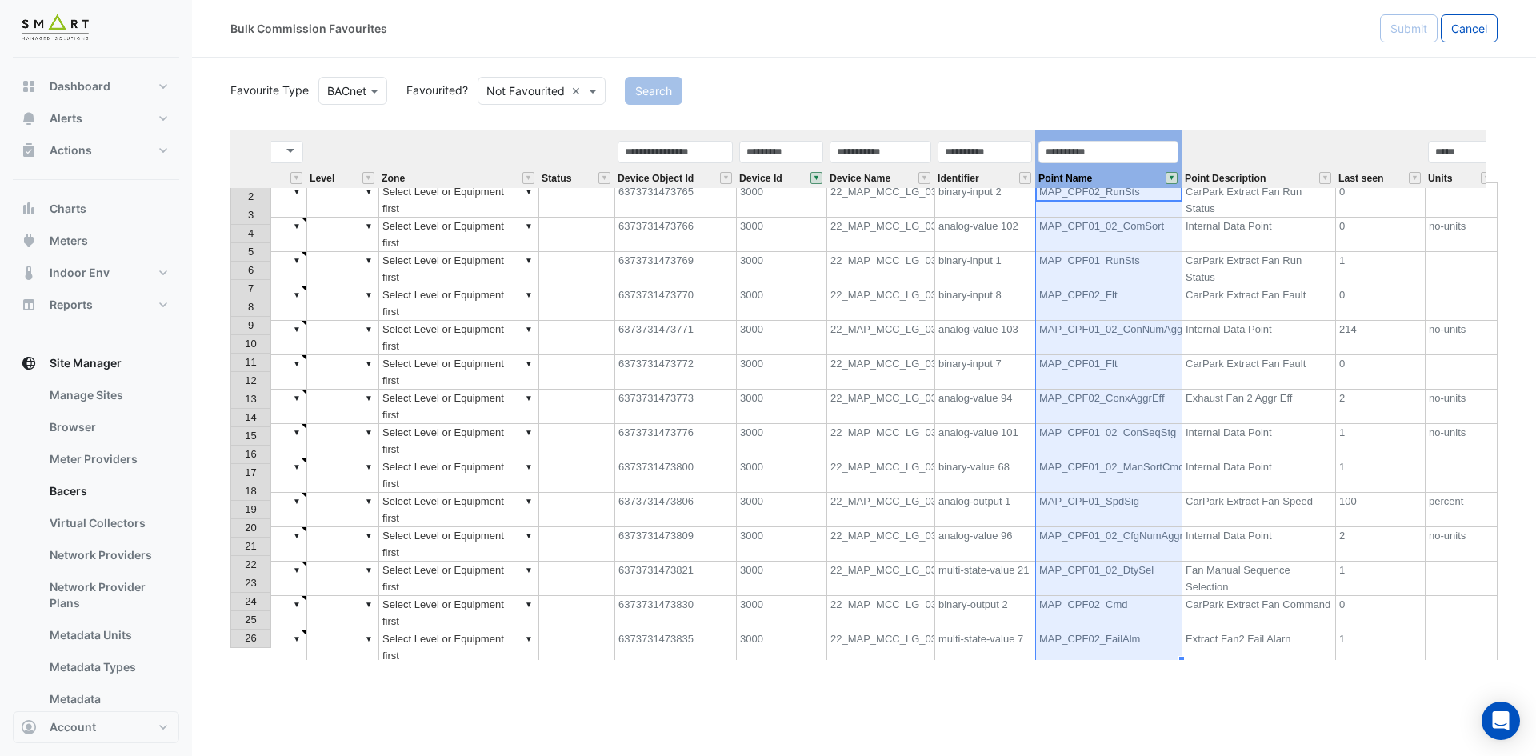
scroll to position [0, 0]
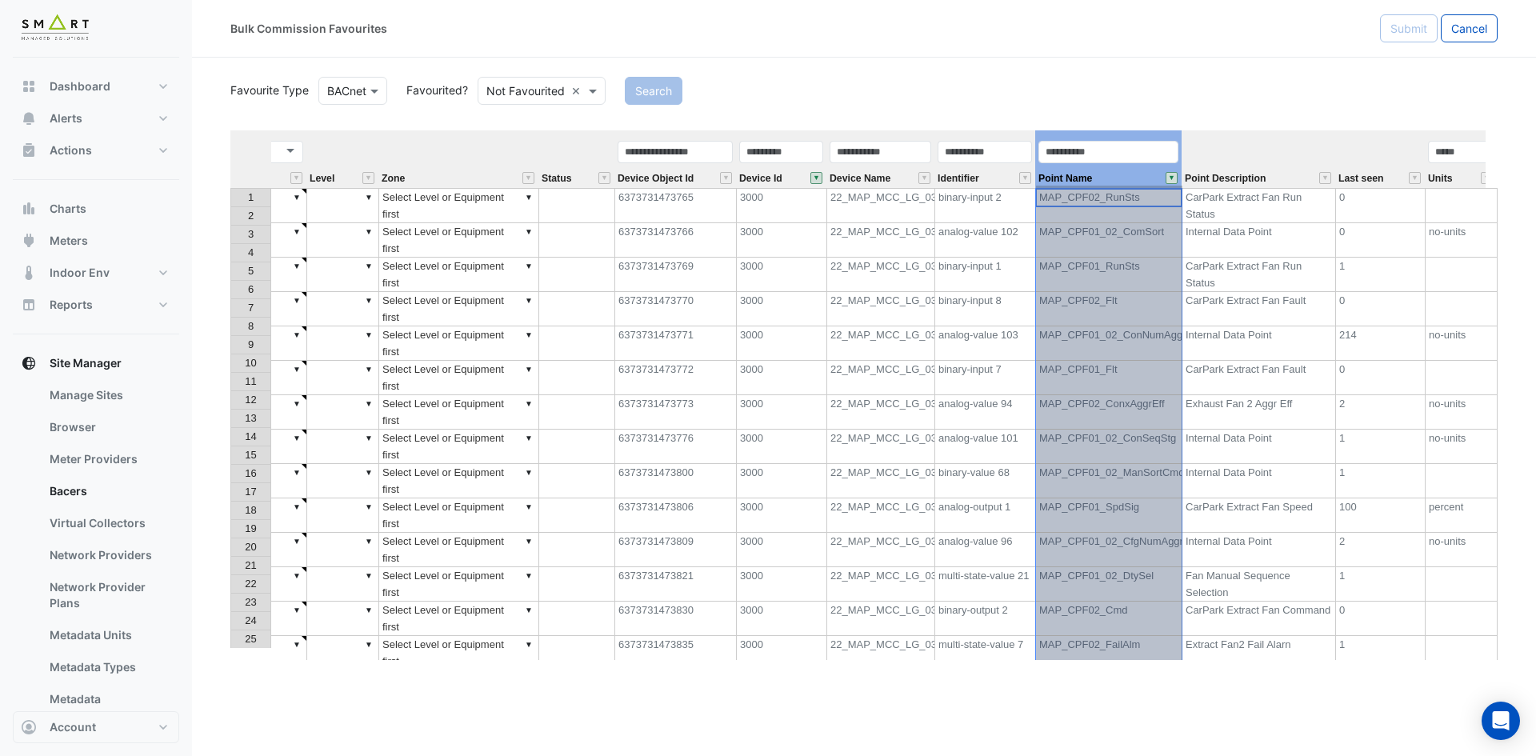
click at [1171, 179] on button "" at bounding box center [1171, 178] width 12 height 12
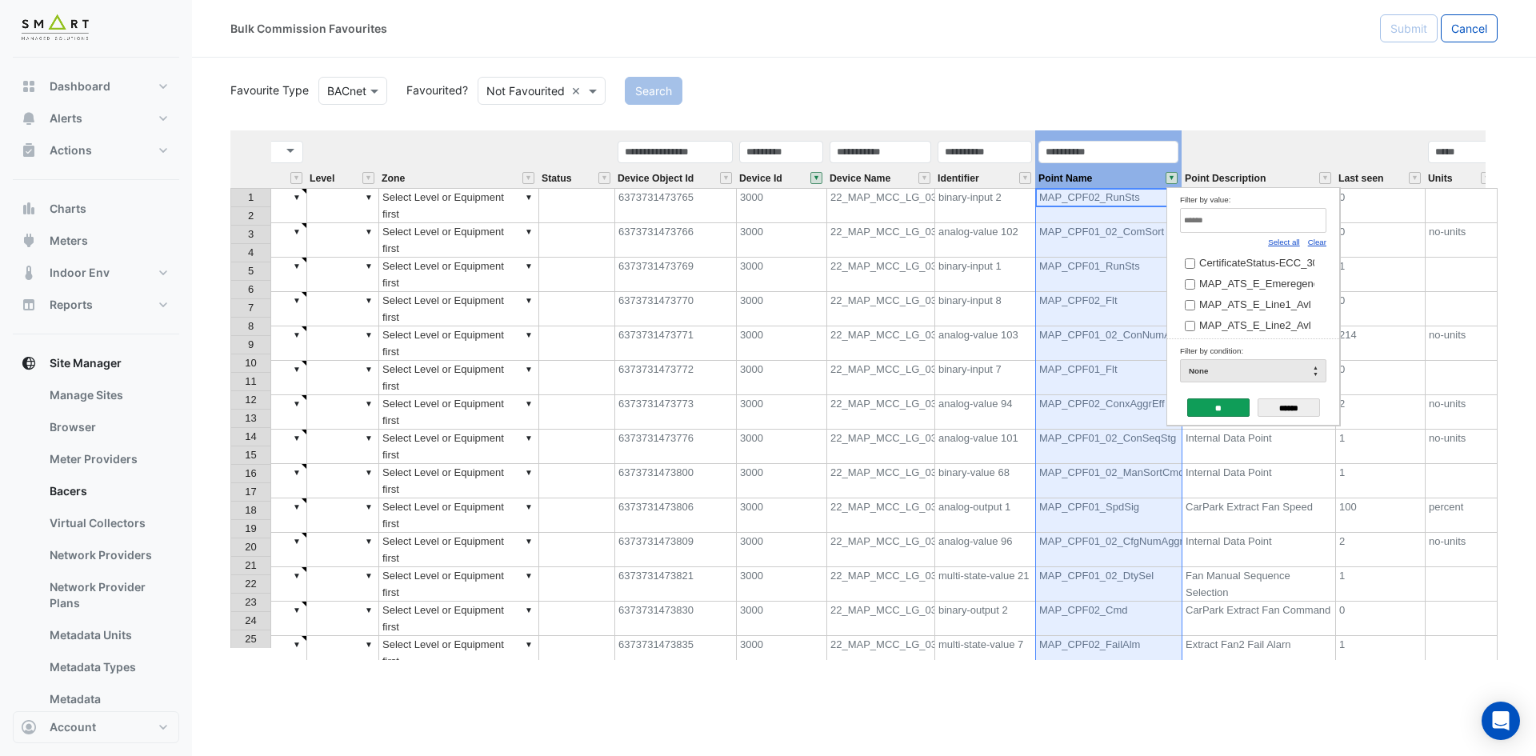
click at [1297, 226] on input "Filter by value:" at bounding box center [1253, 220] width 146 height 25
type input "*"
click at [1442, 326] on td "no-units" at bounding box center [1461, 343] width 72 height 34
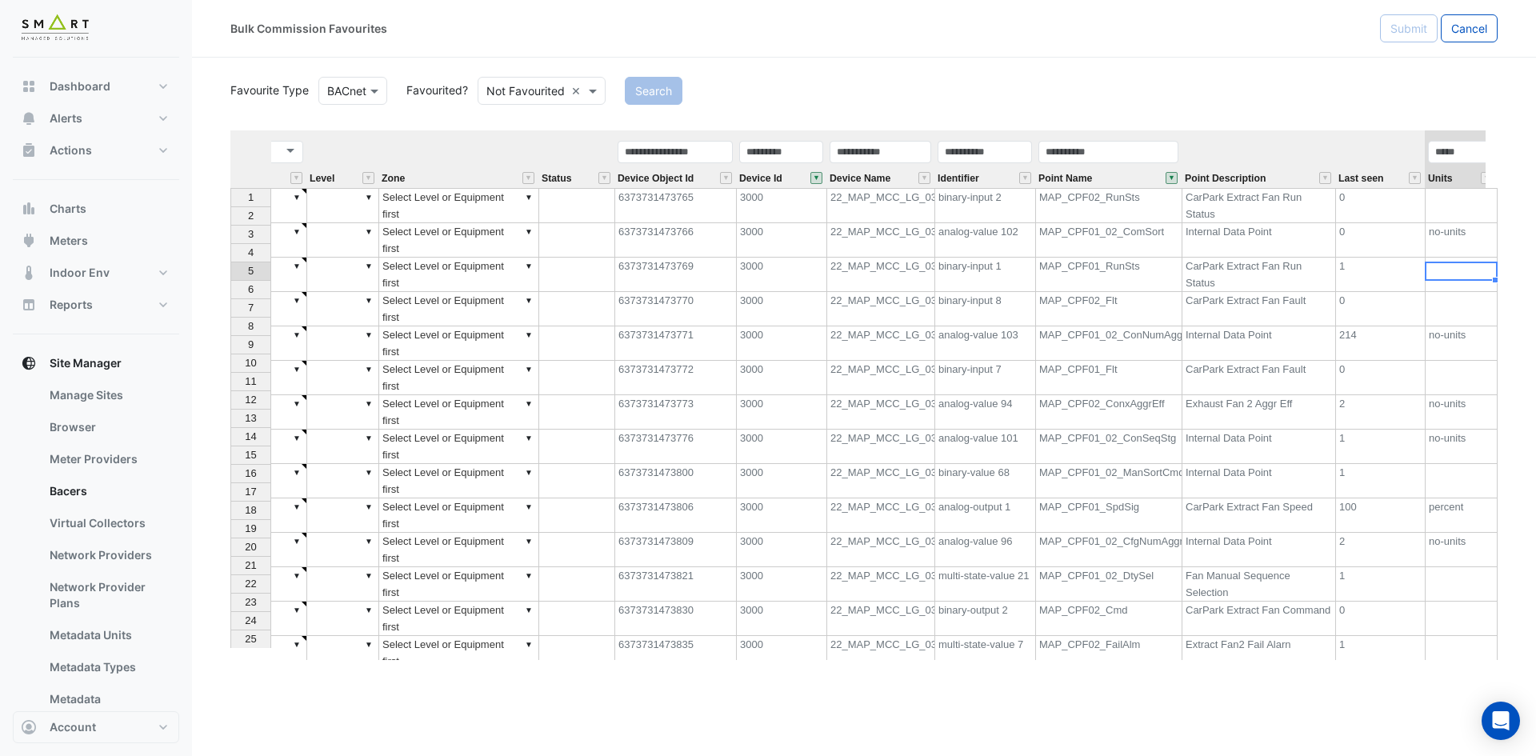
click at [1172, 179] on button "" at bounding box center [1171, 178] width 12 height 12
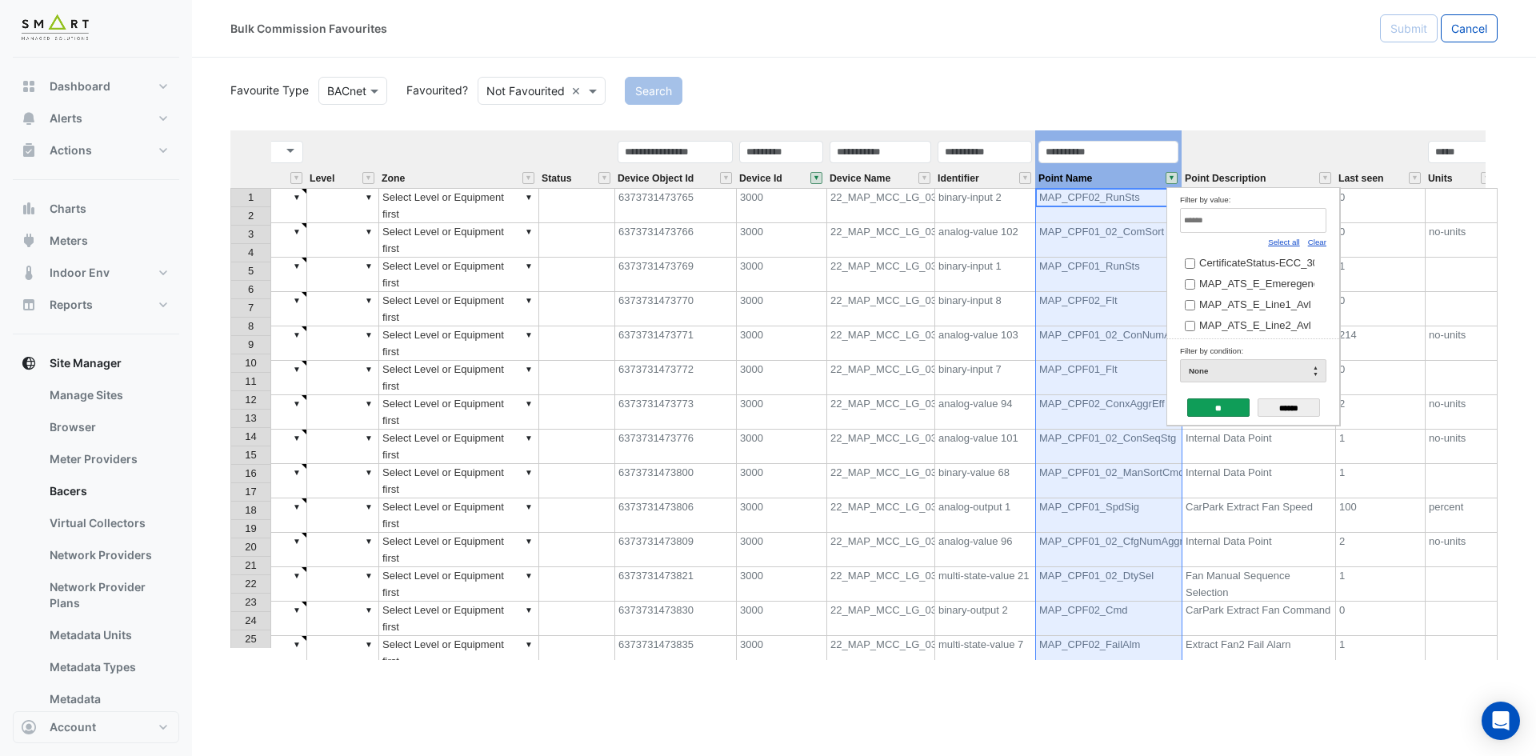
click at [1292, 242] on link "Select all" at bounding box center [1284, 242] width 32 height 9
click at [1219, 401] on input "**" at bounding box center [1218, 407] width 62 height 18
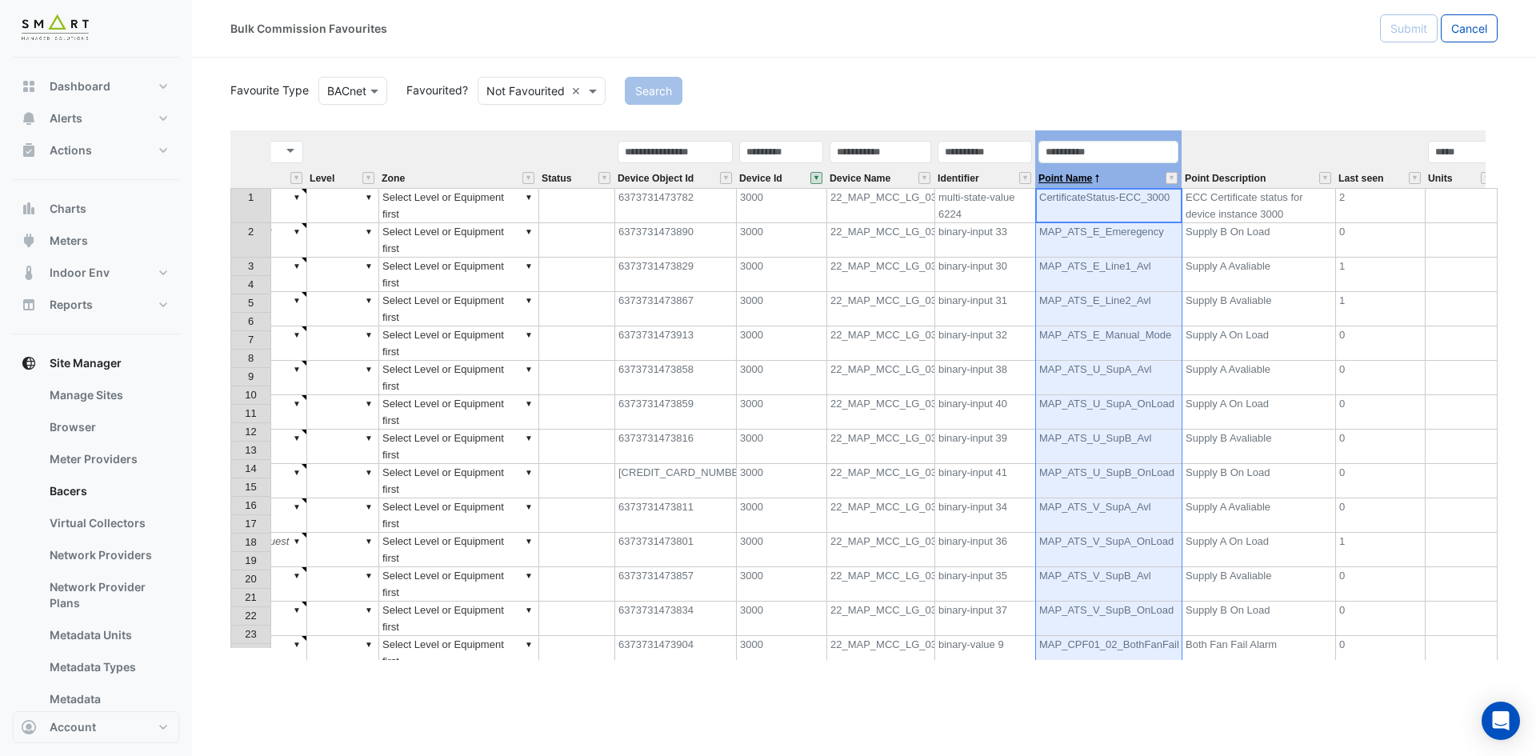
click at [1060, 178] on span "Point Name" at bounding box center [1065, 179] width 54 height 10
drag, startPoint x: 1492, startPoint y: 159, endPoint x: 1497, endPoint y: 209, distance: 49.9
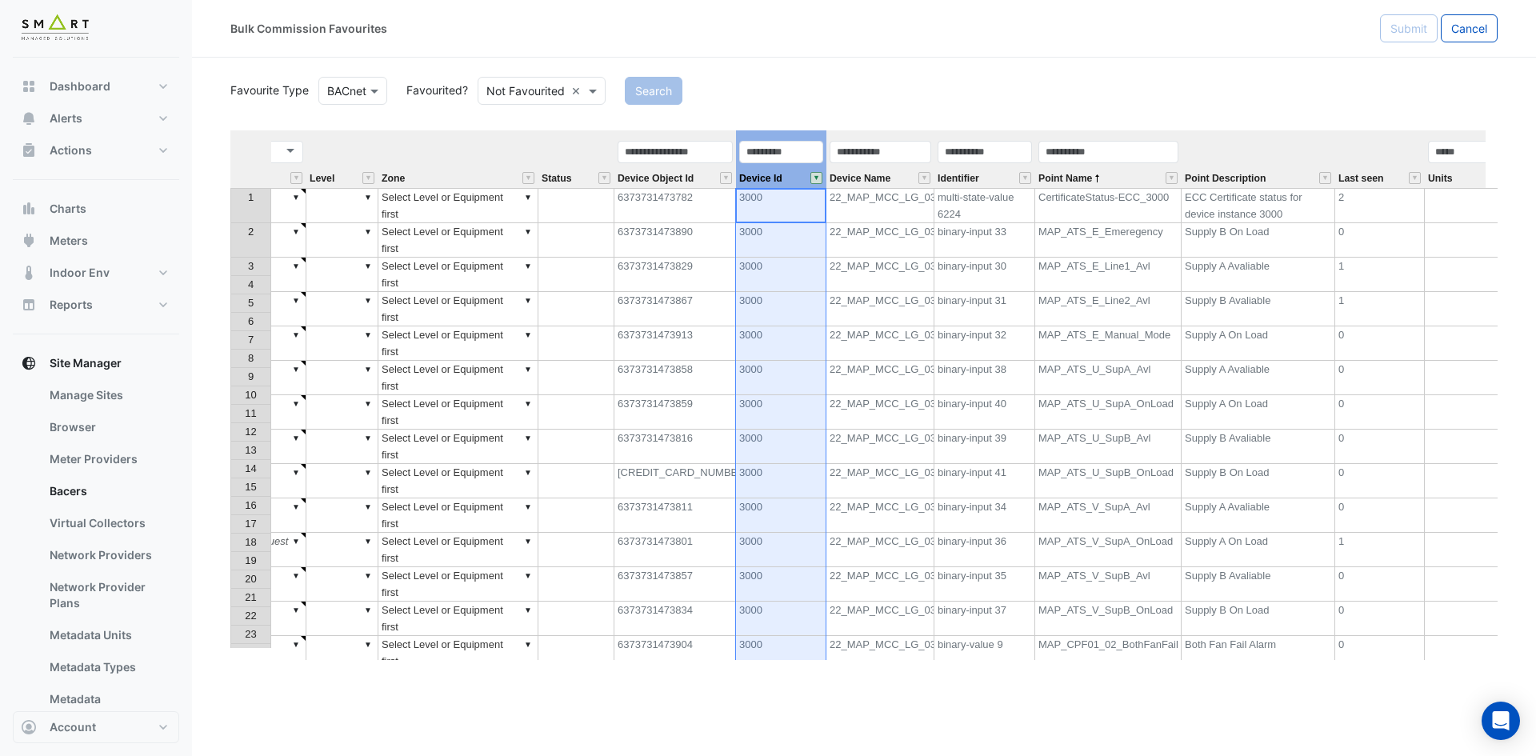
click at [813, 176] on button "" at bounding box center [816, 178] width 12 height 12
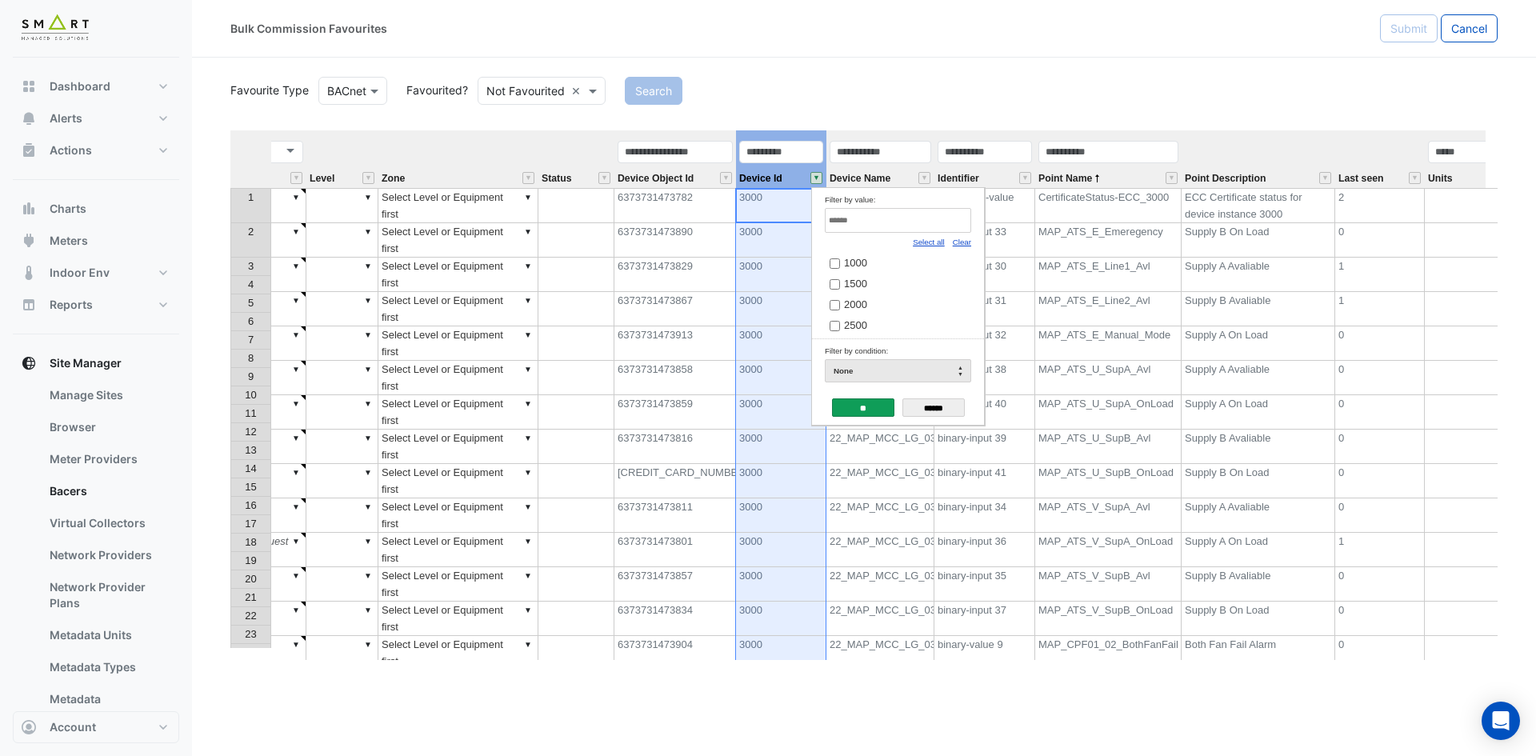
click at [936, 244] on link "Select all" at bounding box center [929, 242] width 32 height 9
click at [868, 406] on input "**" at bounding box center [863, 407] width 62 height 18
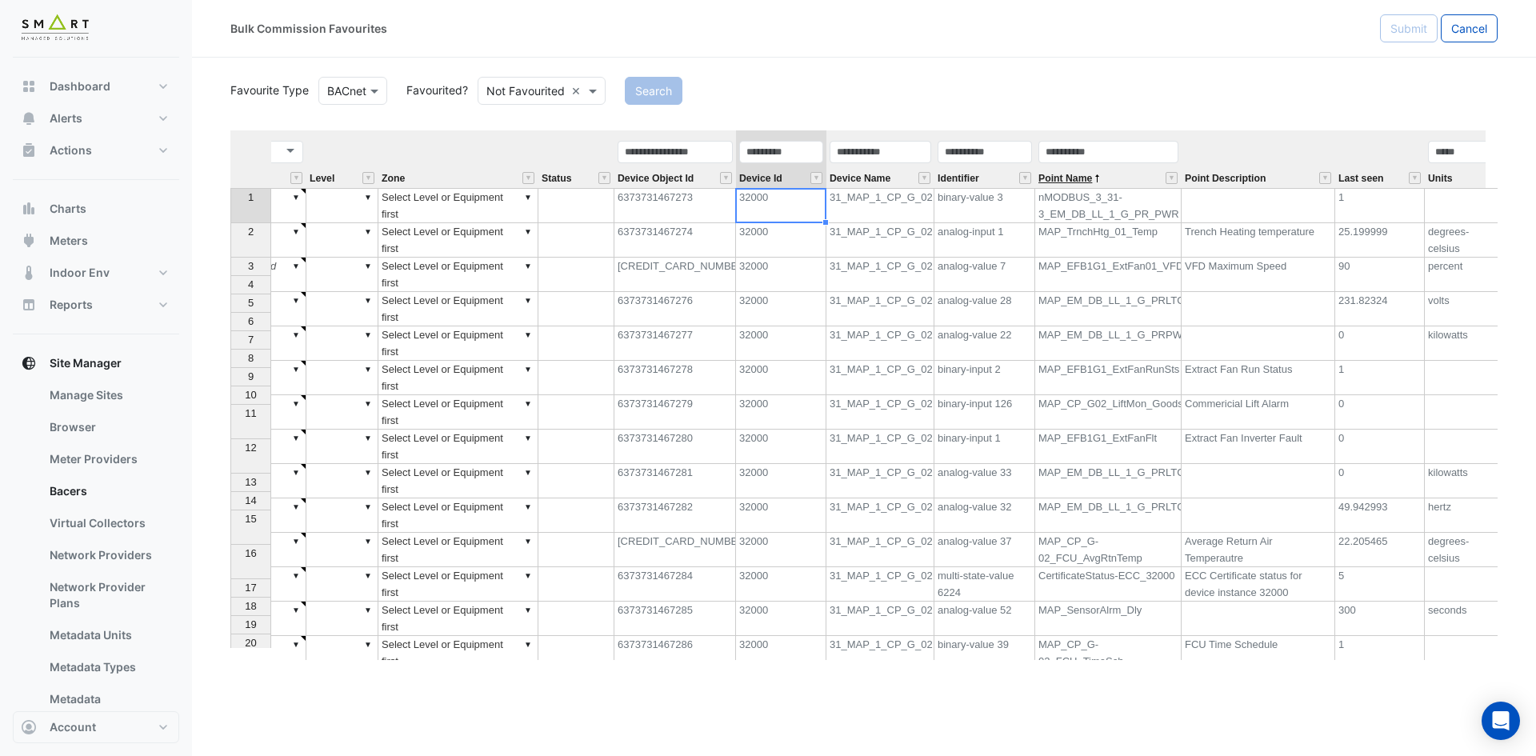
click at [1073, 178] on span "Point Name" at bounding box center [1065, 179] width 54 height 10
click at [1074, 178] on span "Point Name" at bounding box center [1065, 179] width 54 height 10
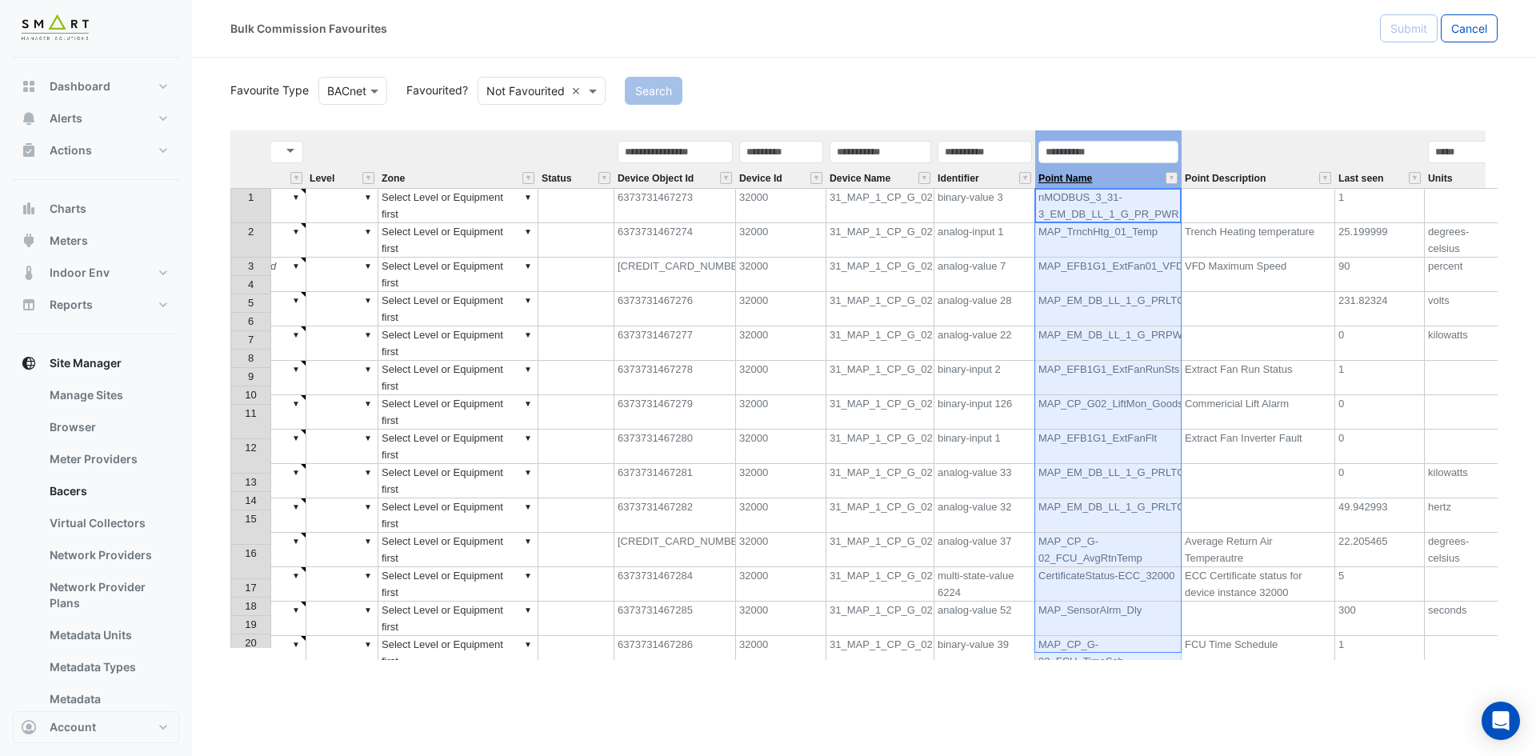
click at [1074, 178] on span "Point Name" at bounding box center [1065, 179] width 54 height 10
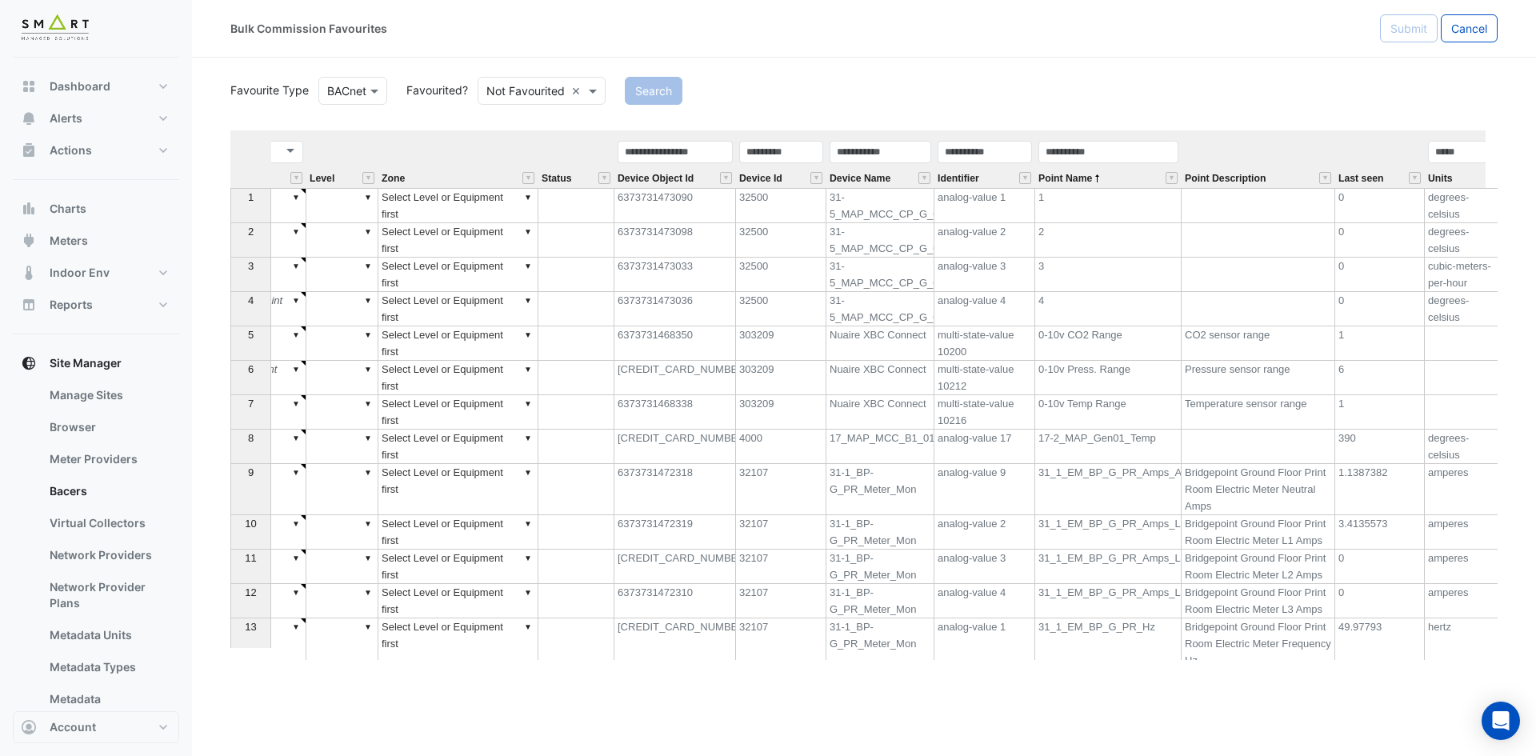
drag, startPoint x: 1497, startPoint y: 154, endPoint x: 1495, endPoint y: 170, distance: 16.2
click at [1495, 170] on section "Favourite Type BACnet Favourited? Not Favourited × Search Equipment Metadata Pr…" at bounding box center [864, 359] width 1344 height 602
click at [1109, 179] on div "Point Name" at bounding box center [1108, 163] width 146 height 49
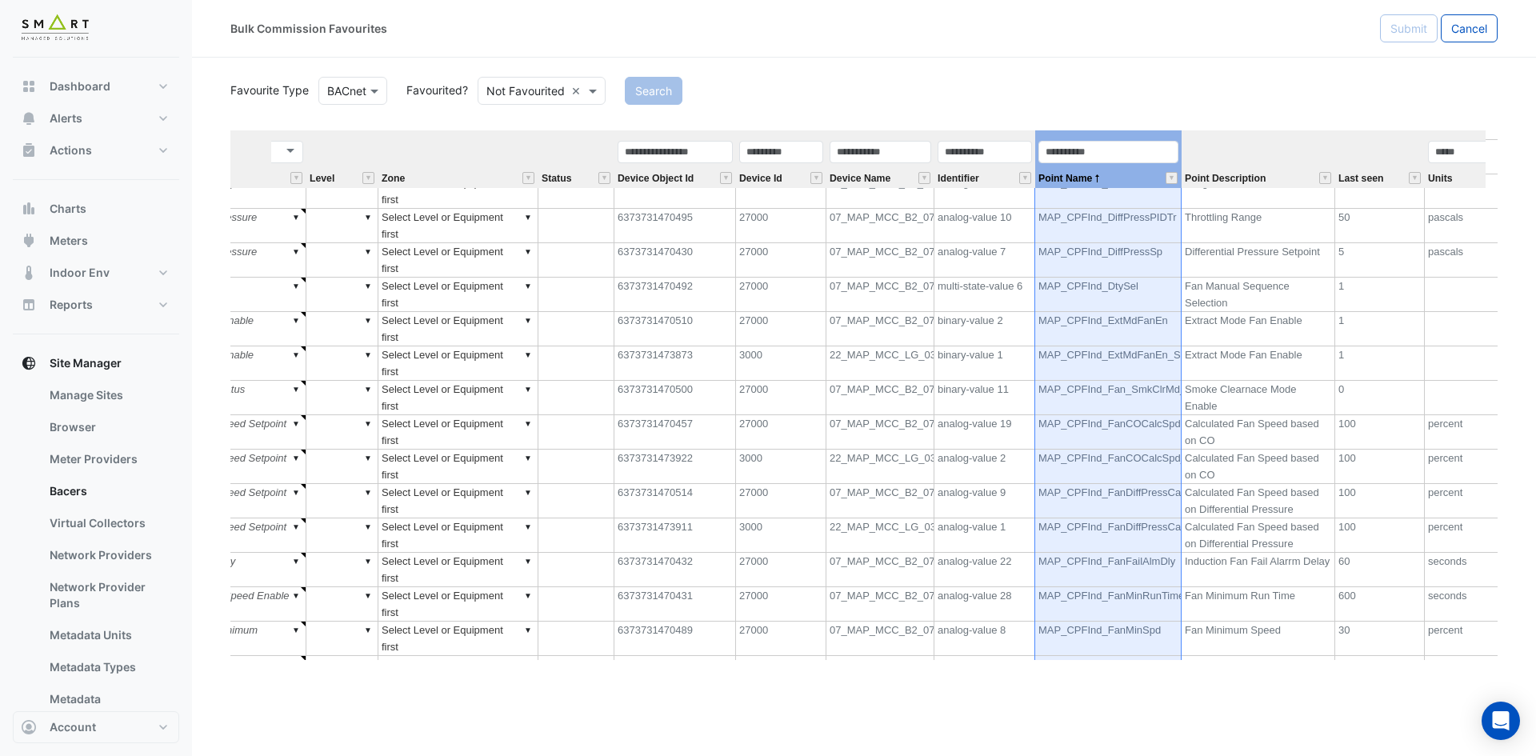
scroll to position [97051, 0]
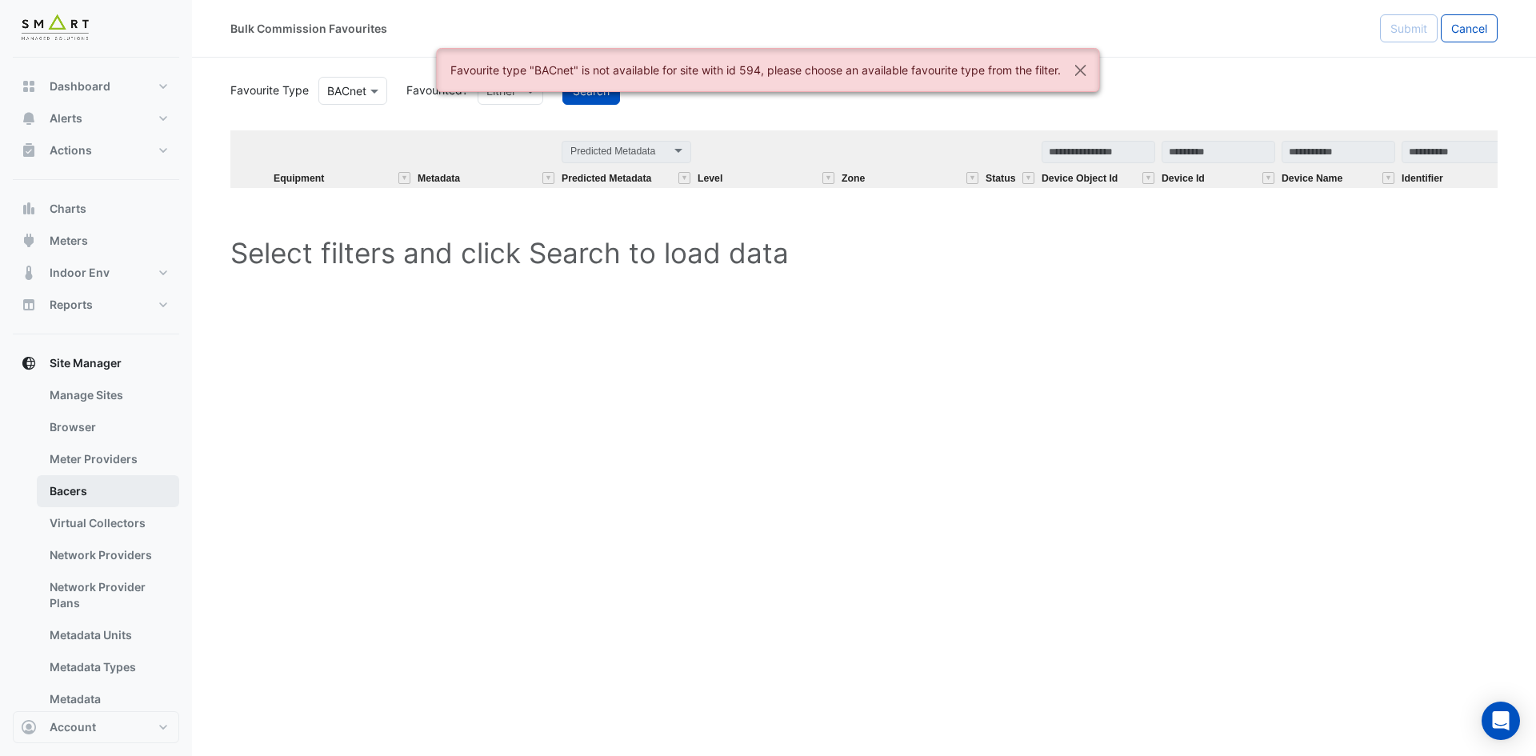
click at [69, 489] on link "Bacers" at bounding box center [108, 491] width 142 height 32
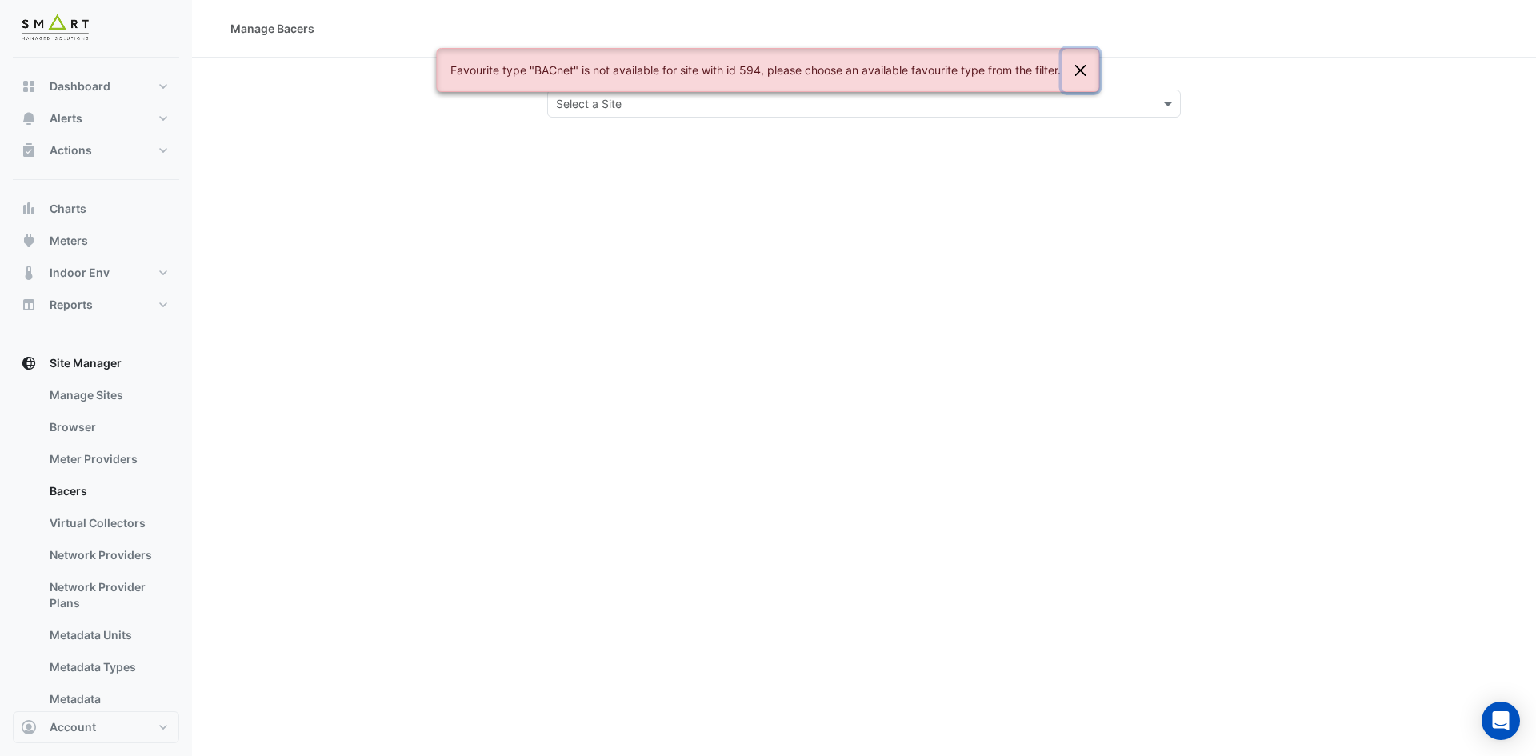
click at [1084, 70] on button "Close" at bounding box center [1080, 70] width 37 height 43
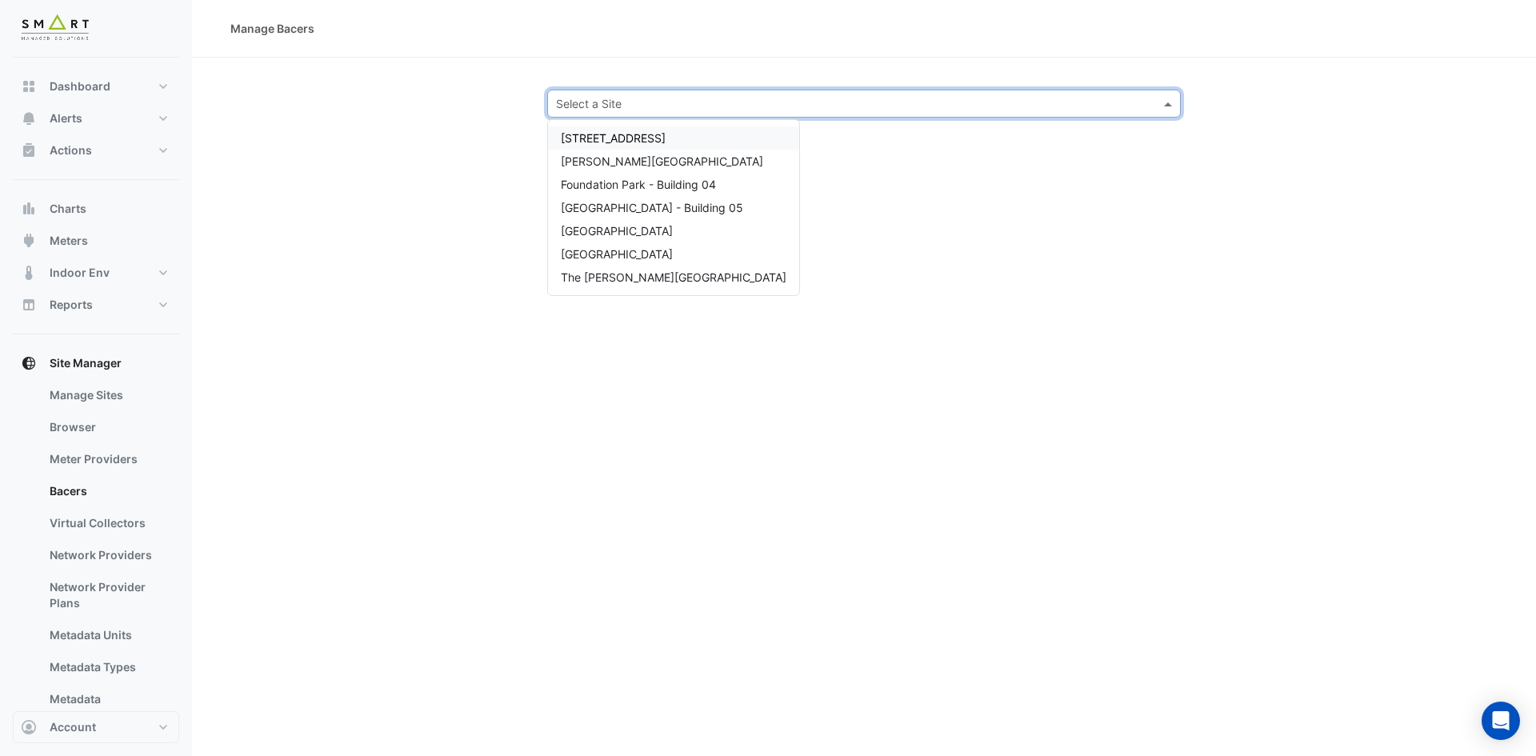
click at [1040, 114] on div "Select a Site" at bounding box center [863, 104] width 633 height 28
click at [632, 225] on span "Marble Arch Place" at bounding box center [617, 231] width 112 height 14
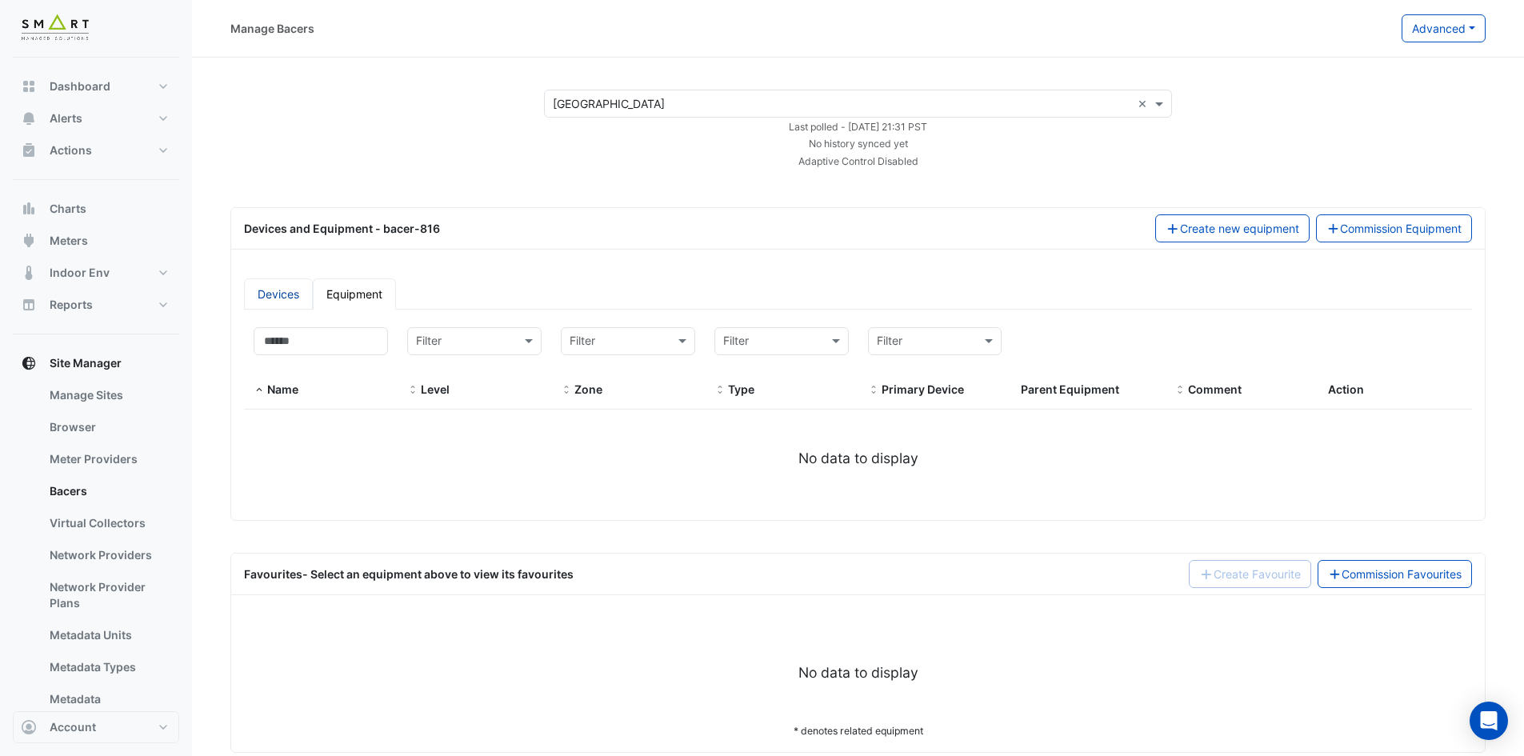
click at [267, 297] on link "Devices" at bounding box center [278, 293] width 69 height 31
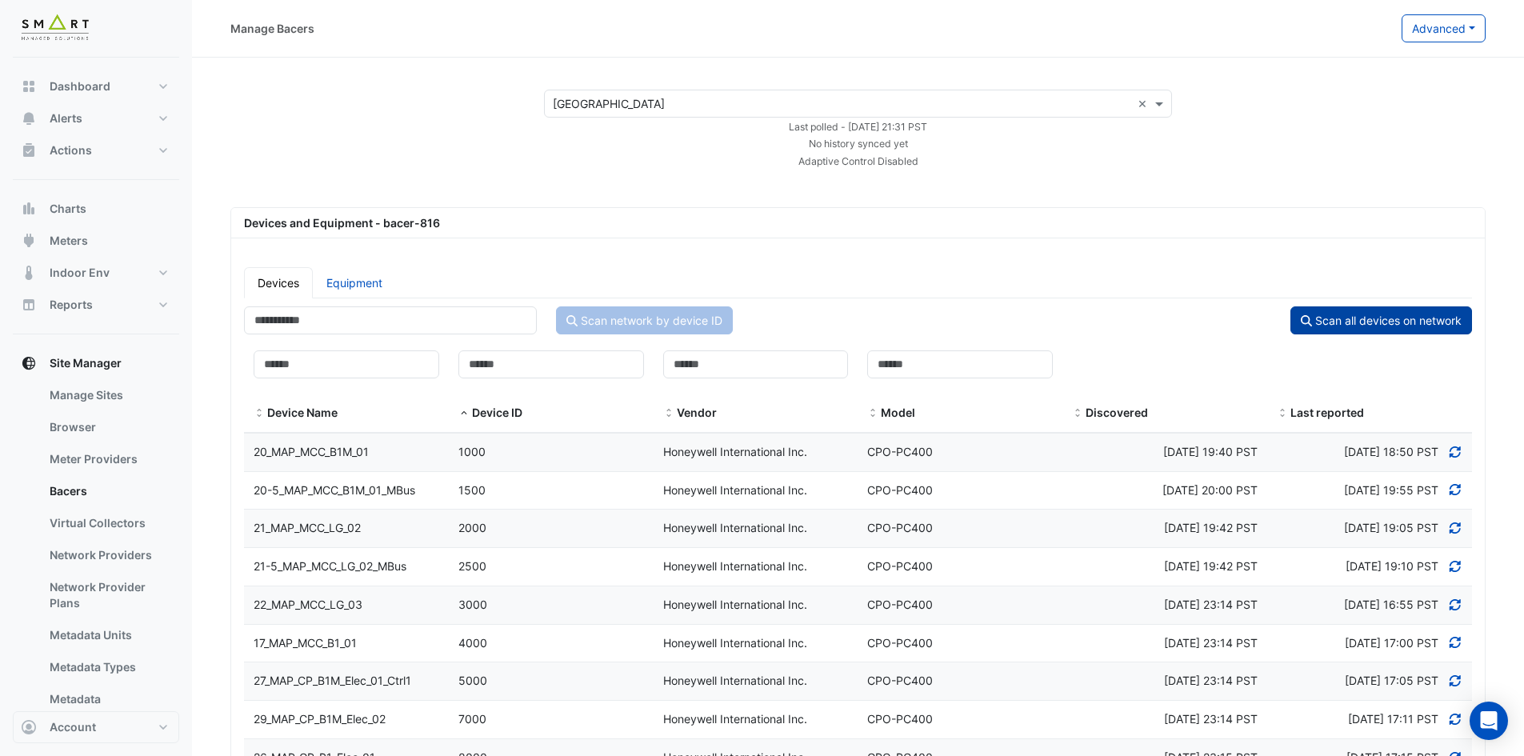
click at [1328, 319] on button "Scan all devices on network" at bounding box center [1381, 320] width 182 height 28
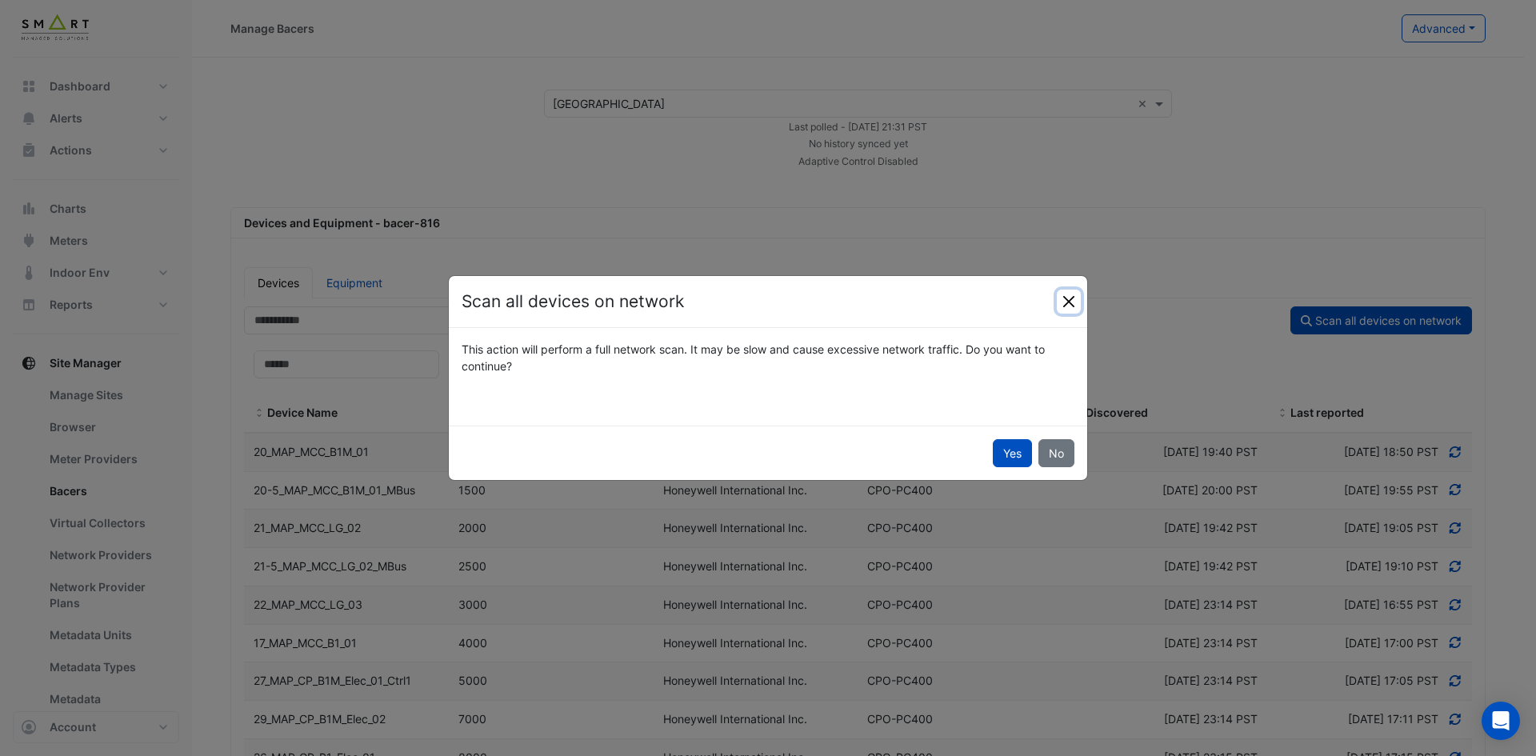
click at [1067, 303] on button "Close" at bounding box center [1068, 302] width 24 height 24
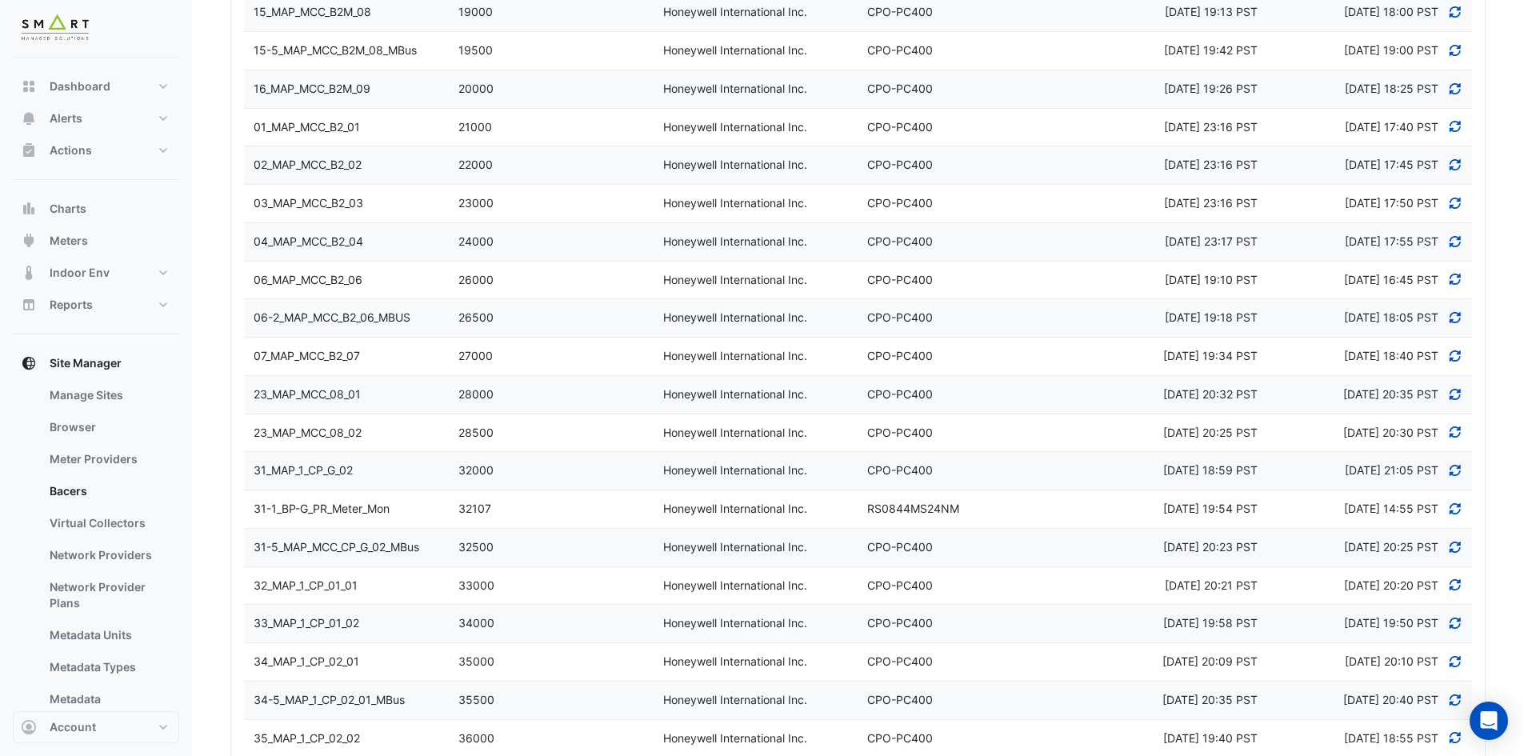
scroll to position [1839, 0]
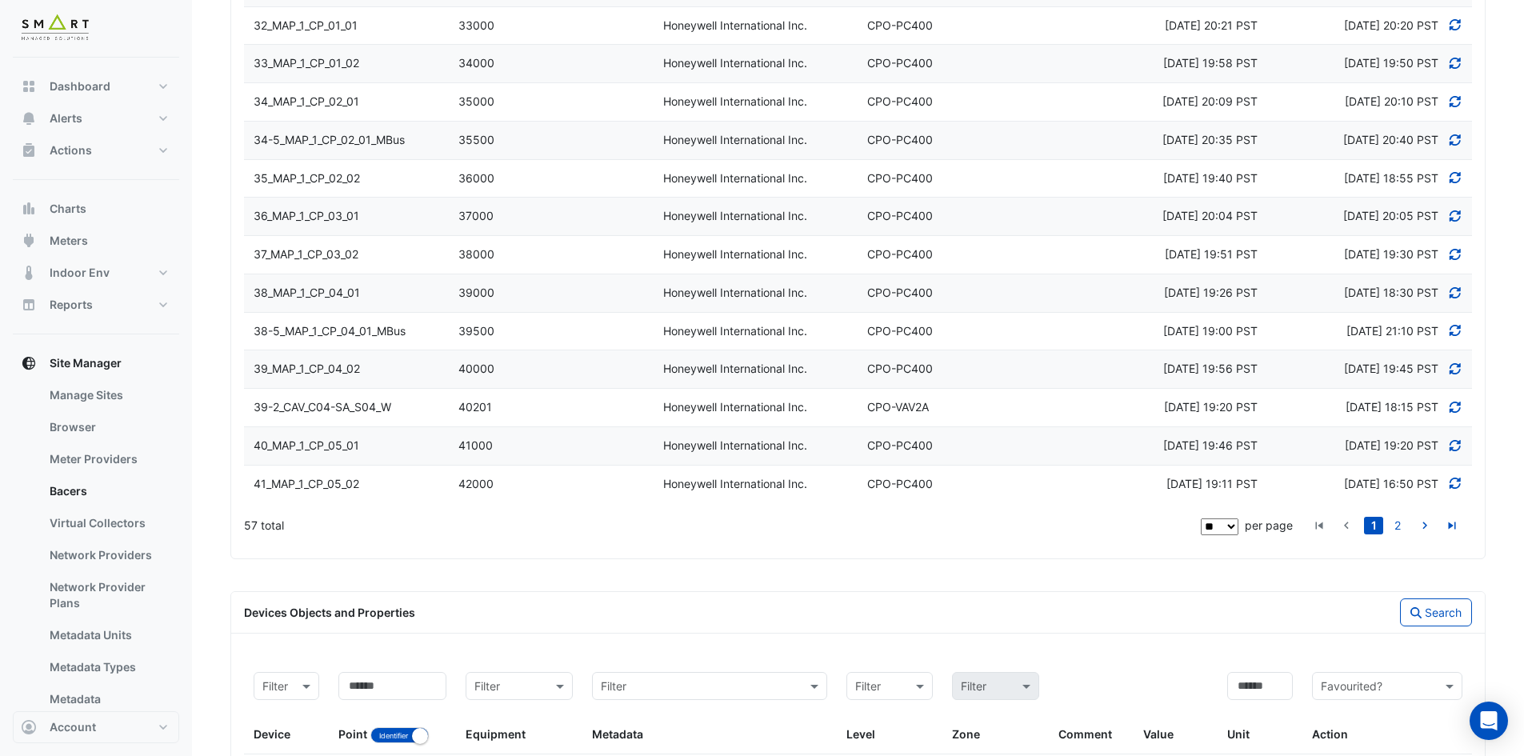
click at [1230, 526] on select "** ** ** ***" at bounding box center [1219, 526] width 38 height 17
select select "***"
click at [1238, 535] on select "** ** ** ***" at bounding box center [1219, 526] width 38 height 17
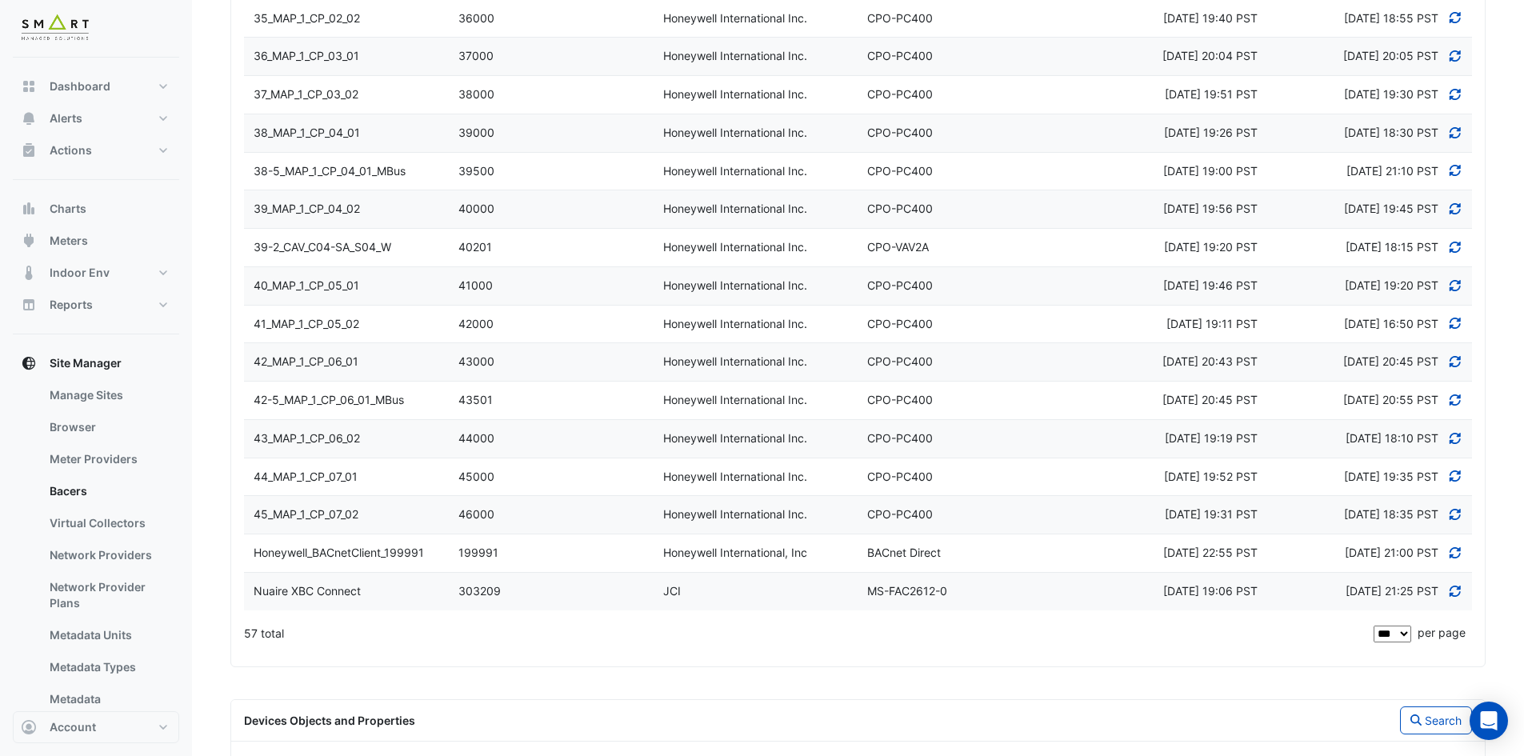
scroll to position [1520, 0]
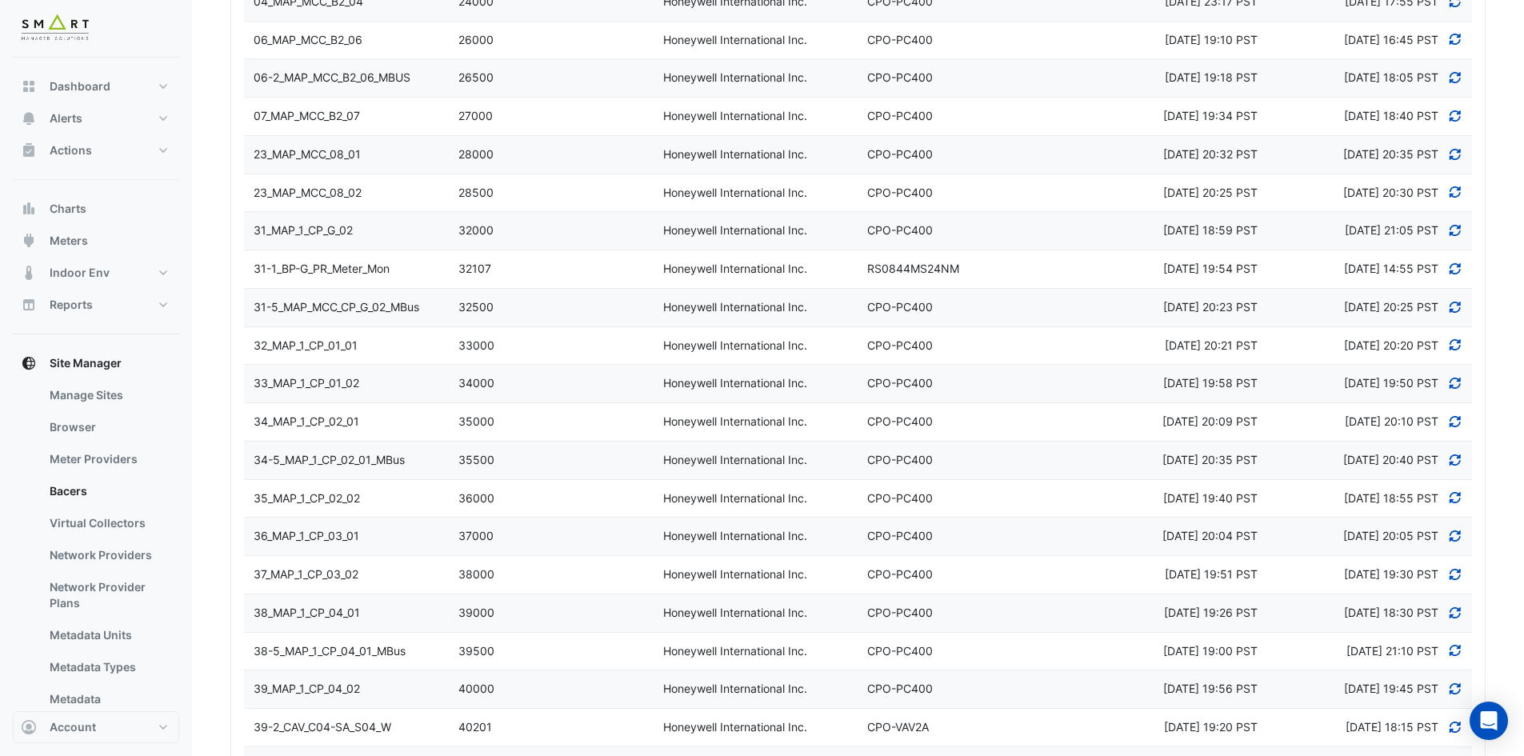
click at [319, 346] on span "32_MAP_1_CP_01_01" at bounding box center [306, 345] width 104 height 14
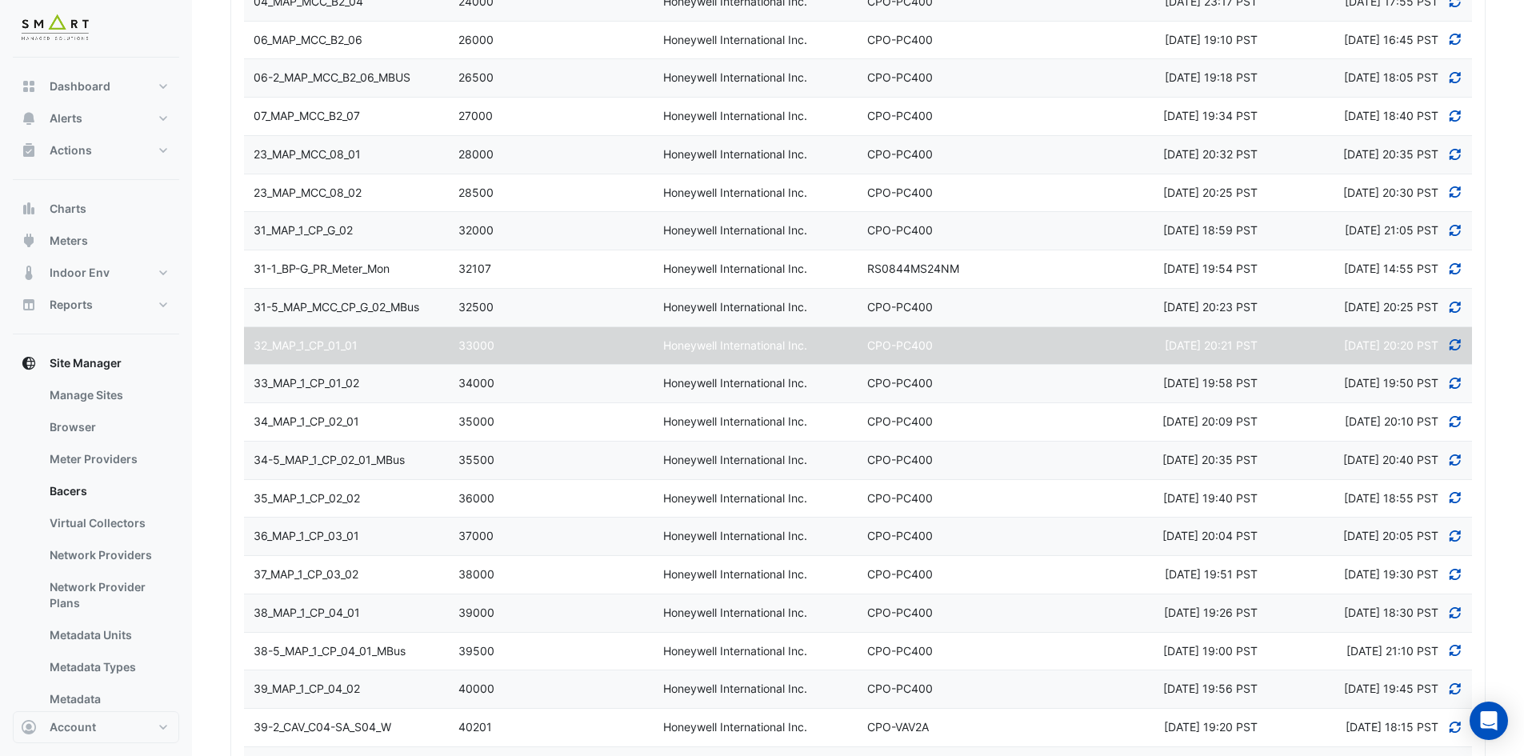
select select "**"
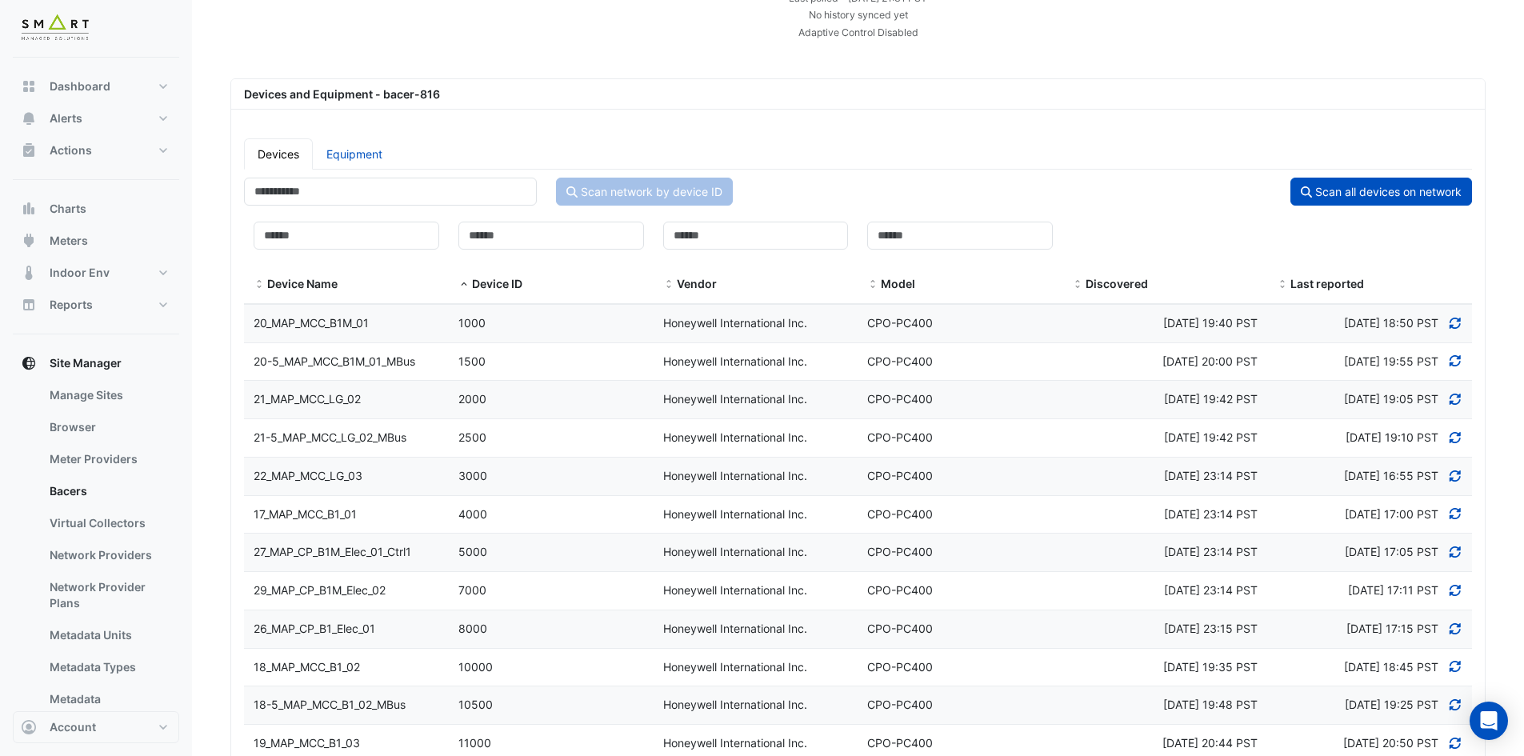
scroll to position [0, 0]
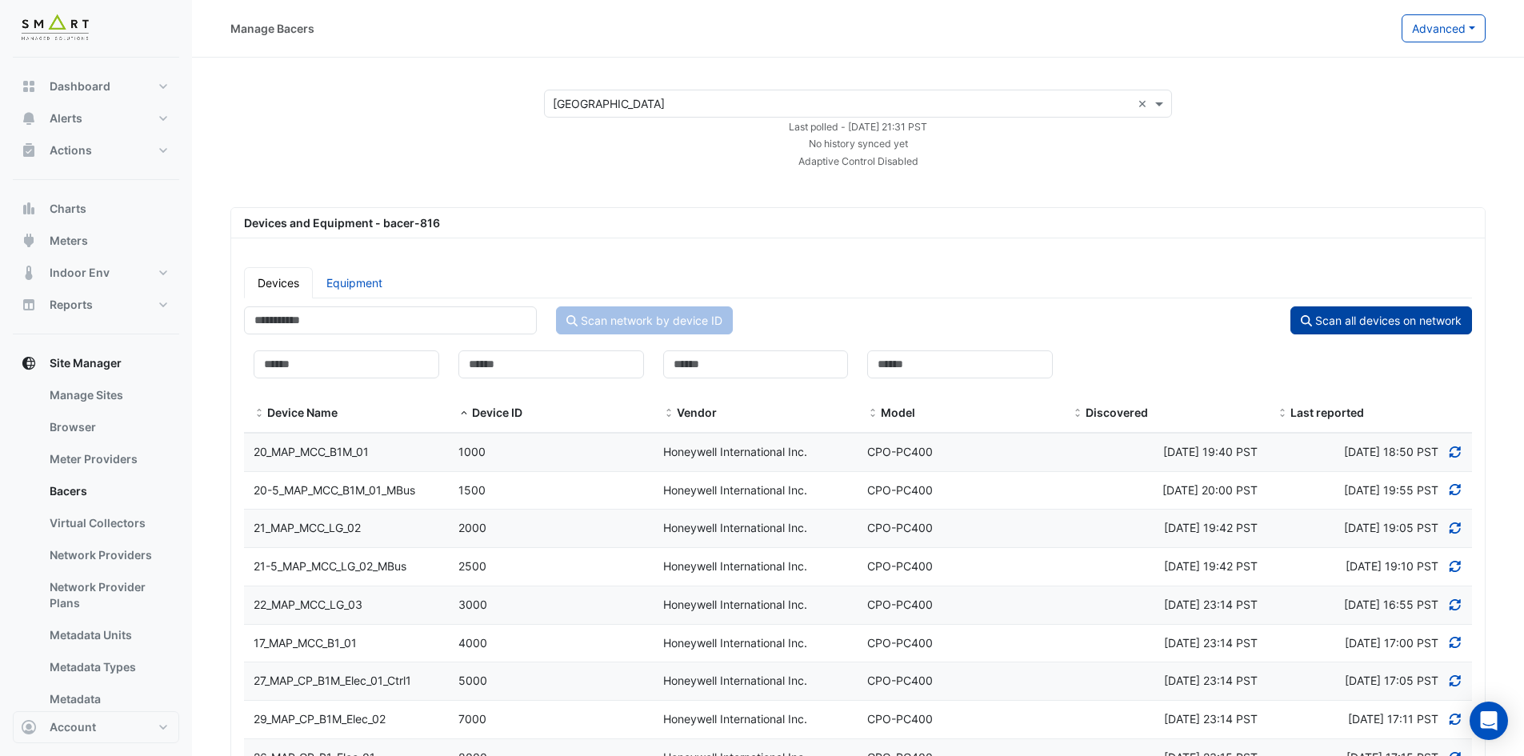
click at [1416, 310] on button "Scan all devices on network" at bounding box center [1381, 320] width 182 height 28
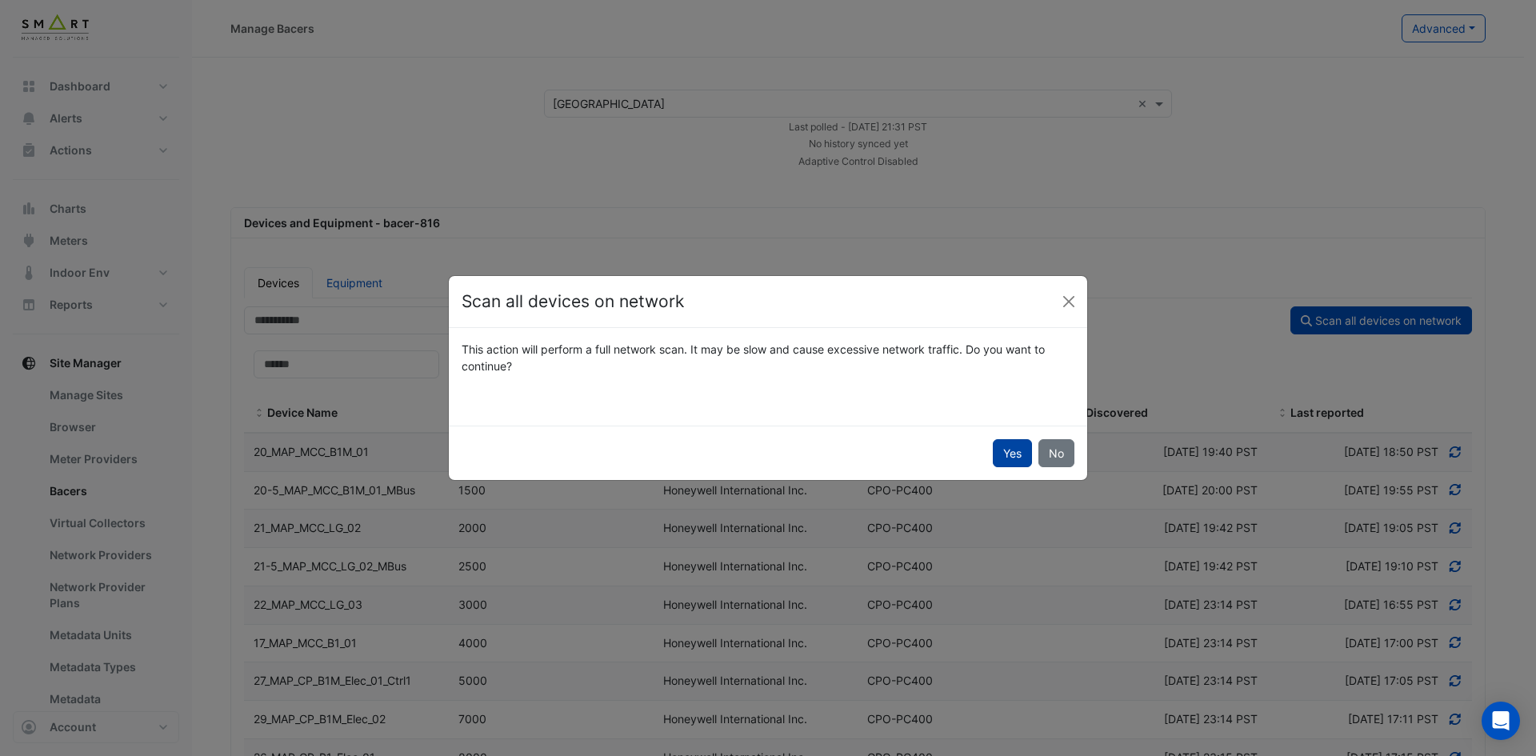
click at [1018, 450] on button "Yes" at bounding box center [1012, 453] width 39 height 28
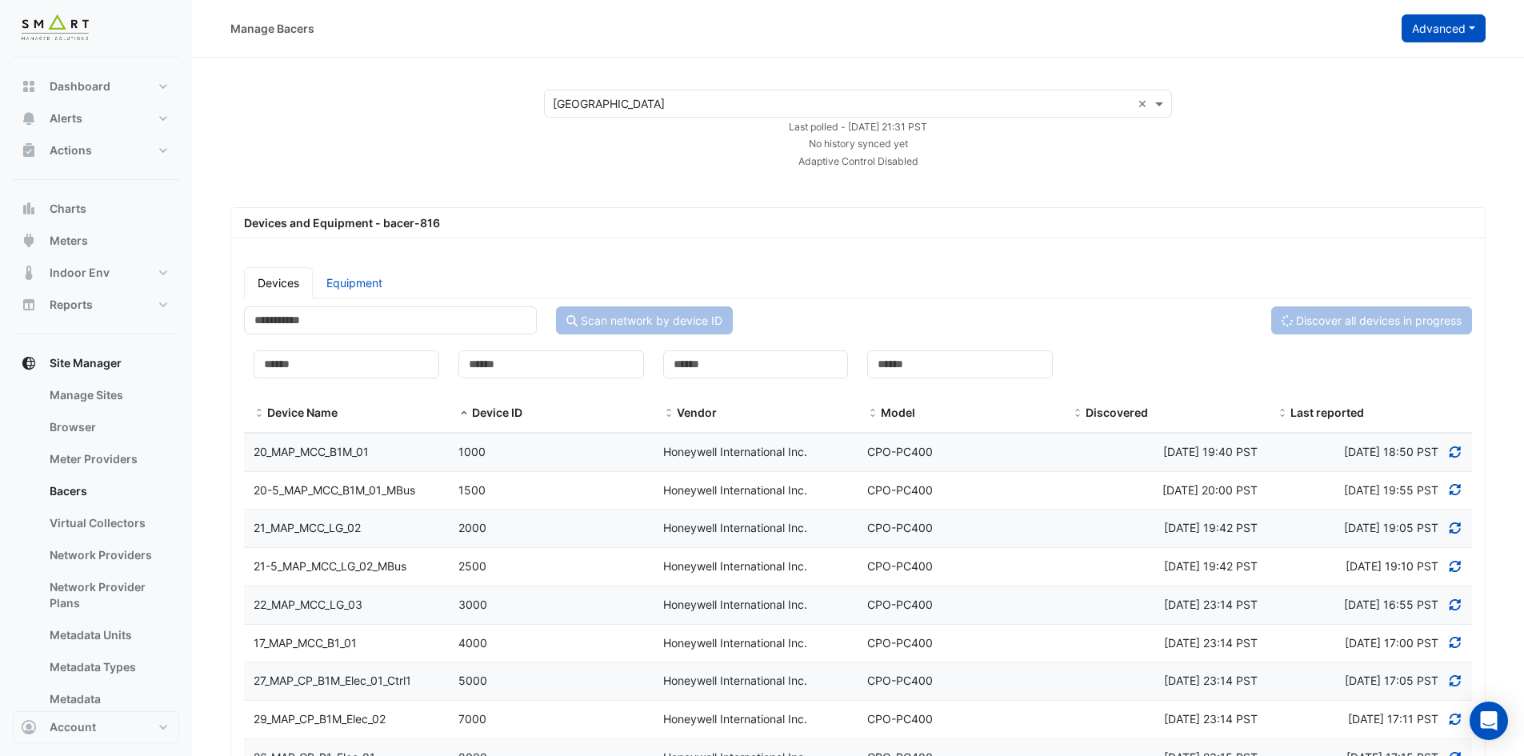
click at [1432, 23] on button "Advanced" at bounding box center [1443, 28] width 84 height 28
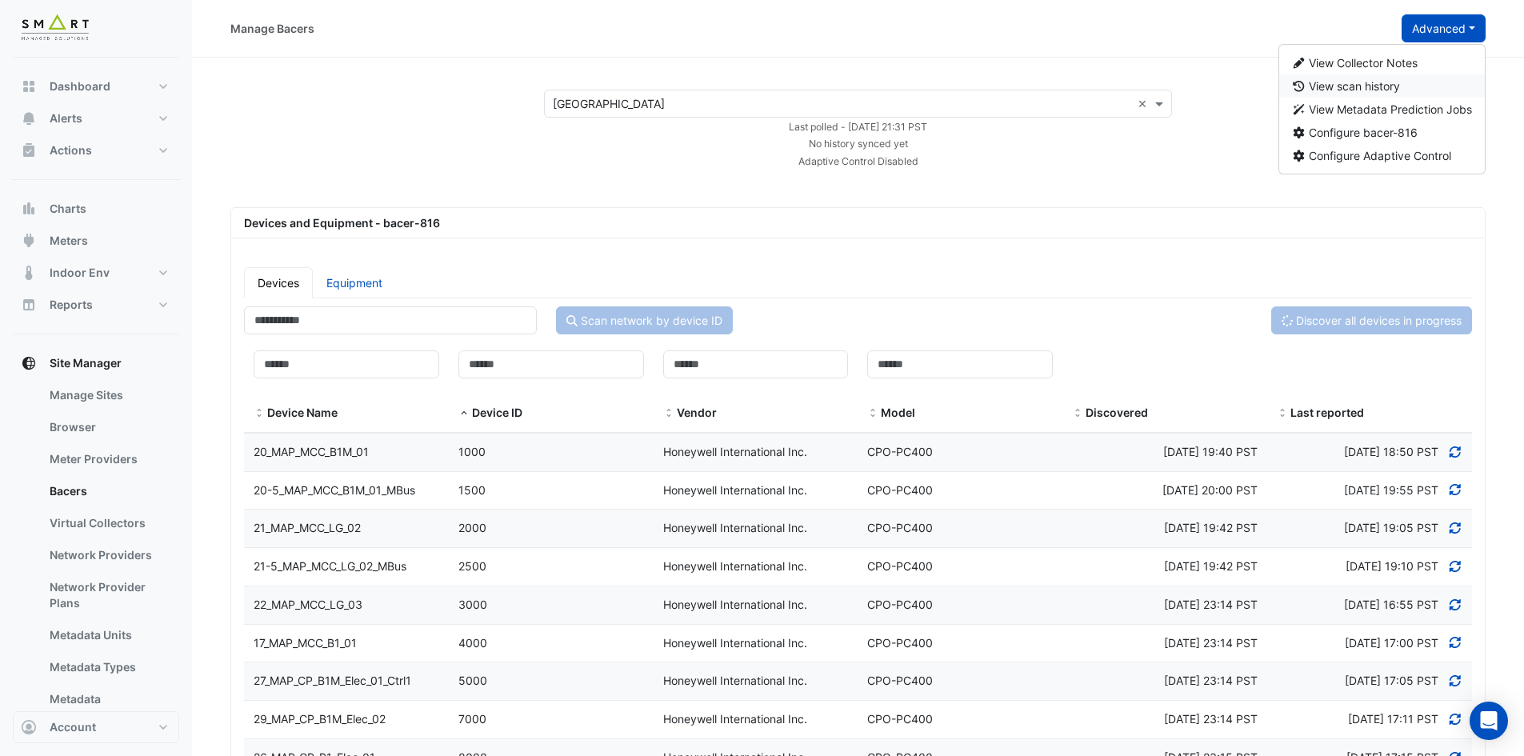
click at [1389, 86] on span "View scan history" at bounding box center [1353, 86] width 91 height 14
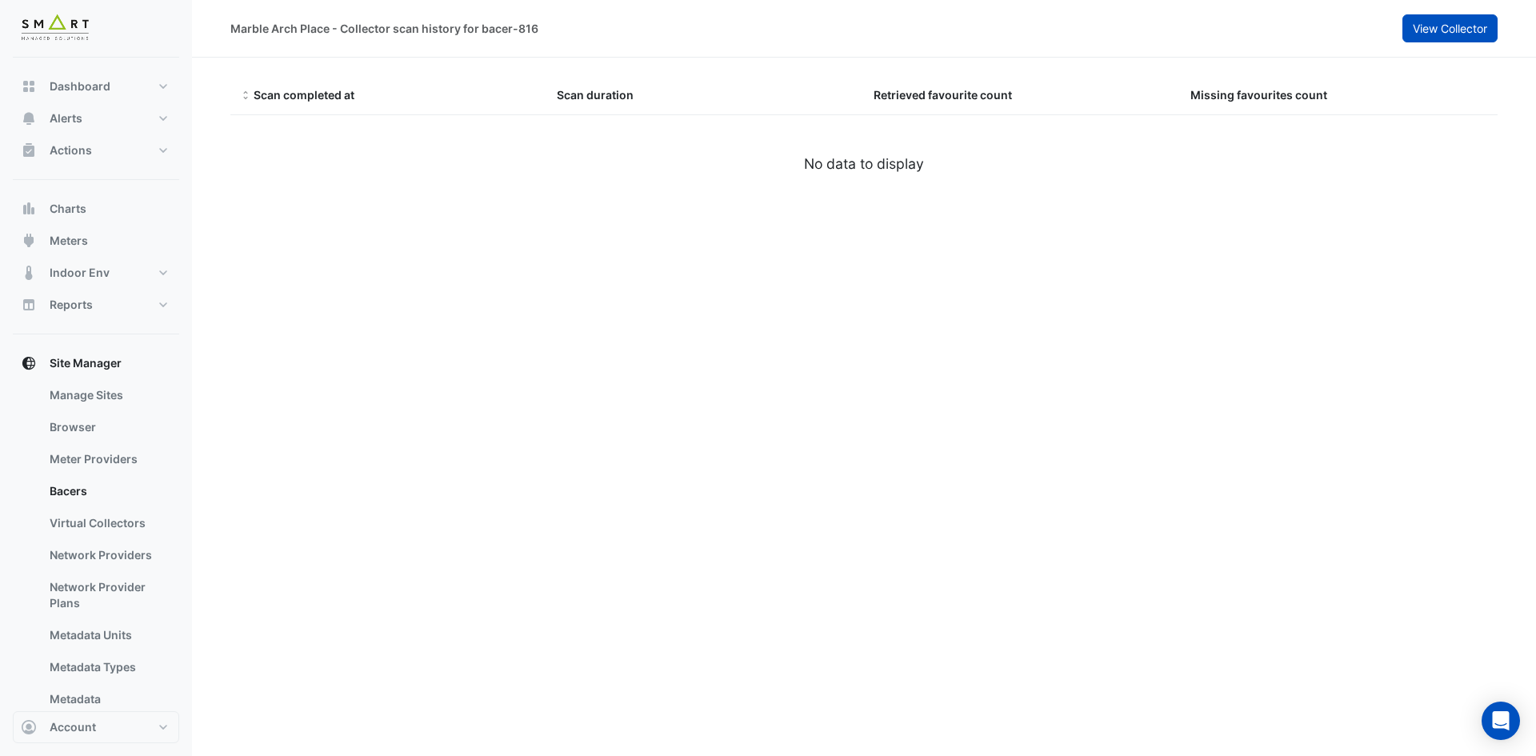
click at [1451, 26] on span "View Collector" at bounding box center [1449, 29] width 74 height 14
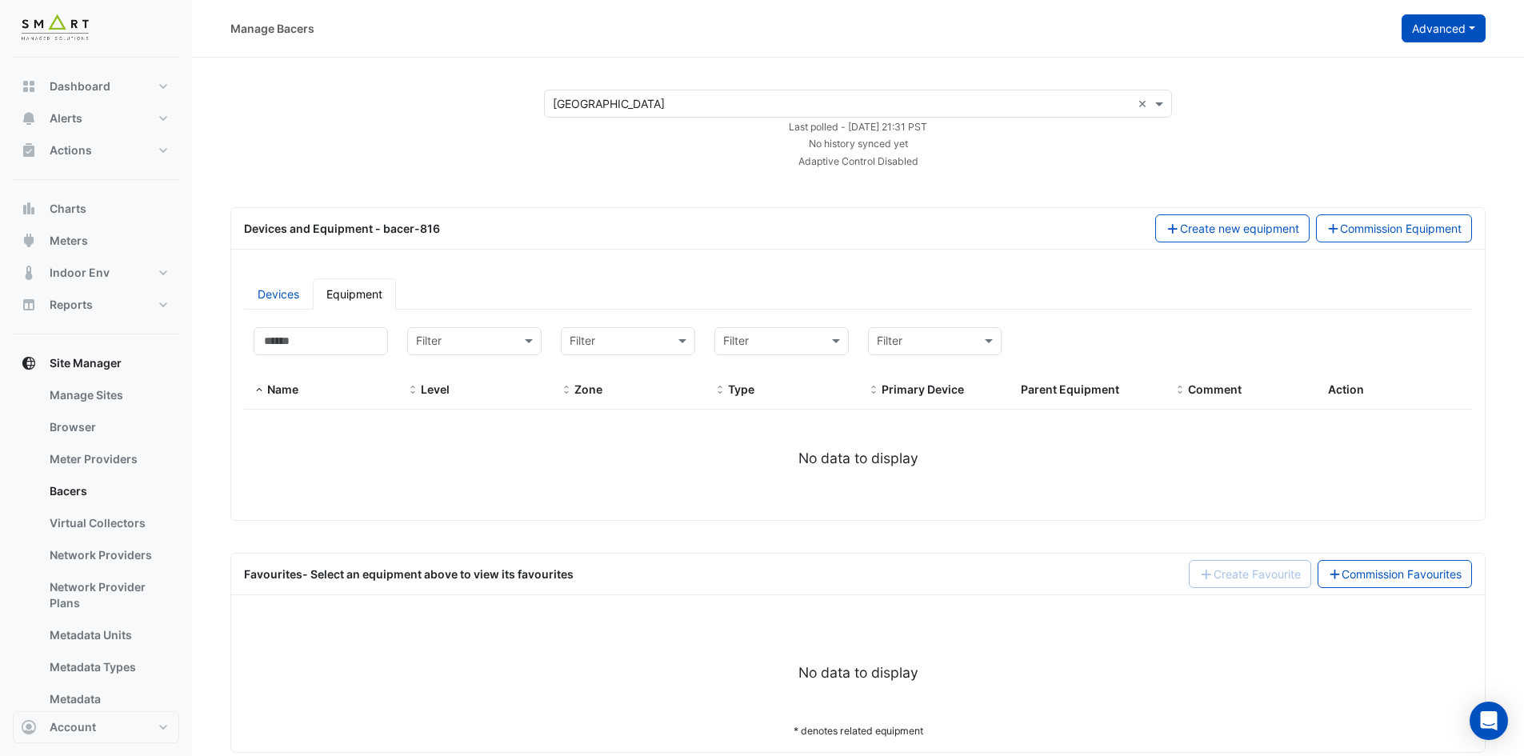
click at [1452, 19] on button "Advanced" at bounding box center [1443, 28] width 84 height 28
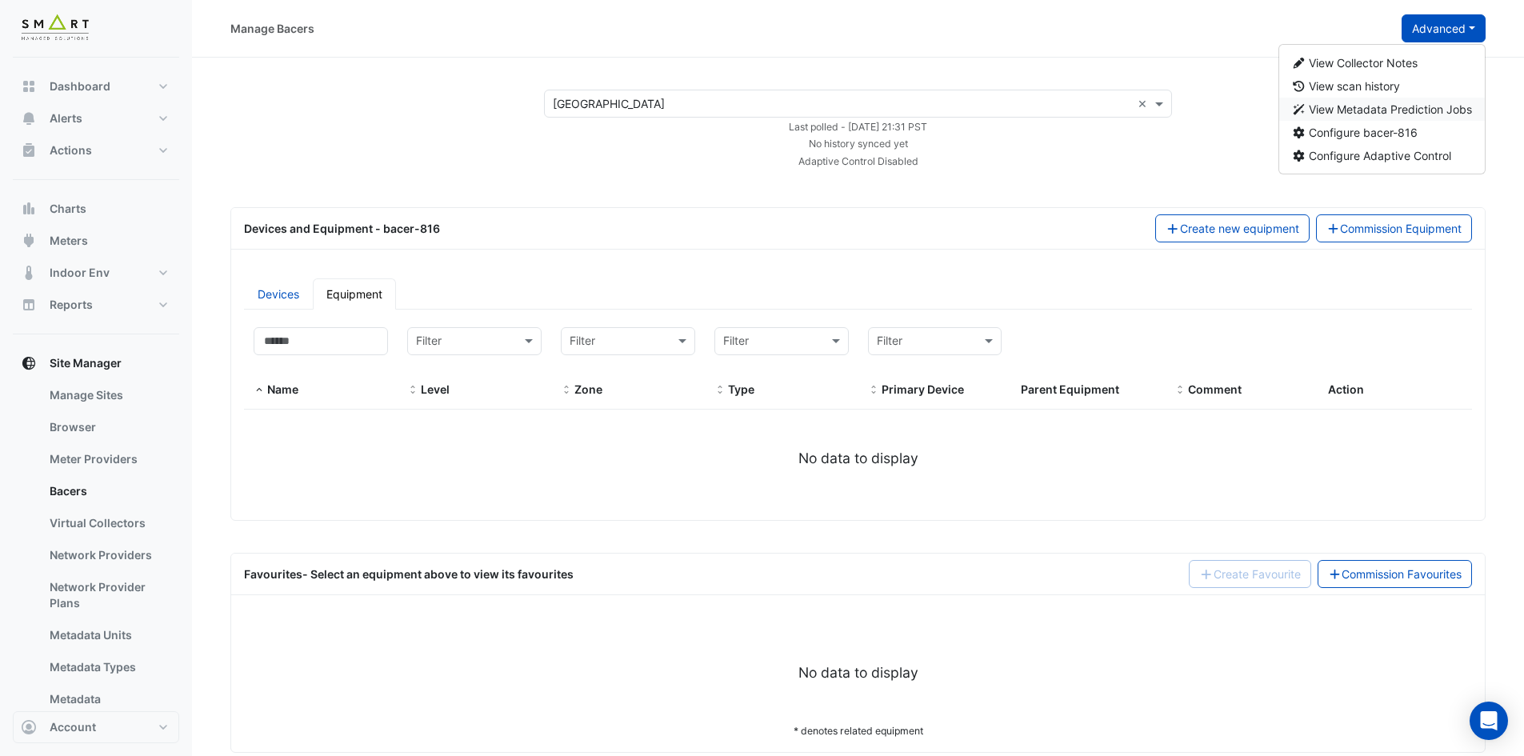
click at [1421, 103] on span "View Metadata Prediction Jobs" at bounding box center [1389, 109] width 163 height 14
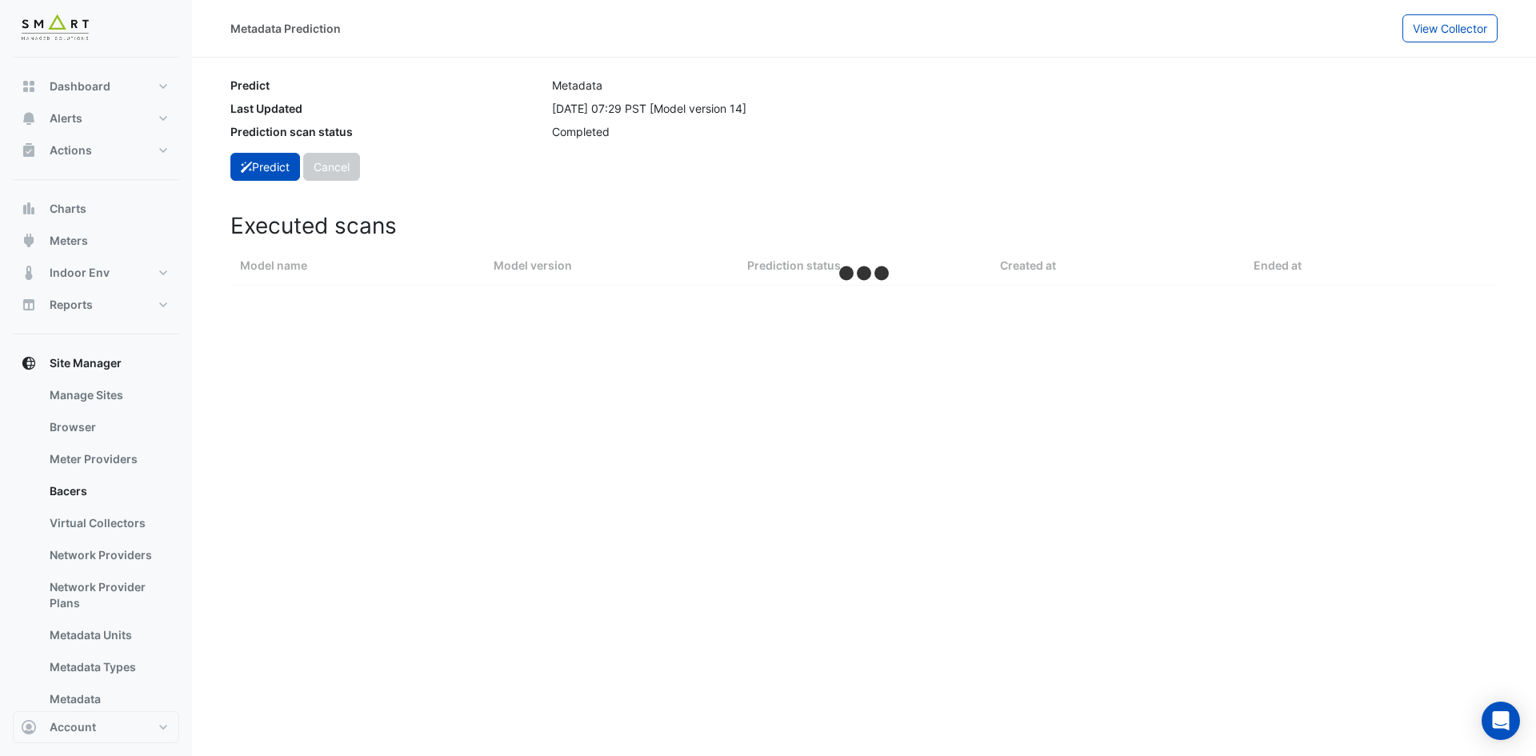
select select "***"
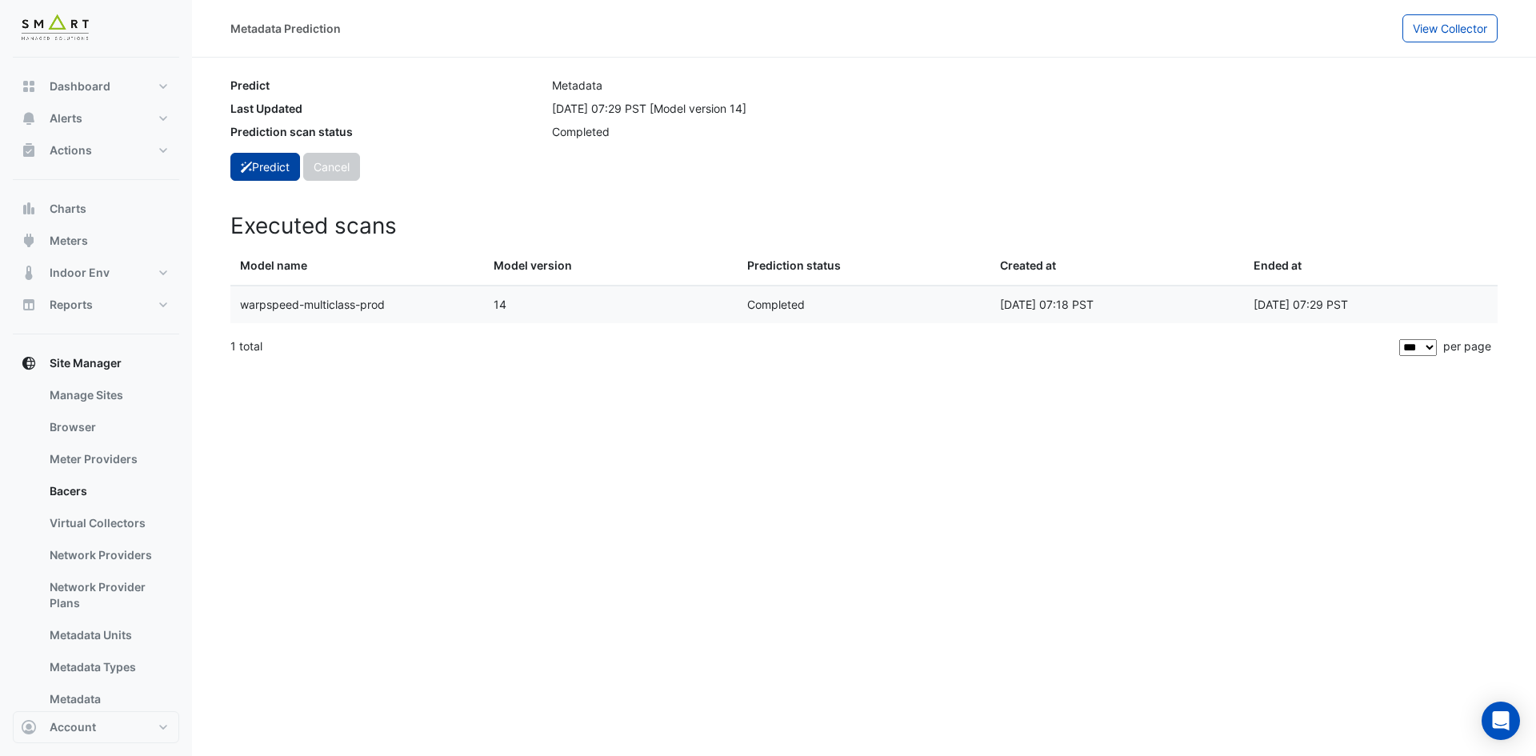
click at [271, 162] on button "Predict" at bounding box center [265, 167] width 70 height 28
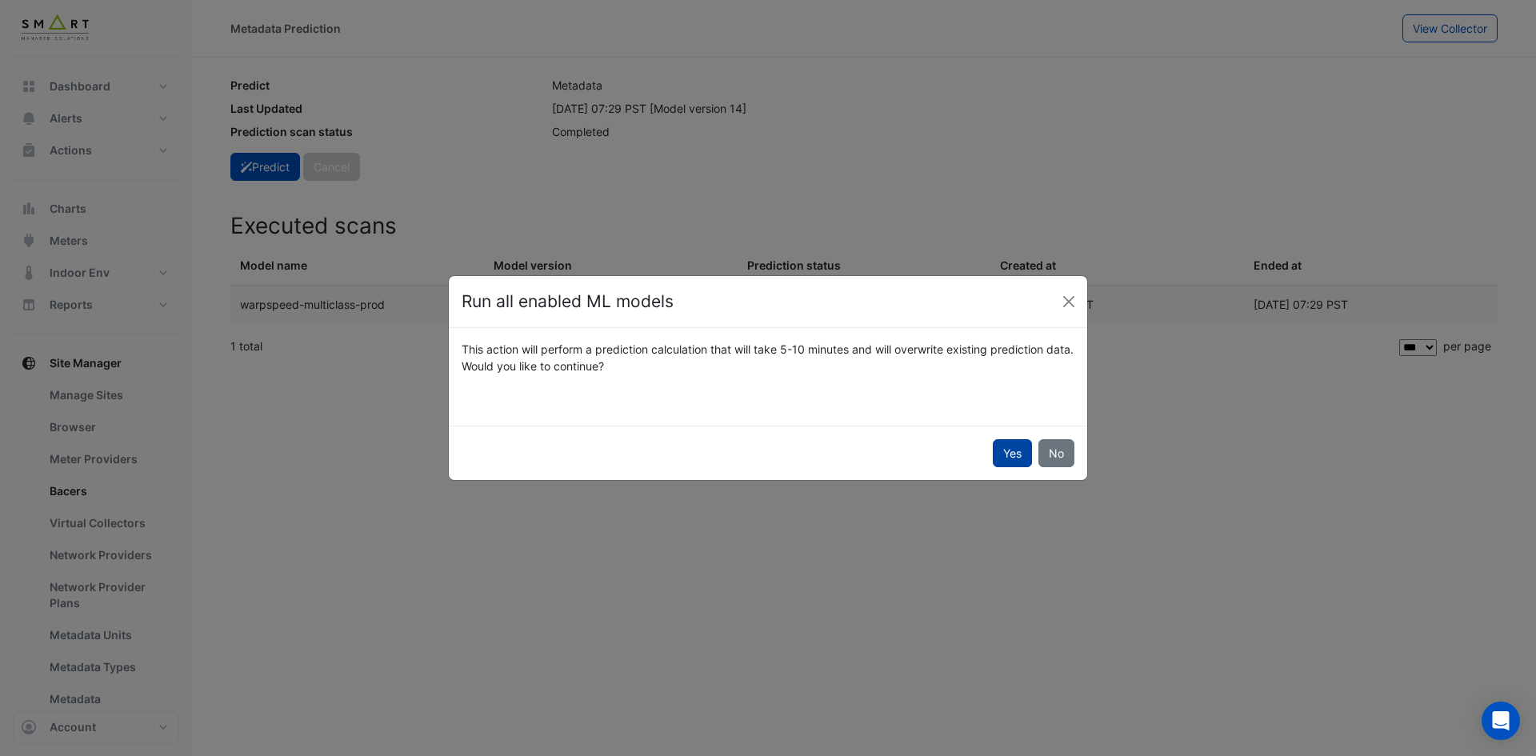
click at [1011, 449] on button "Yes" at bounding box center [1012, 453] width 39 height 28
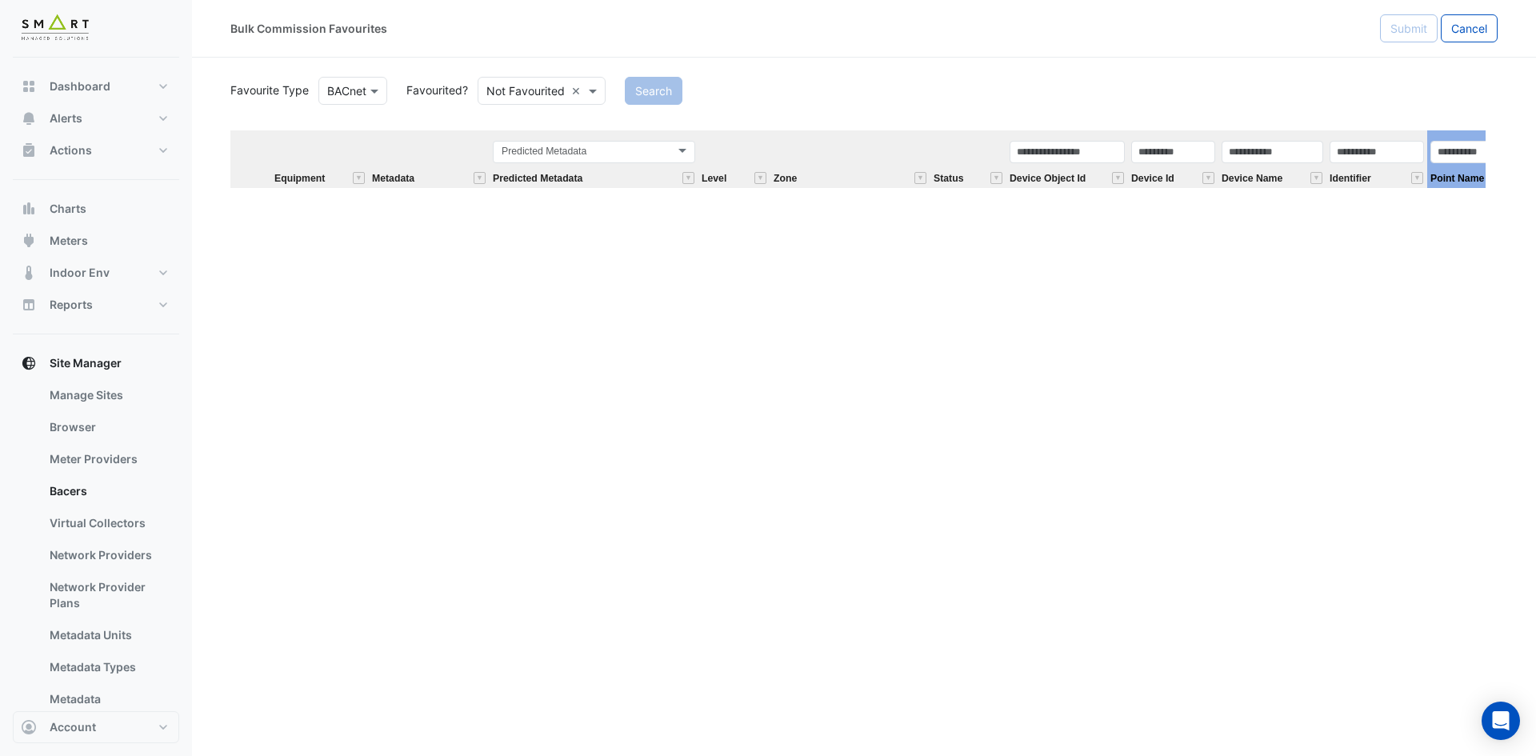
scroll to position [209879, 0]
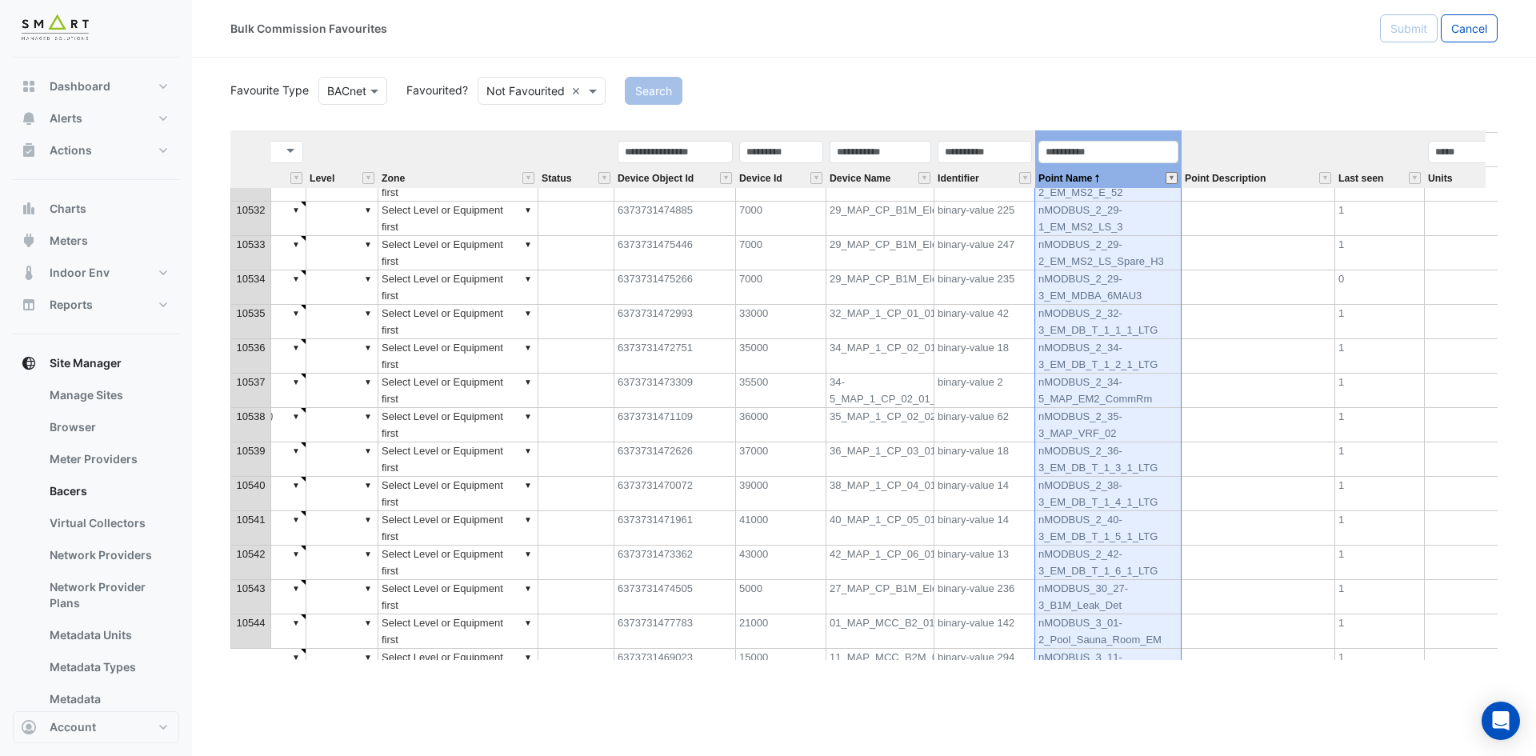
click at [1171, 174] on button "" at bounding box center [1171, 178] width 12 height 12
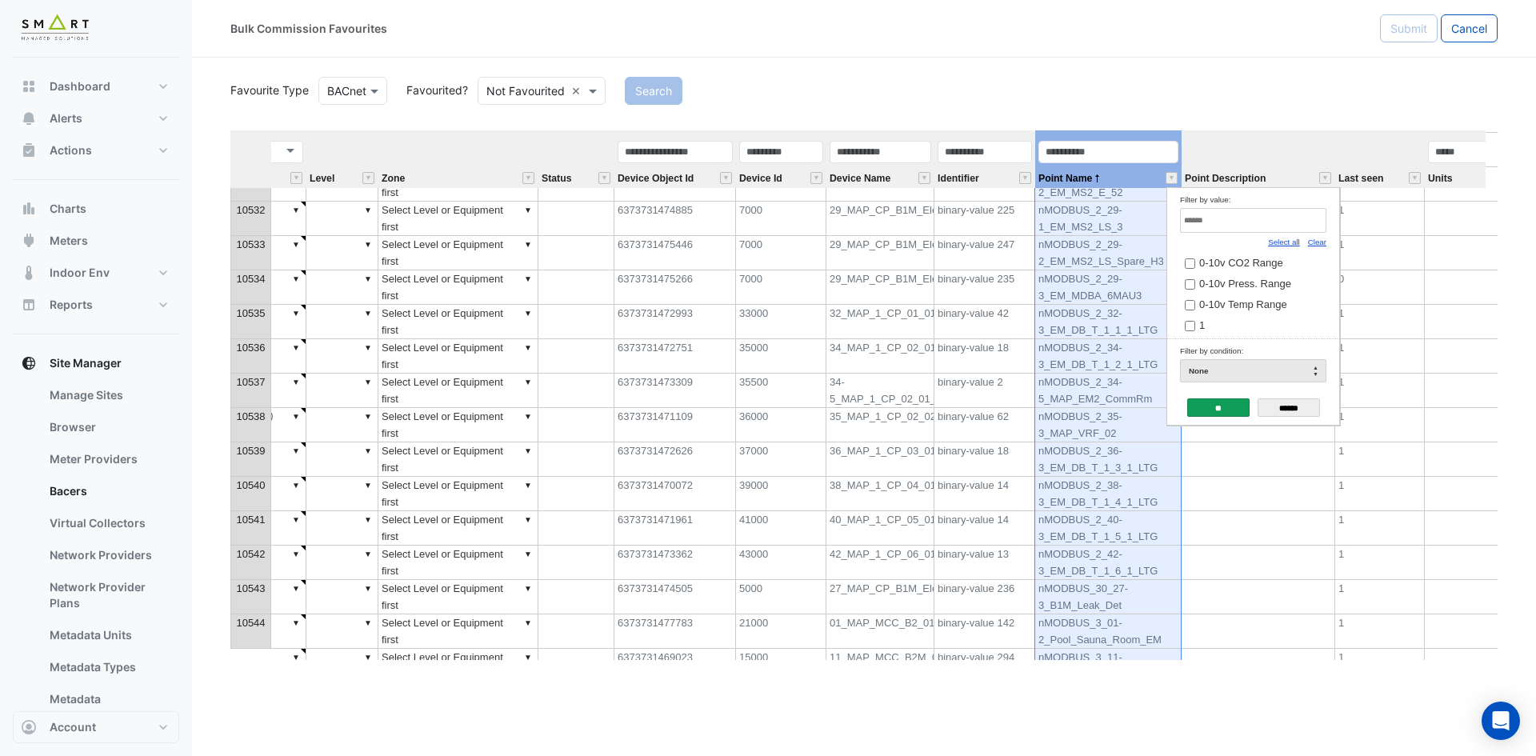
click at [1320, 245] on link "Clear" at bounding box center [1317, 242] width 18 height 9
click at [1300, 221] on input "Filter by value:" at bounding box center [1253, 220] width 146 height 25
click at [1284, 242] on link "Select all" at bounding box center [1284, 242] width 32 height 9
type input "**********"
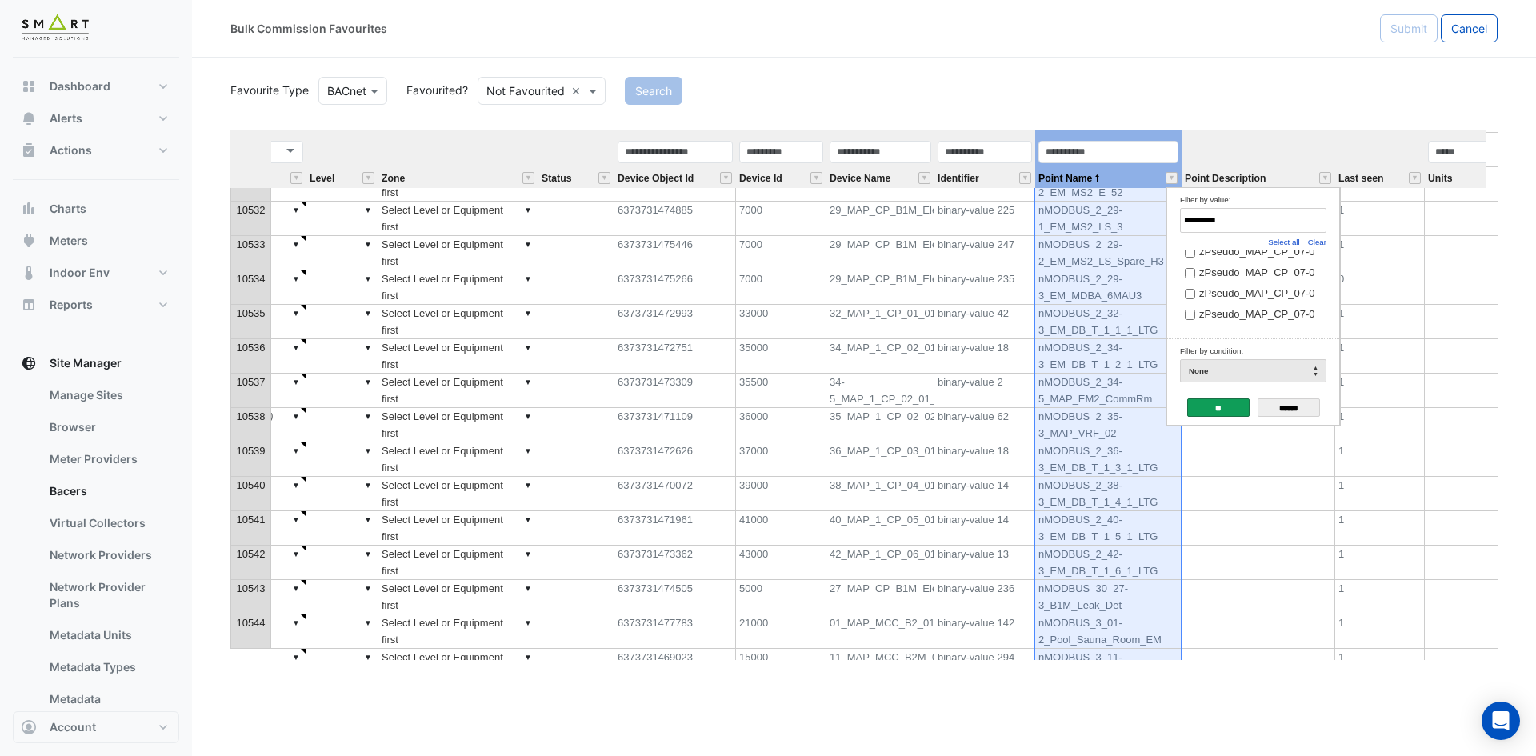
click at [1212, 405] on input "**" at bounding box center [1218, 407] width 62 height 18
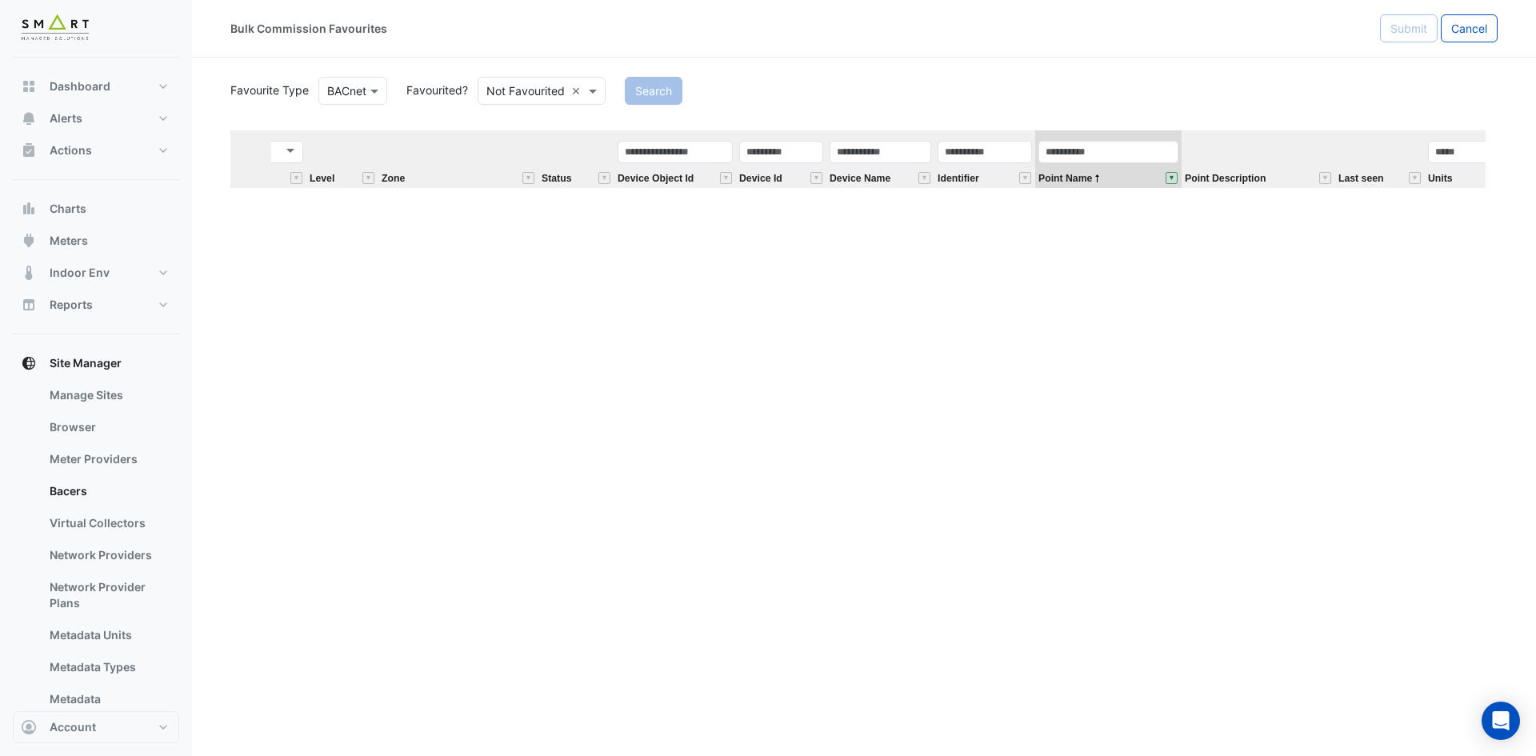
scroll to position [0, 0]
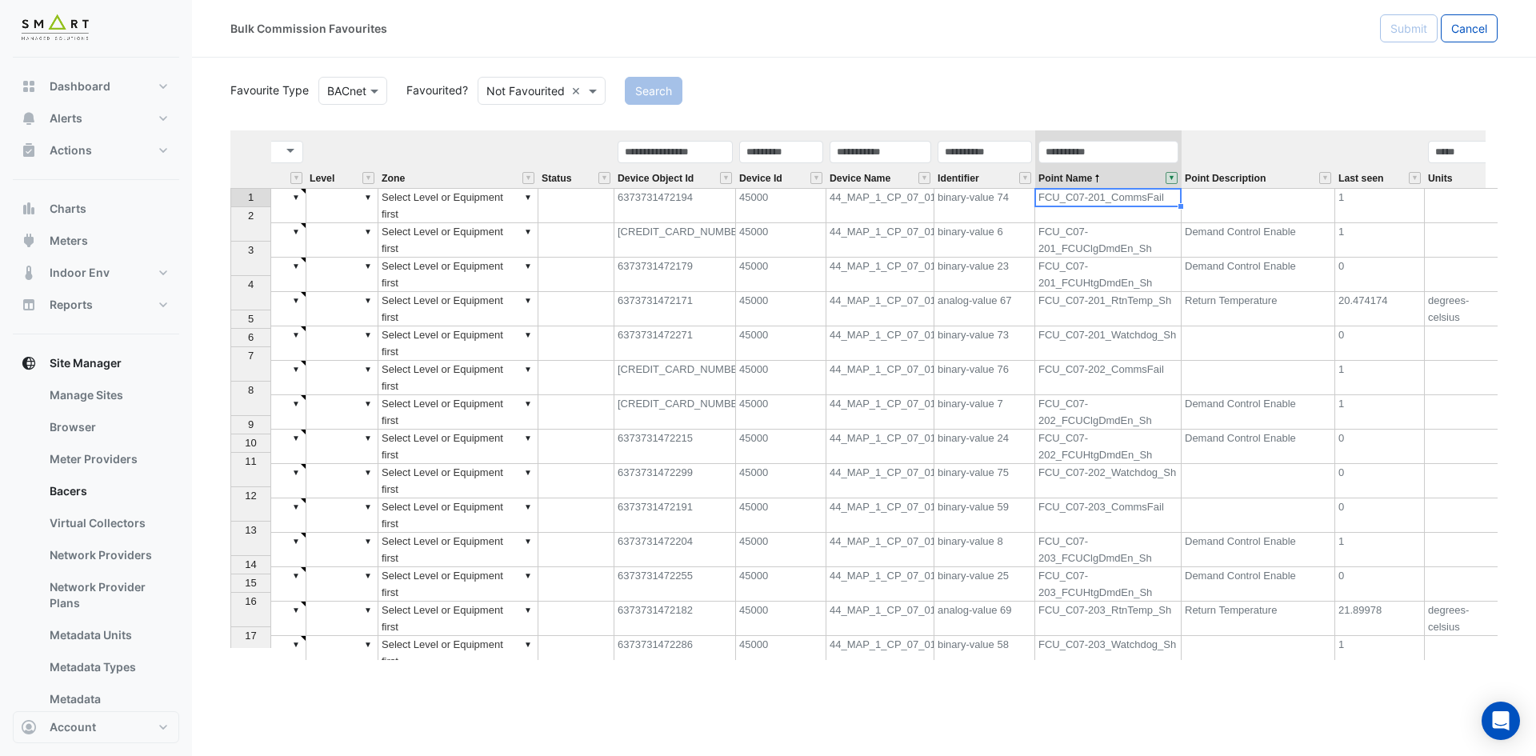
click at [243, 149] on th at bounding box center [250, 159] width 41 height 58
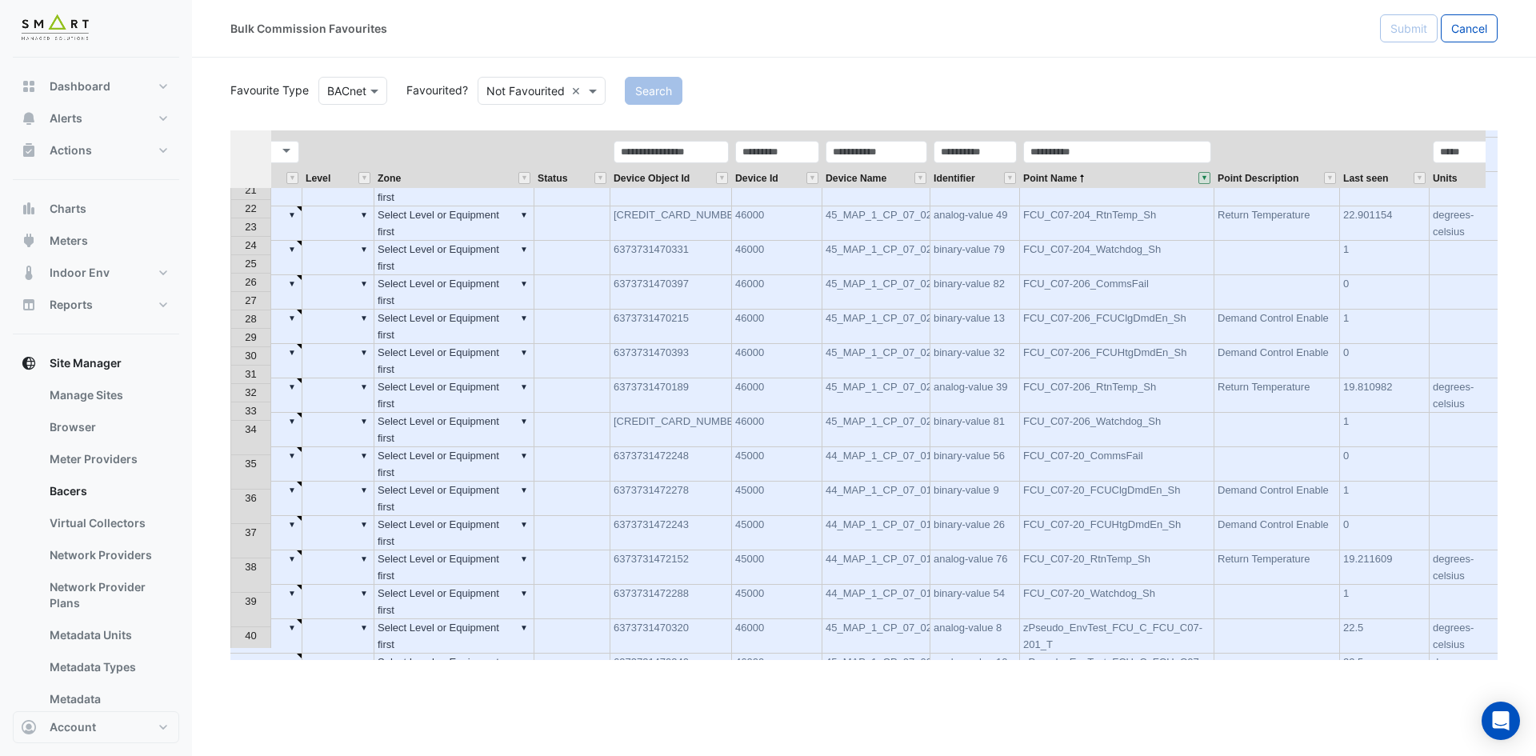
scroll to position [369, 0]
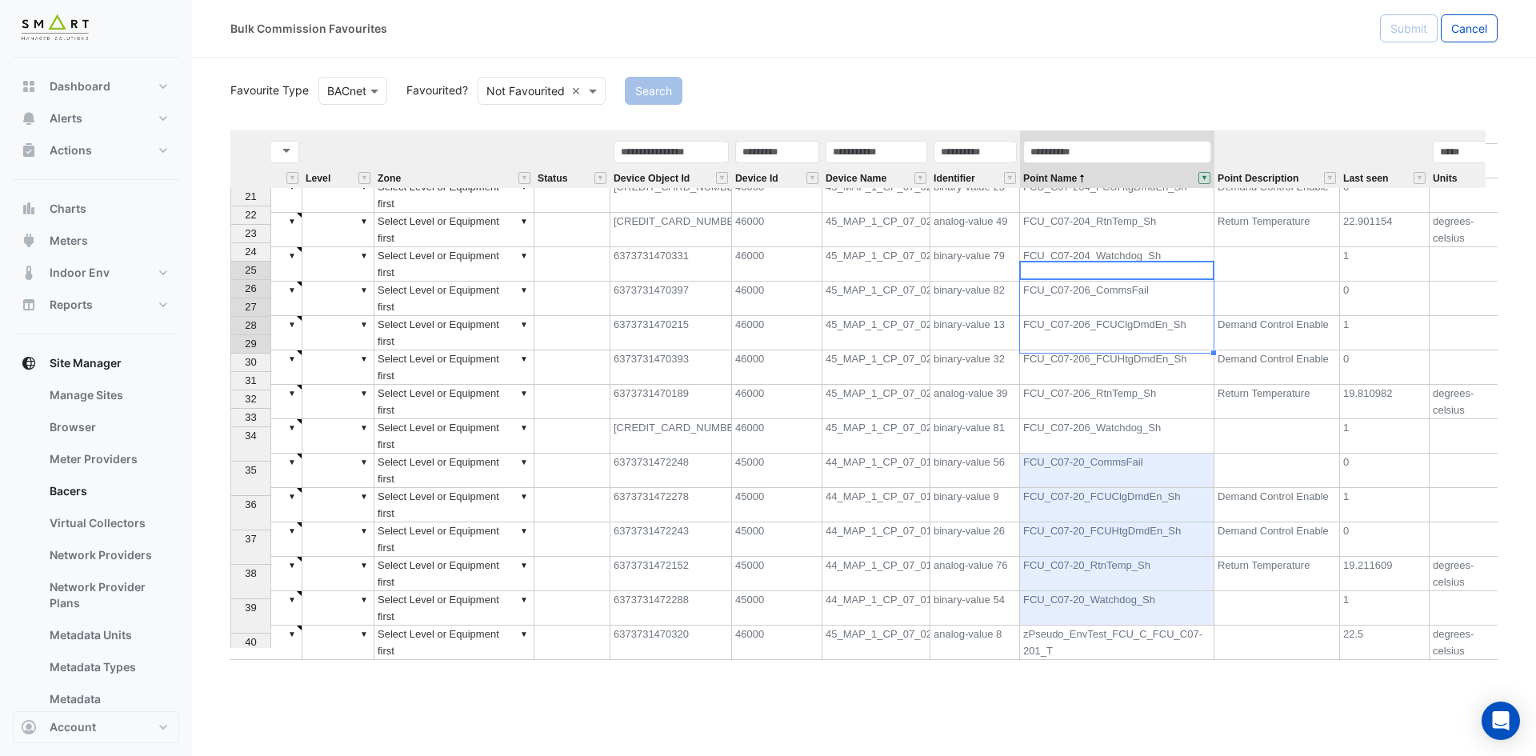
drag, startPoint x: 1148, startPoint y: 267, endPoint x: 1134, endPoint y: 337, distance: 70.9
click at [1134, 337] on tbody "13 ▼ ▼ Select Equipment first ▼ FCU Return Air Temperature ▼ ▼ Select Level or …" at bounding box center [673, 642] width 1670 height 1204
click at [1297, 53] on div "Bulk Commission Favourites Submit Cancel" at bounding box center [864, 29] width 1344 height 58
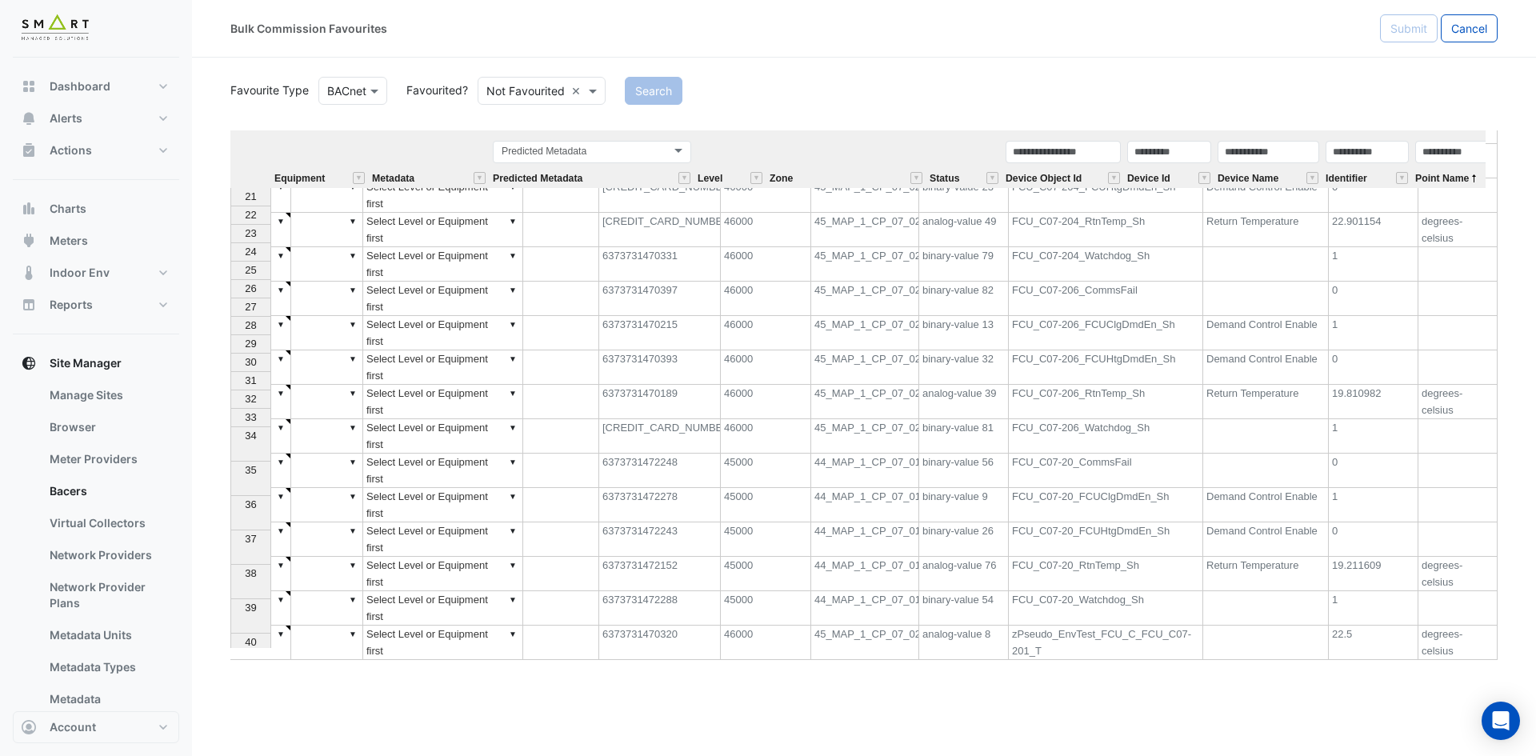
scroll to position [0, 415]
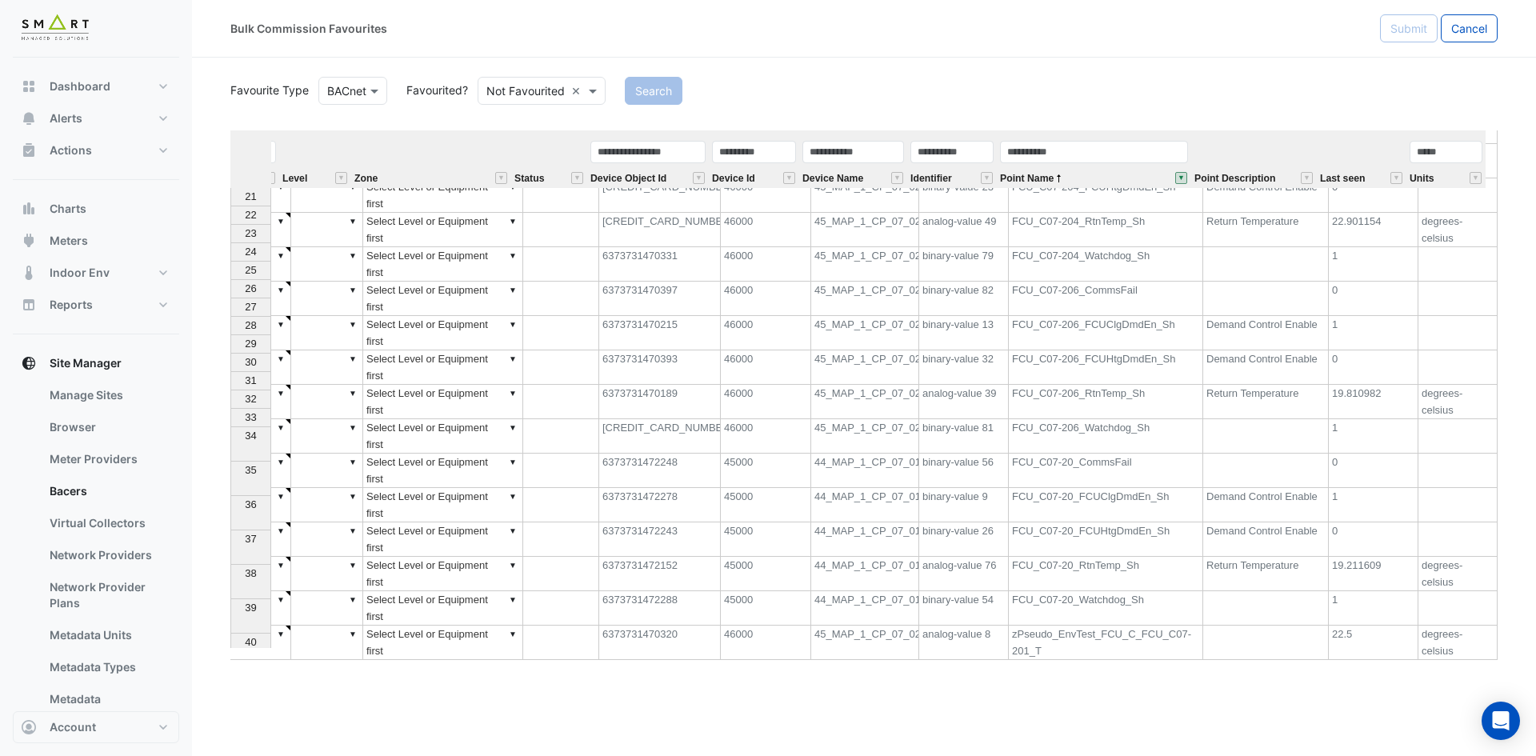
click at [1180, 174] on button "" at bounding box center [1181, 178] width 12 height 12
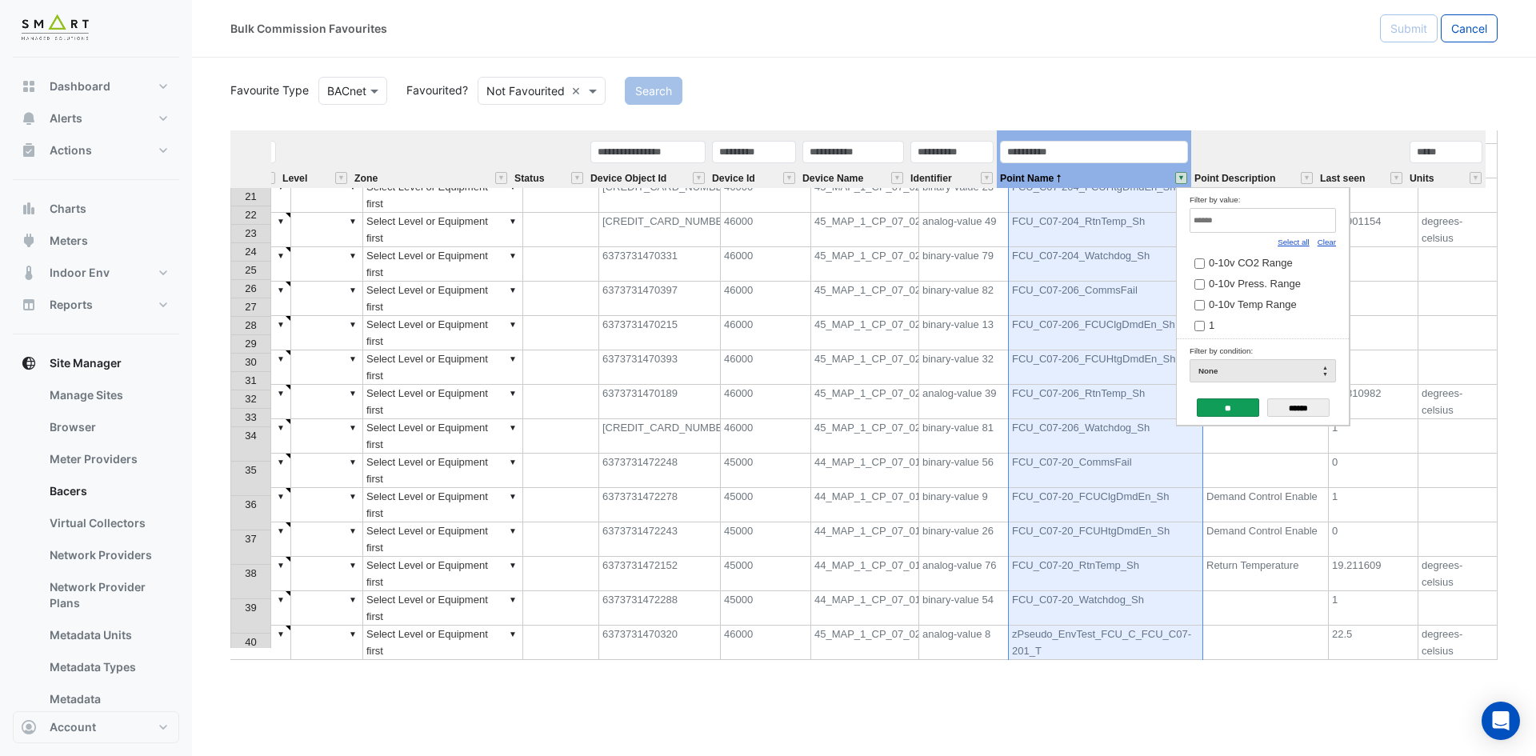
click at [1329, 243] on link "Clear" at bounding box center [1326, 242] width 18 height 9
click at [1305, 227] on input "Filter by value:" at bounding box center [1262, 220] width 146 height 25
click at [1288, 240] on link "Select all" at bounding box center [1293, 242] width 32 height 9
type input "*****"
click at [1230, 410] on input "**" at bounding box center [1227, 407] width 62 height 18
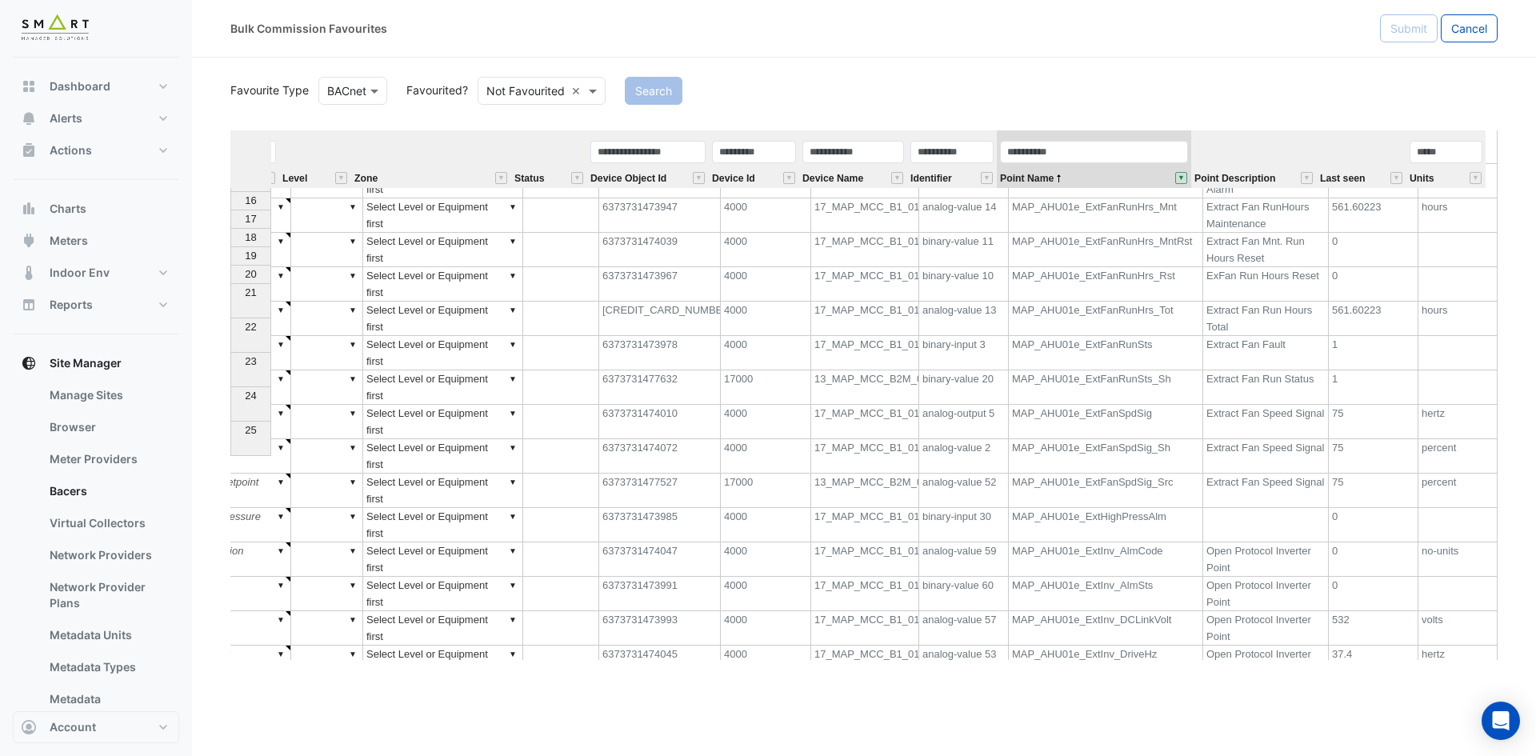
scroll to position [0, 0]
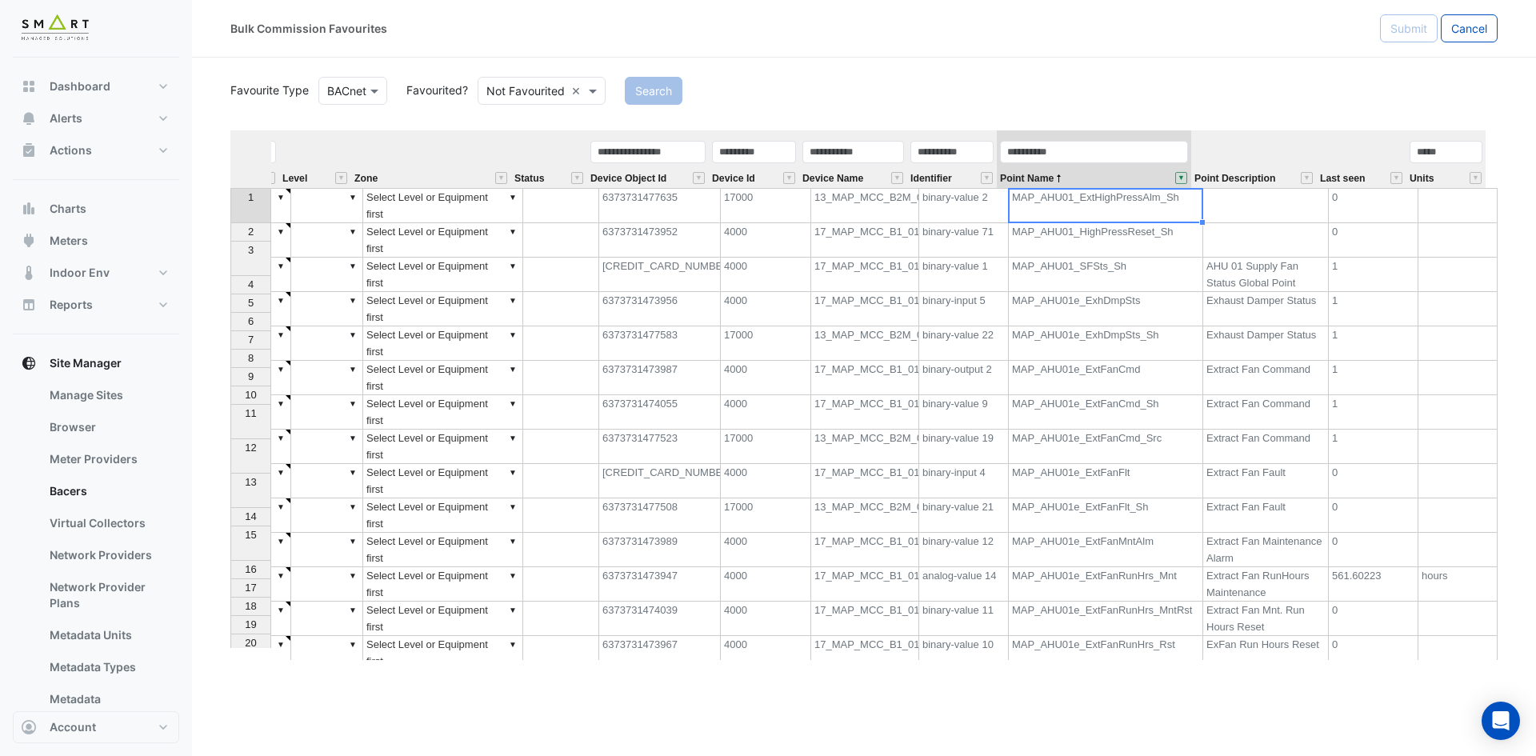
click at [1292, 107] on div "Favourite Type BACnet Favourited? Not Favourited × Search Equipment Metadata Pr…" at bounding box center [863, 367] width 1267 height 586
click at [1257, 86] on div "Search" at bounding box center [1061, 91] width 892 height 28
click at [1177, 175] on button "" at bounding box center [1181, 178] width 12 height 12
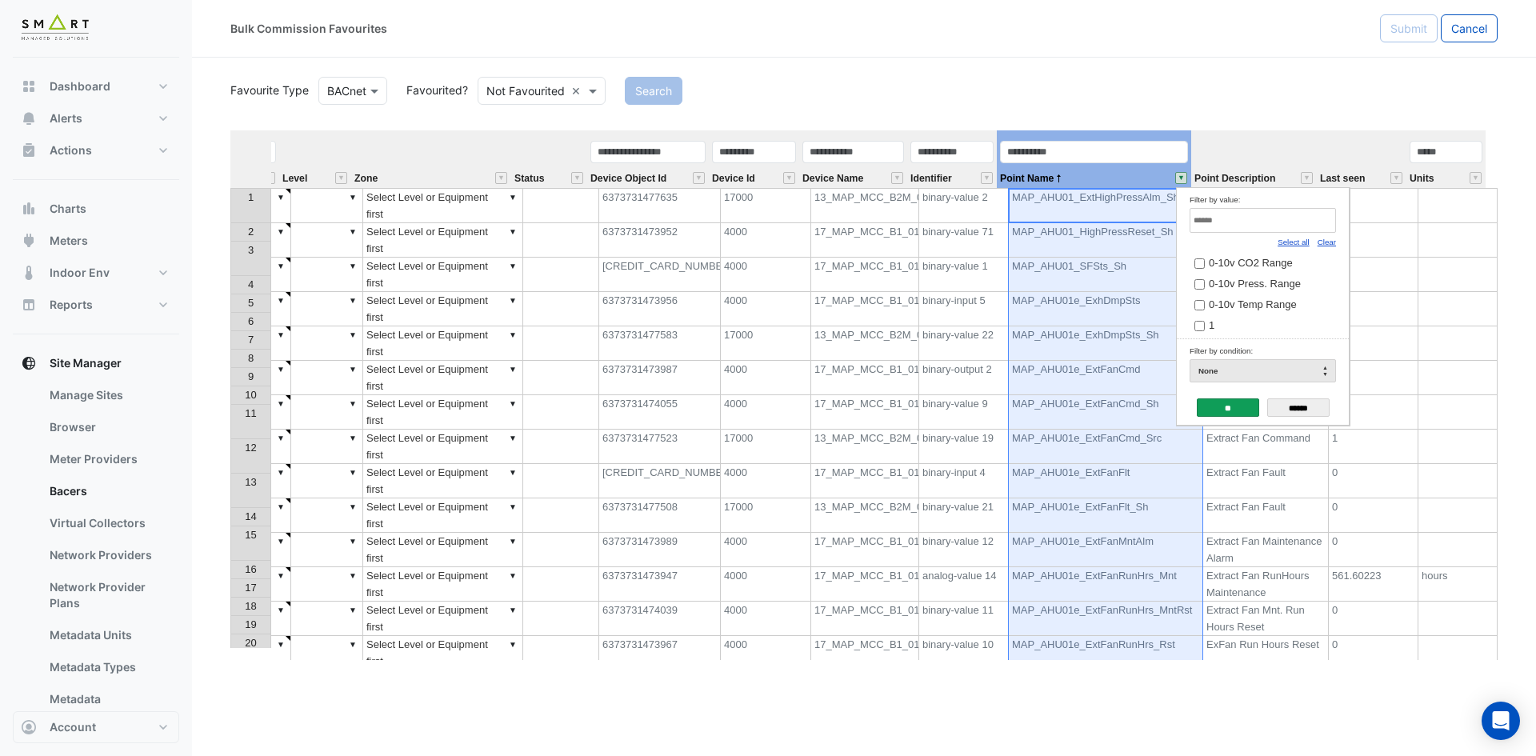
click at [1328, 243] on link "Clear" at bounding box center [1326, 242] width 18 height 9
click at [1272, 221] on input "Filter by value:" at bounding box center [1262, 220] width 146 height 25
type input "*"
click at [1296, 243] on link "Select all" at bounding box center [1293, 242] width 32 height 9
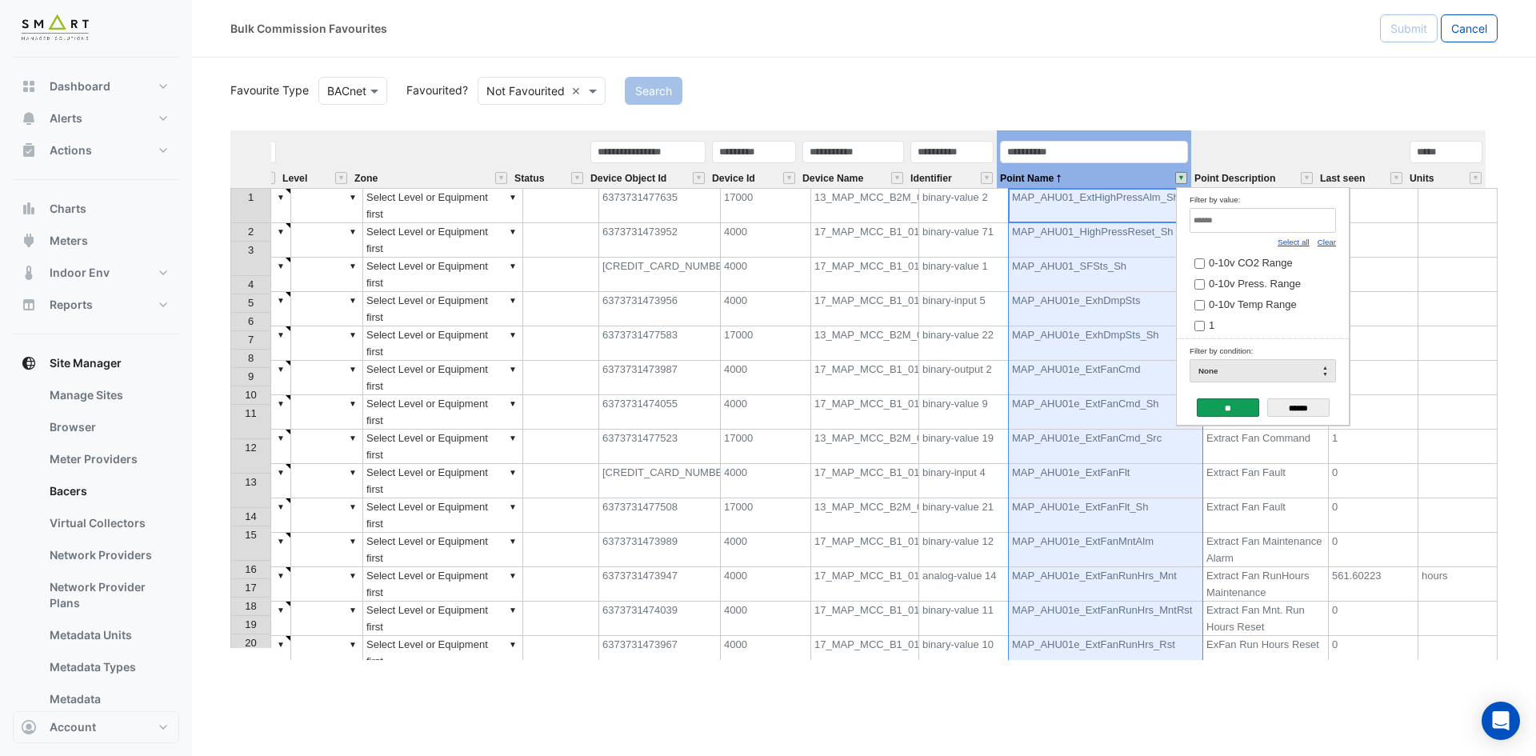
click at [1219, 410] on input "**" at bounding box center [1227, 407] width 62 height 18
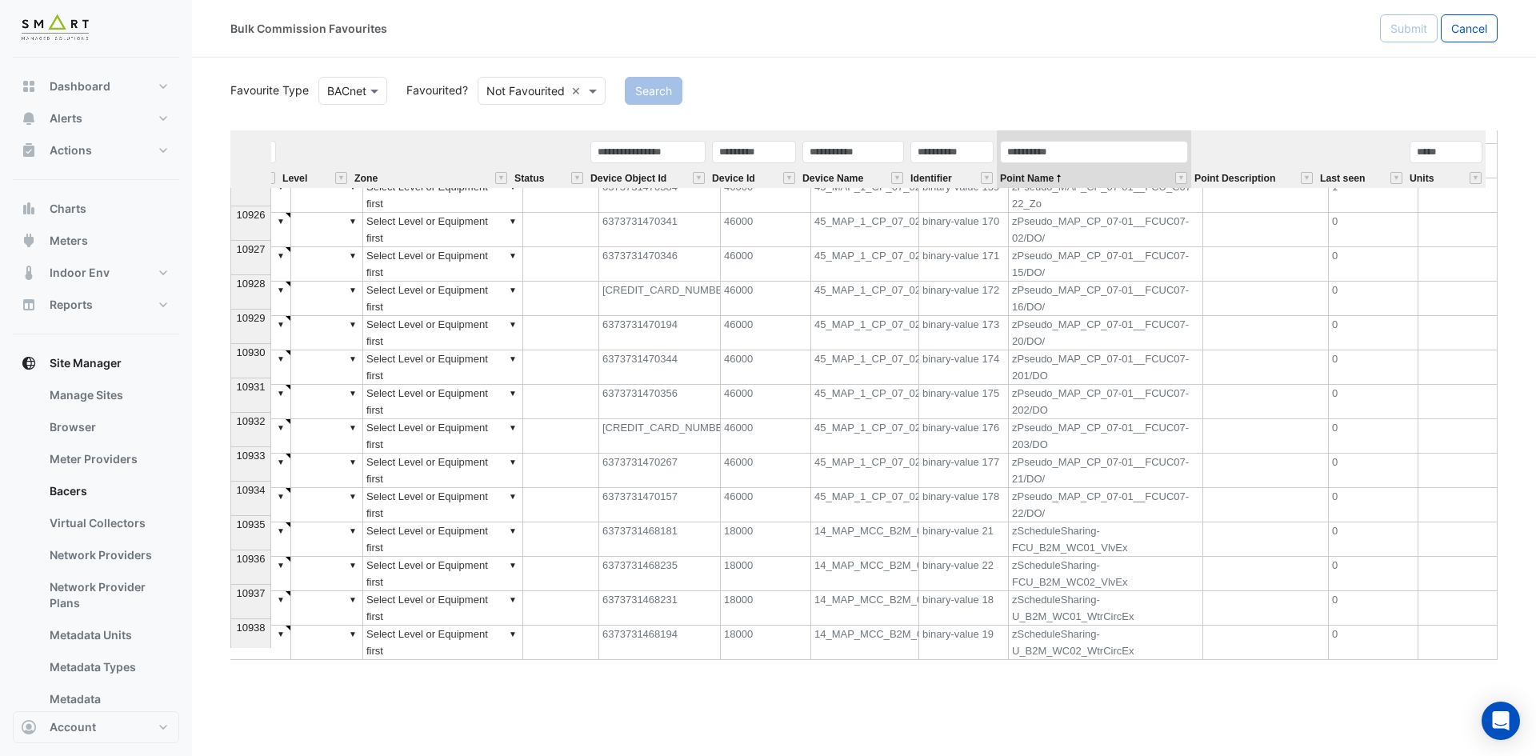
scroll to position [221763, 0]
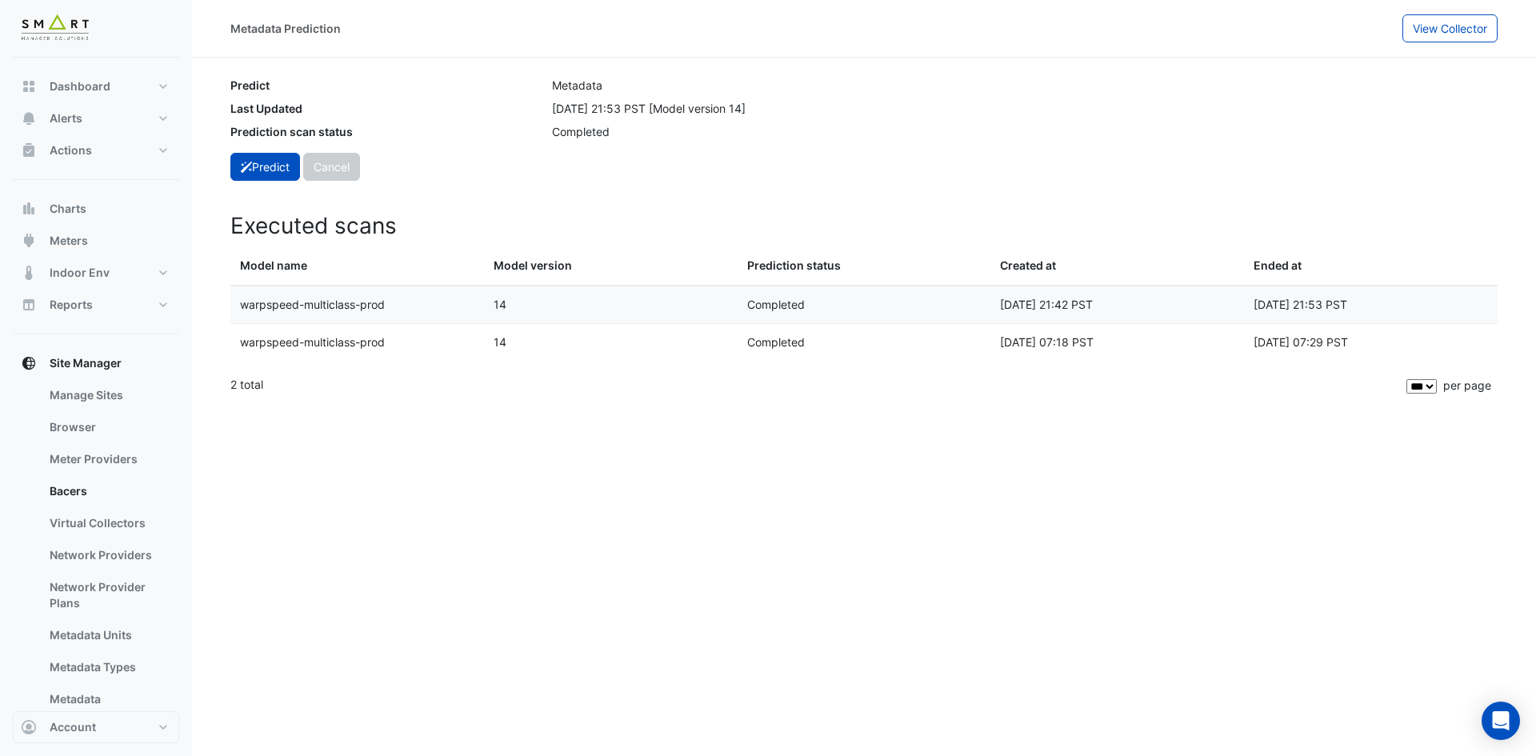
select select "***"
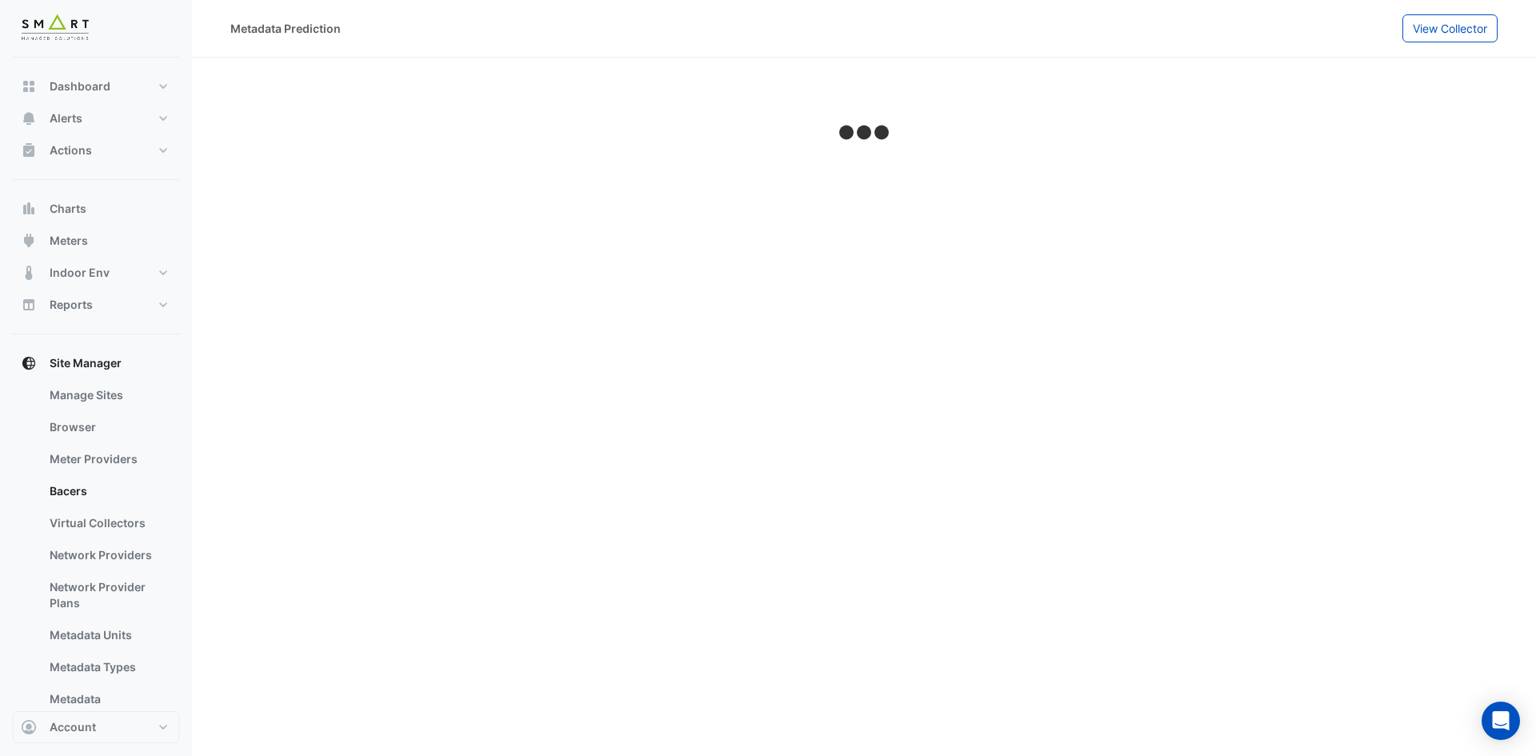
select select "***"
